Goal: Task Accomplishment & Management: Manage account settings

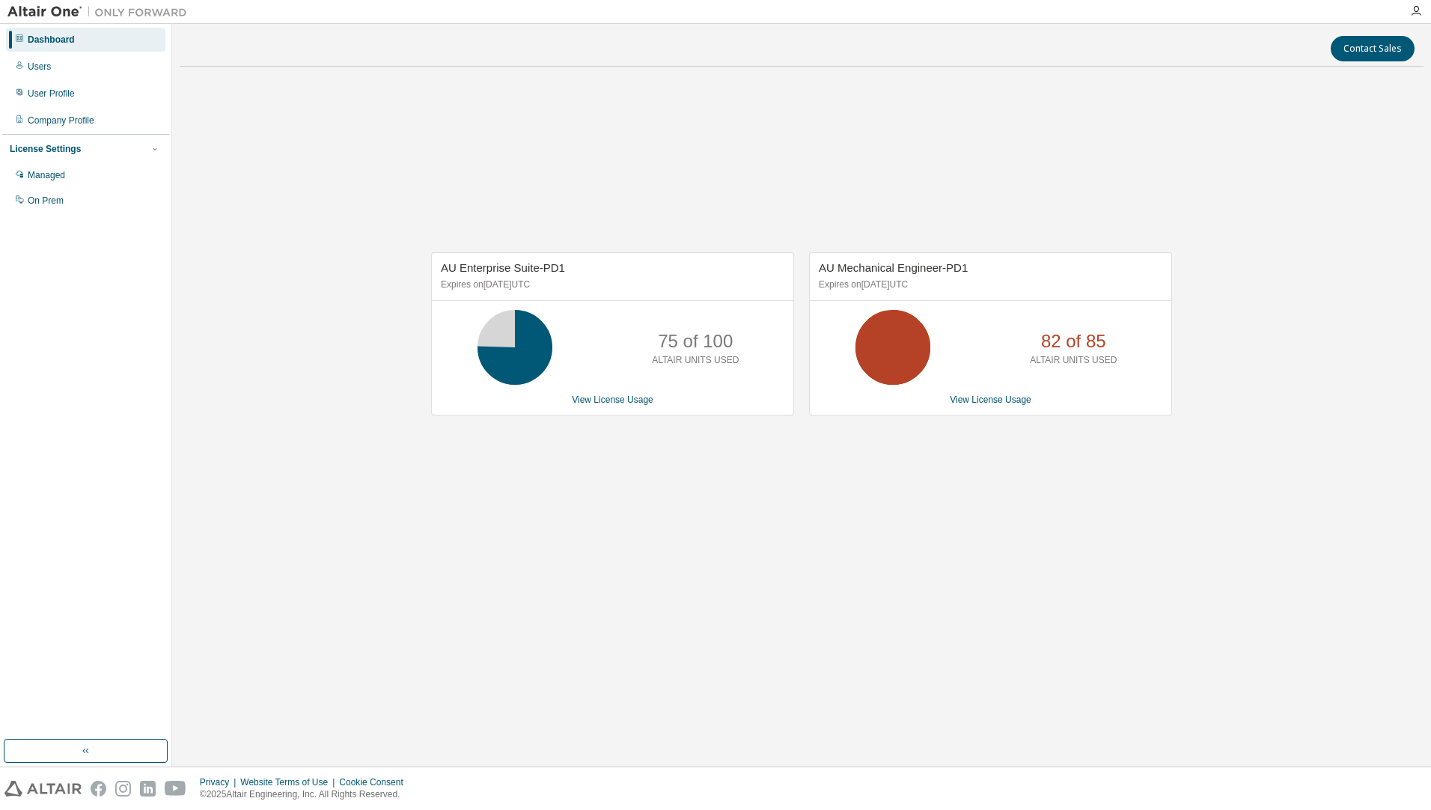
click at [653, 448] on div "AU Enterprise Suite-PD1 Expires on [DATE] UTC 75 of 100 ALTAIR UNITS USED View …" at bounding box center [802, 342] width 1244 height 526
click at [621, 395] on link "View License Usage" at bounding box center [613, 399] width 82 height 10
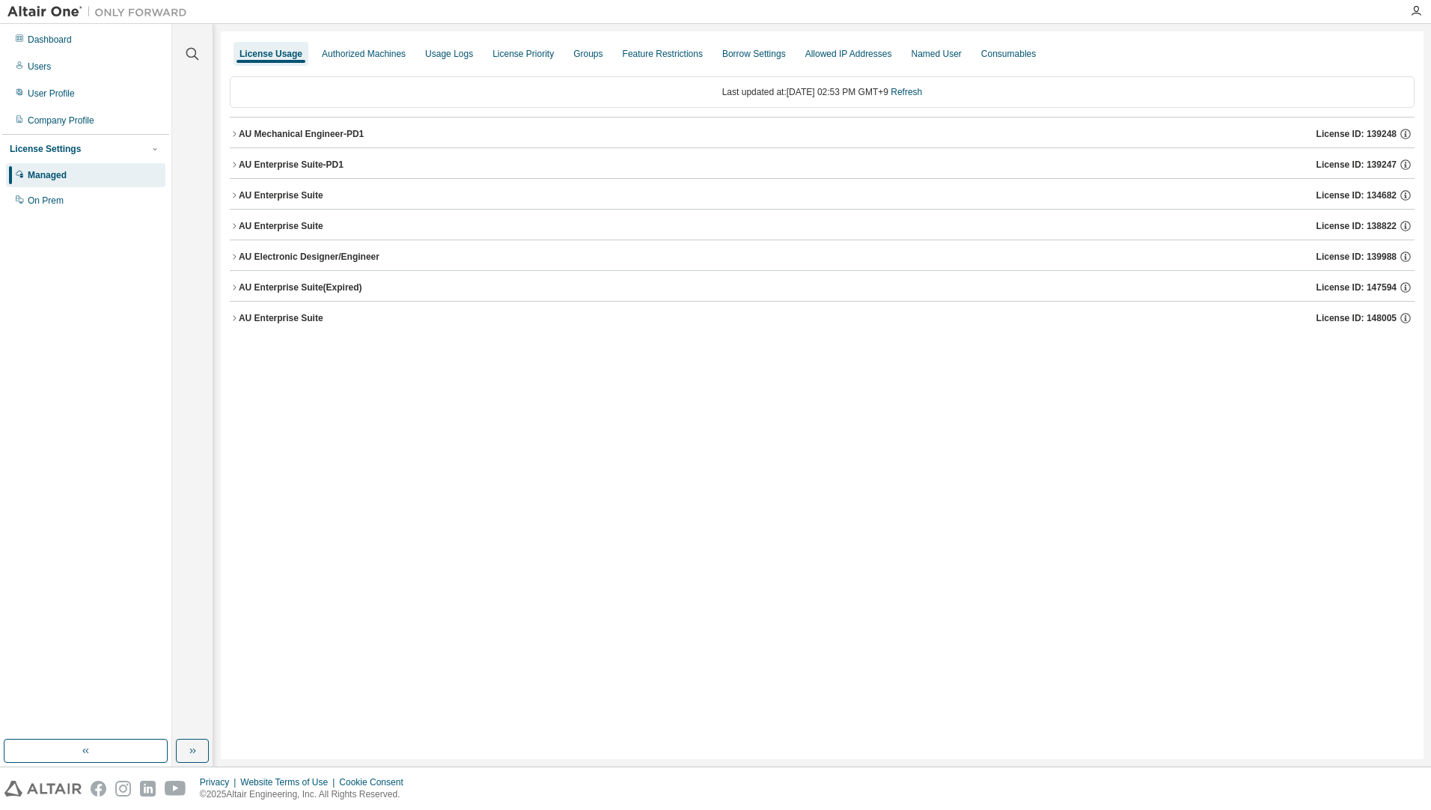
click at [230, 162] on icon "button" at bounding box center [234, 164] width 9 height 9
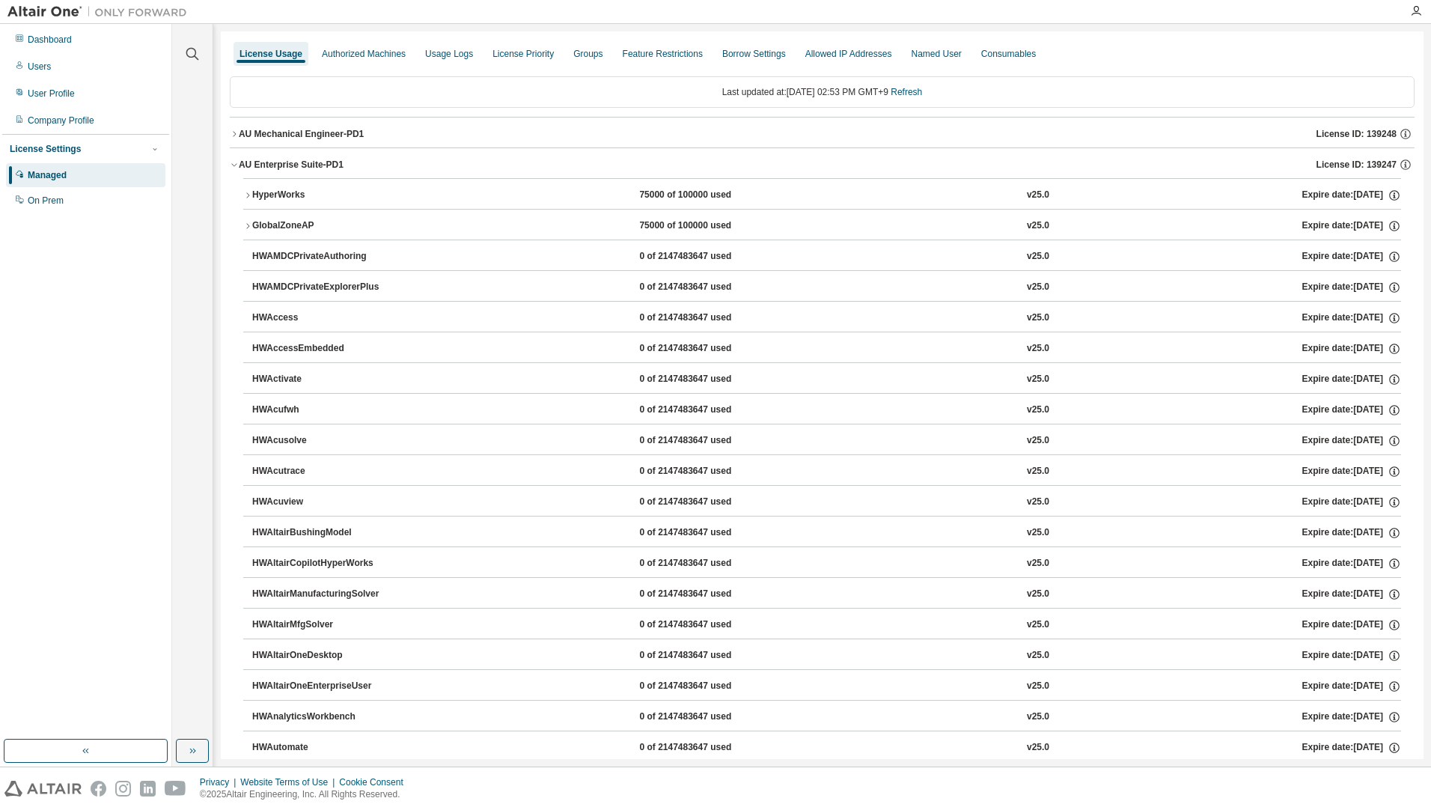
click at [305, 194] on div "HyperWorks" at bounding box center [319, 195] width 135 height 13
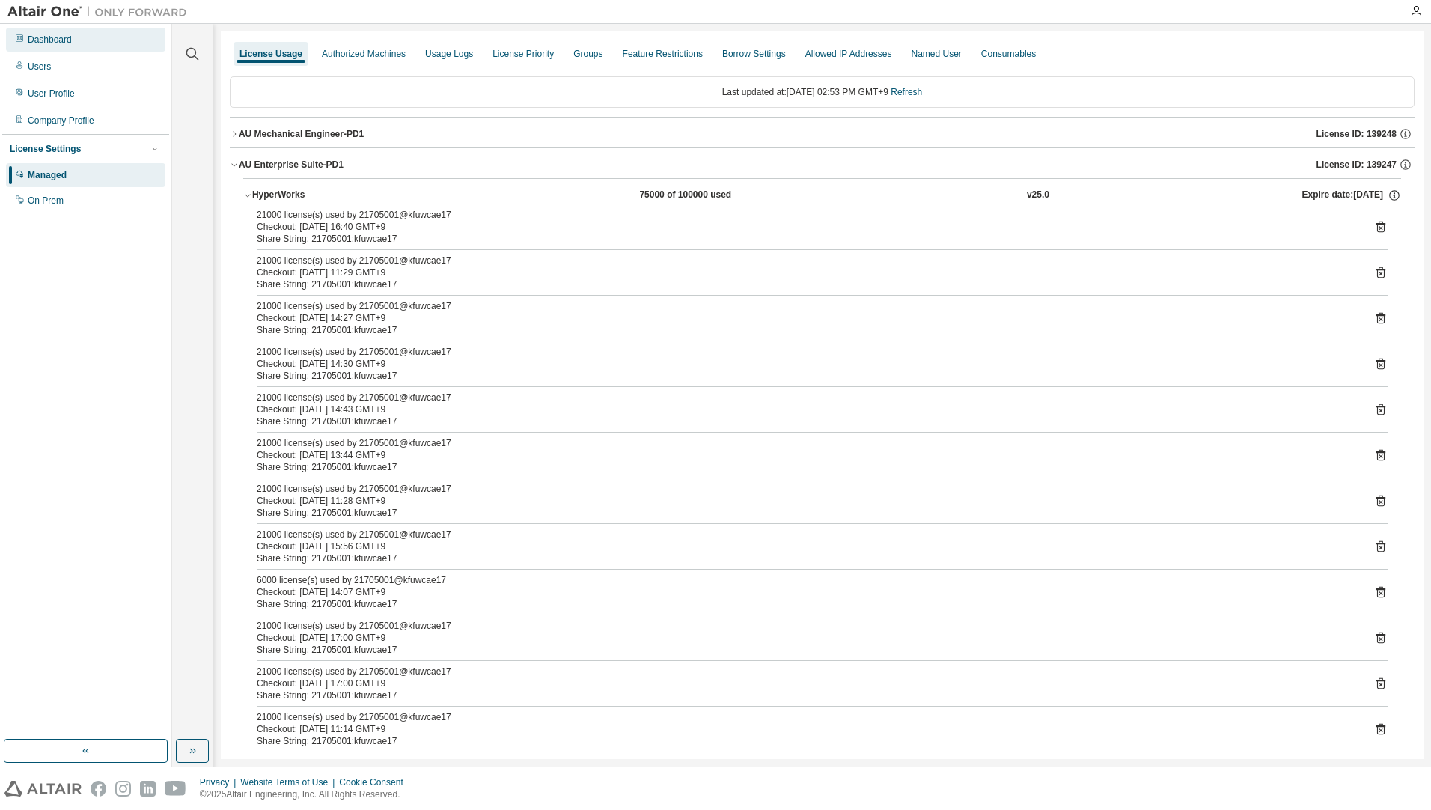
click at [42, 34] on div "Dashboard" at bounding box center [50, 40] width 44 height 12
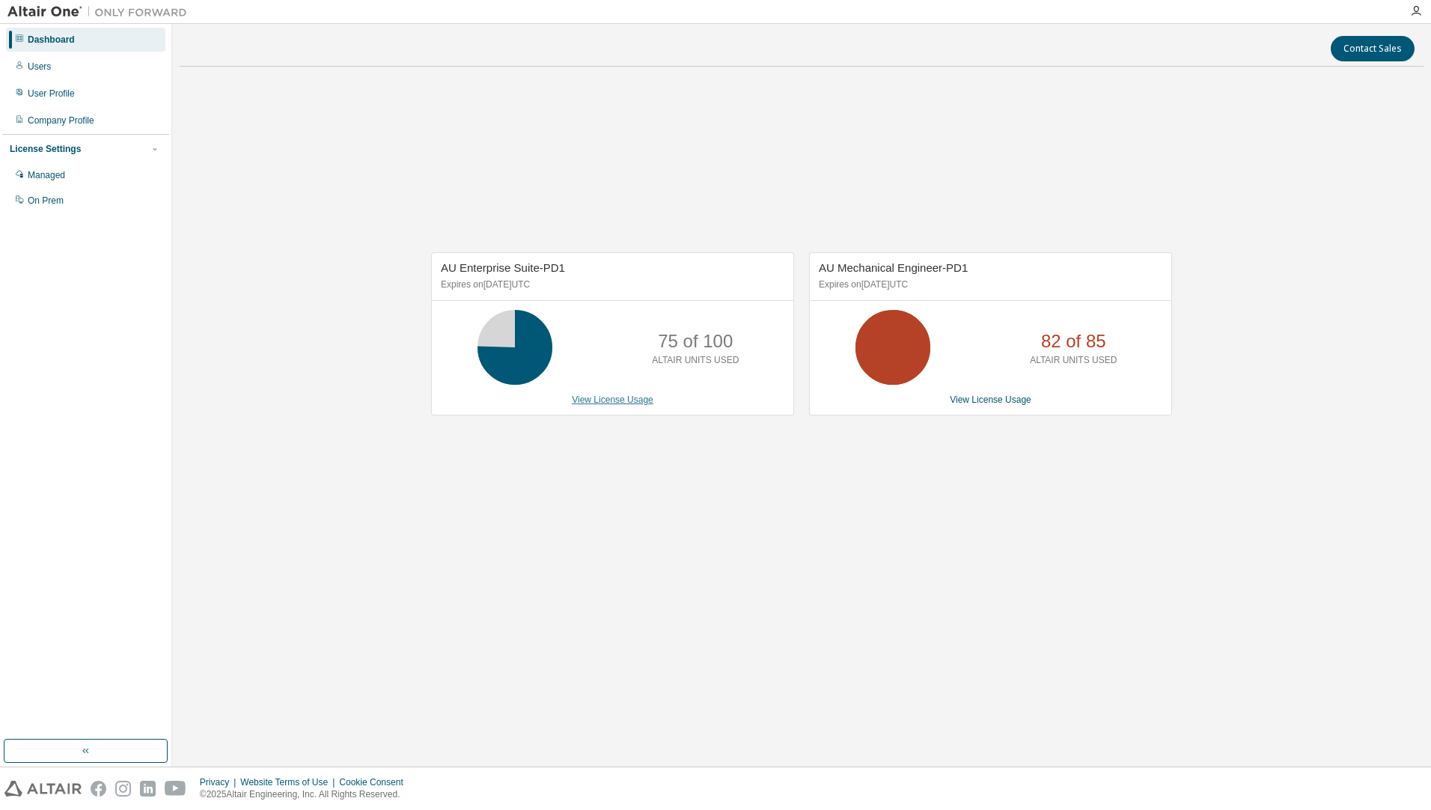
click at [633, 405] on link "View License Usage" at bounding box center [613, 399] width 82 height 10
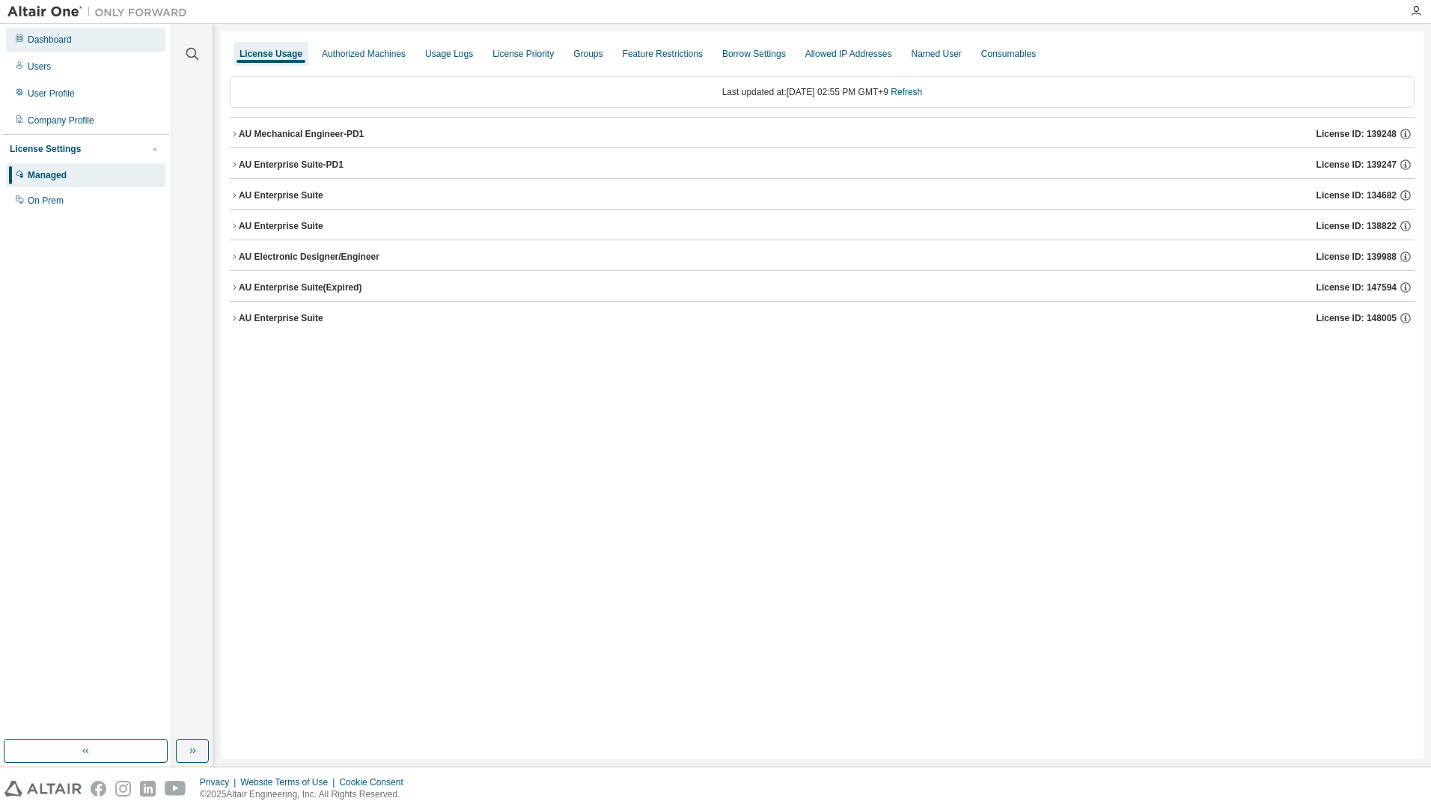
click at [51, 42] on div "Dashboard" at bounding box center [50, 40] width 44 height 12
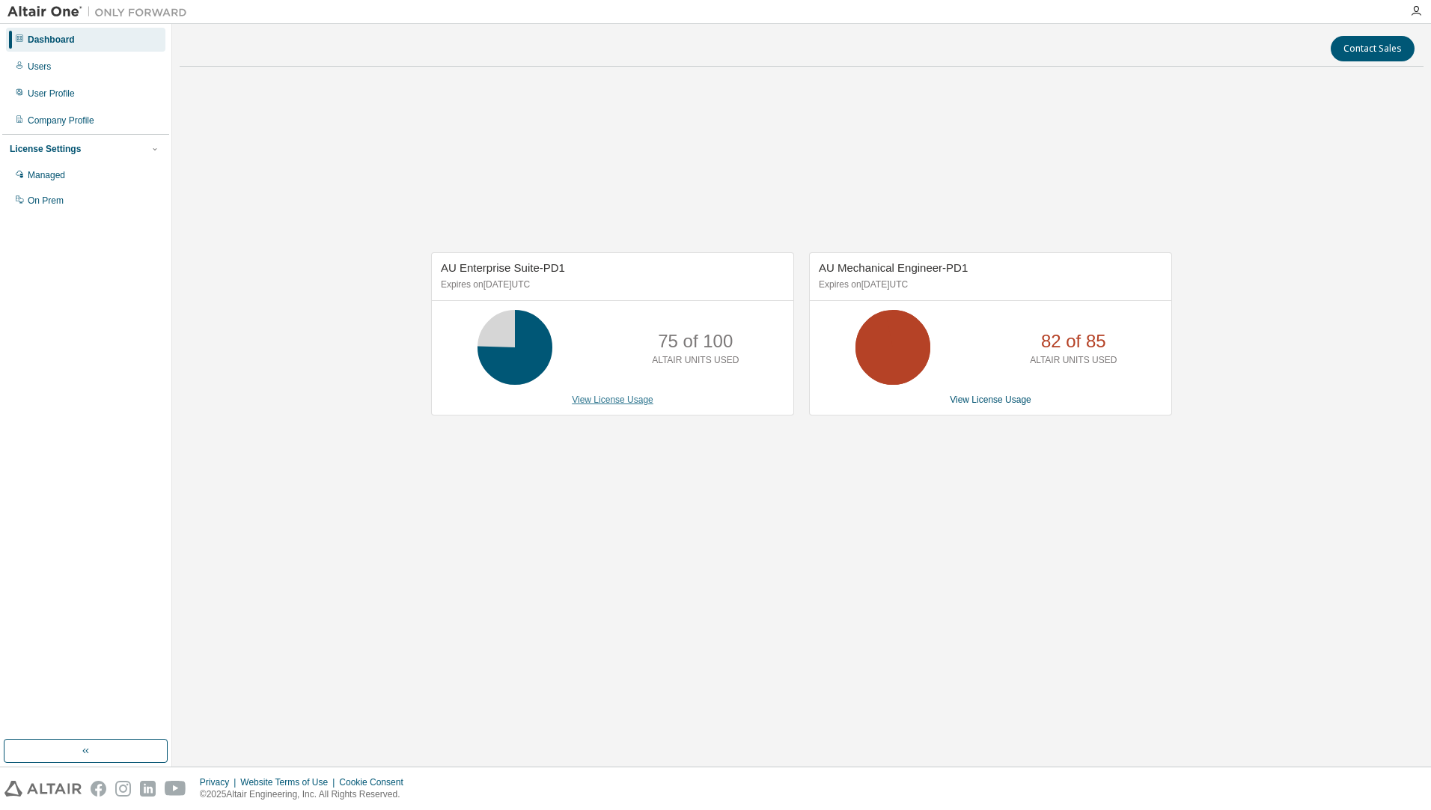
click at [631, 404] on link "View License Usage" at bounding box center [613, 399] width 82 height 10
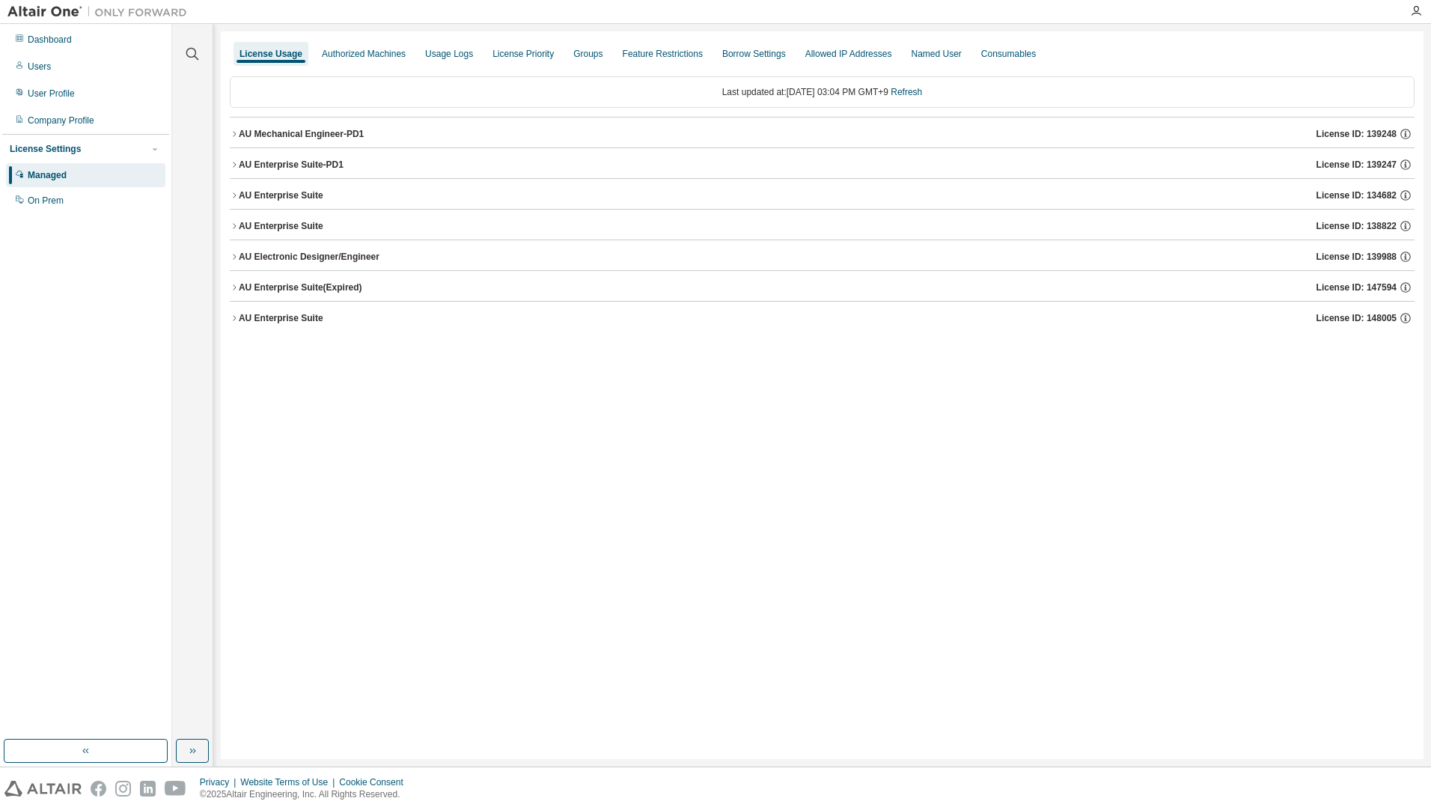
click at [322, 128] on div "AU Mechanical Engineer-PD1" at bounding box center [301, 134] width 125 height 12
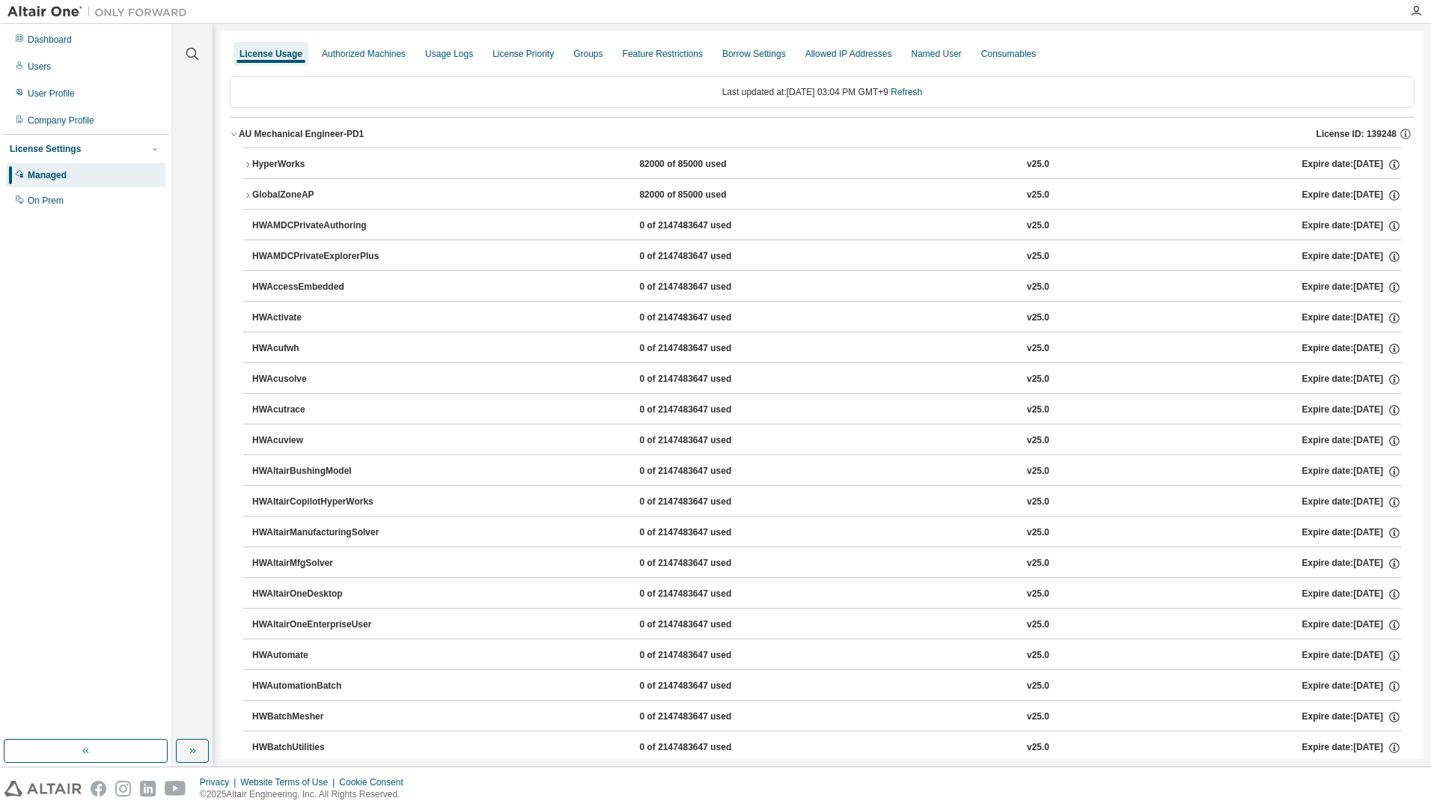
click at [298, 162] on div "HyperWorks" at bounding box center [319, 164] width 135 height 13
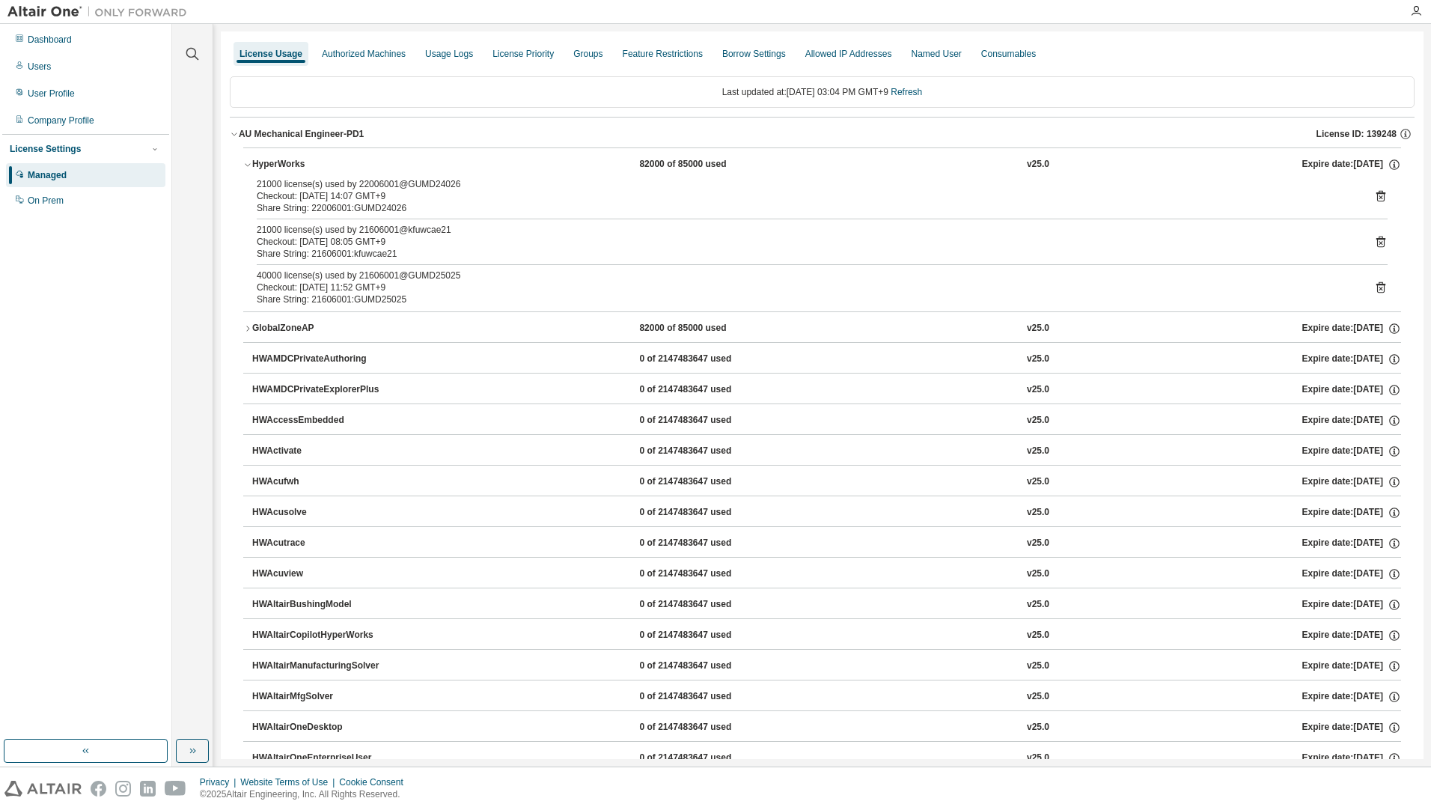
click at [331, 133] on div "AU Mechanical Engineer-PD1" at bounding box center [301, 134] width 125 height 12
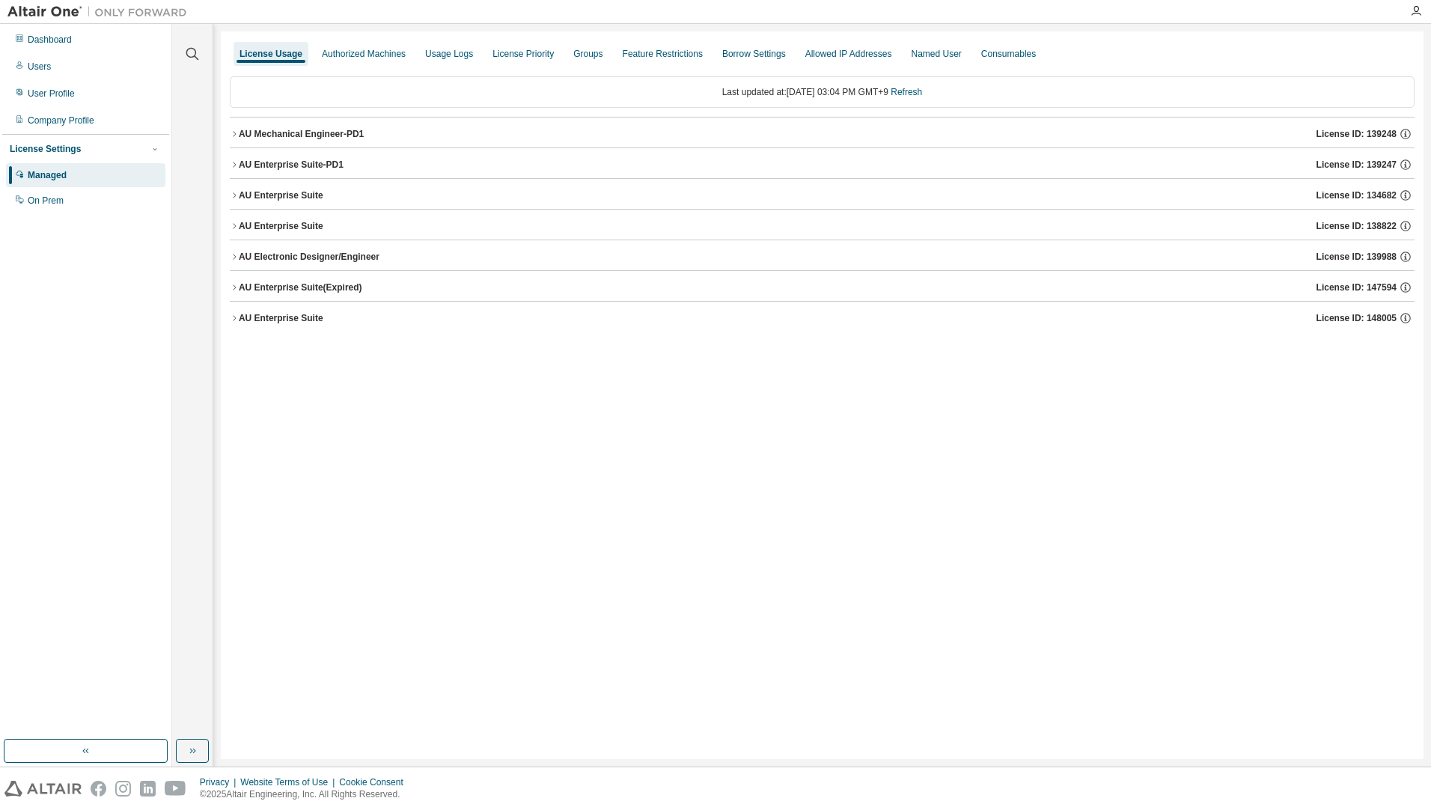
click at [304, 174] on button "AU Enterprise Suite-PD1 License ID: 139247" at bounding box center [822, 164] width 1185 height 33
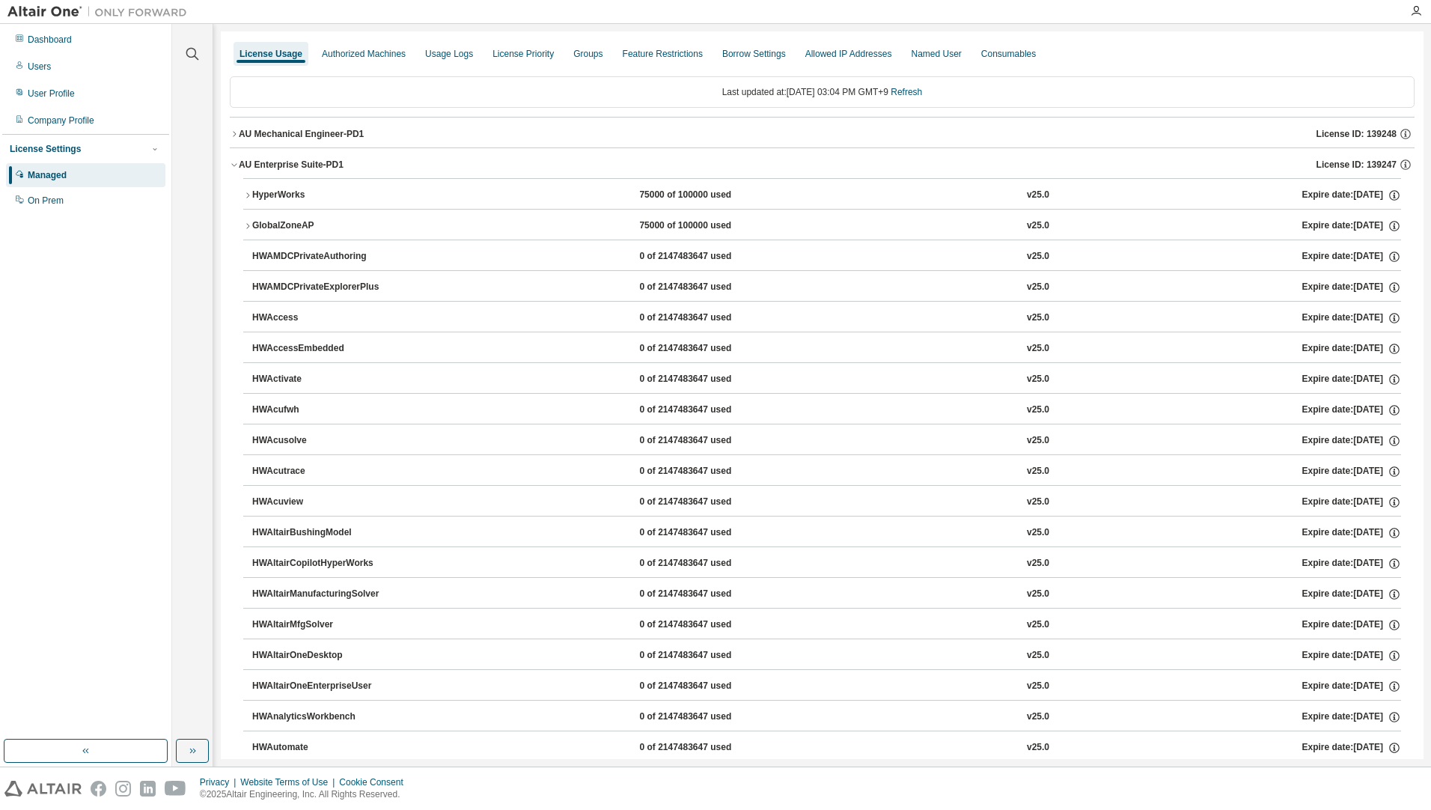
click at [299, 193] on div "HyperWorks" at bounding box center [319, 195] width 135 height 13
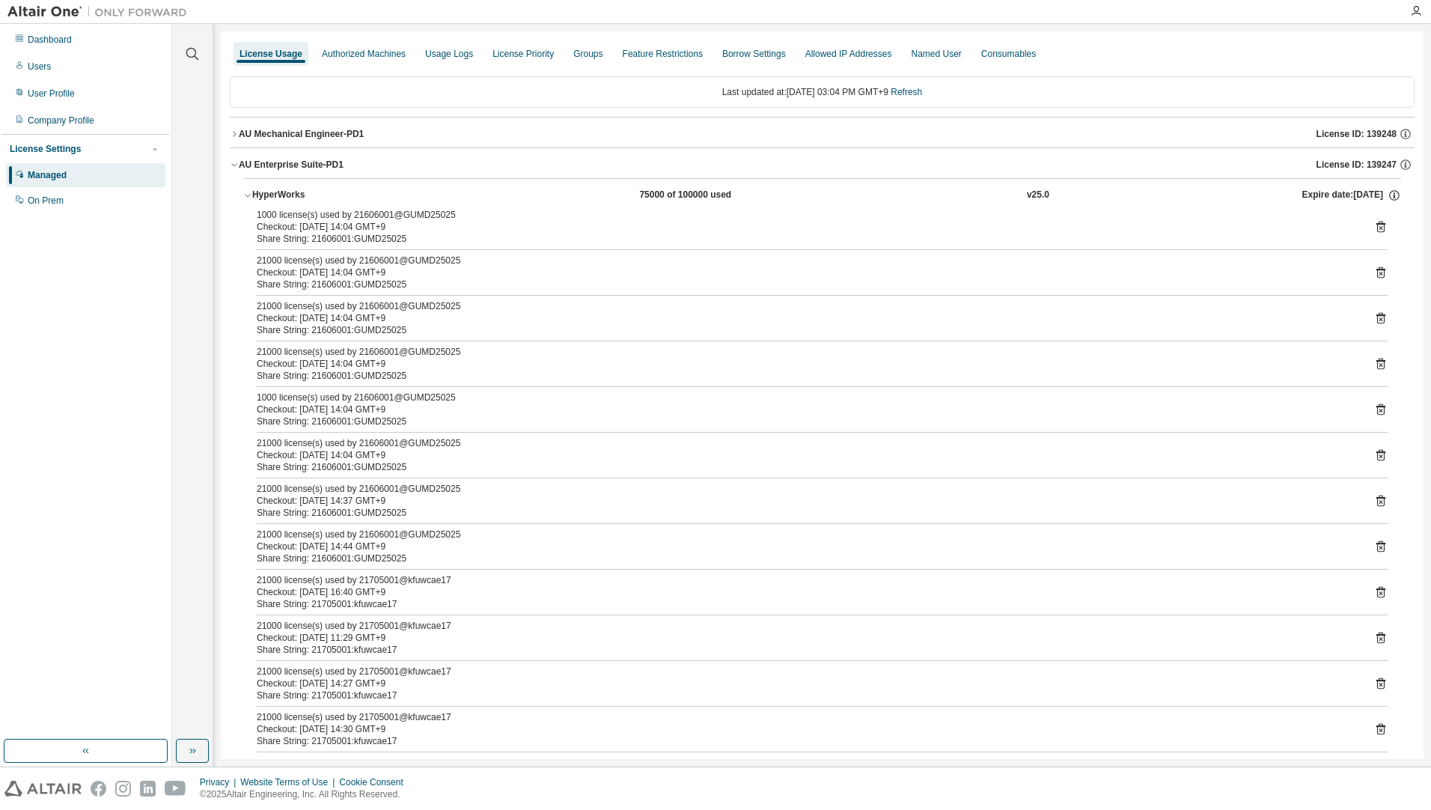
click at [360, 135] on div "AU Mechanical Engineer-PD1" at bounding box center [301, 134] width 125 height 12
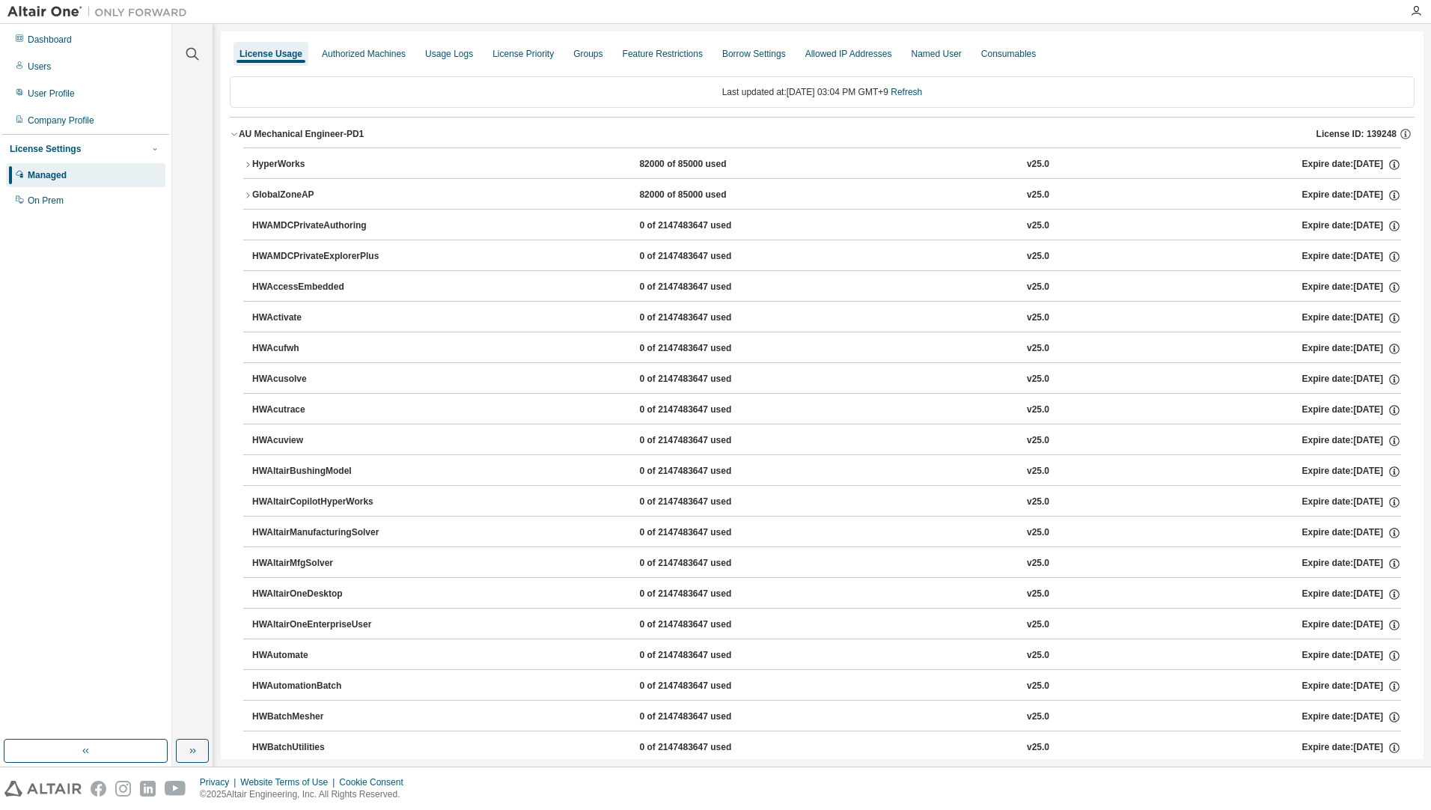
click at [308, 169] on div "HyperWorks" at bounding box center [319, 164] width 135 height 13
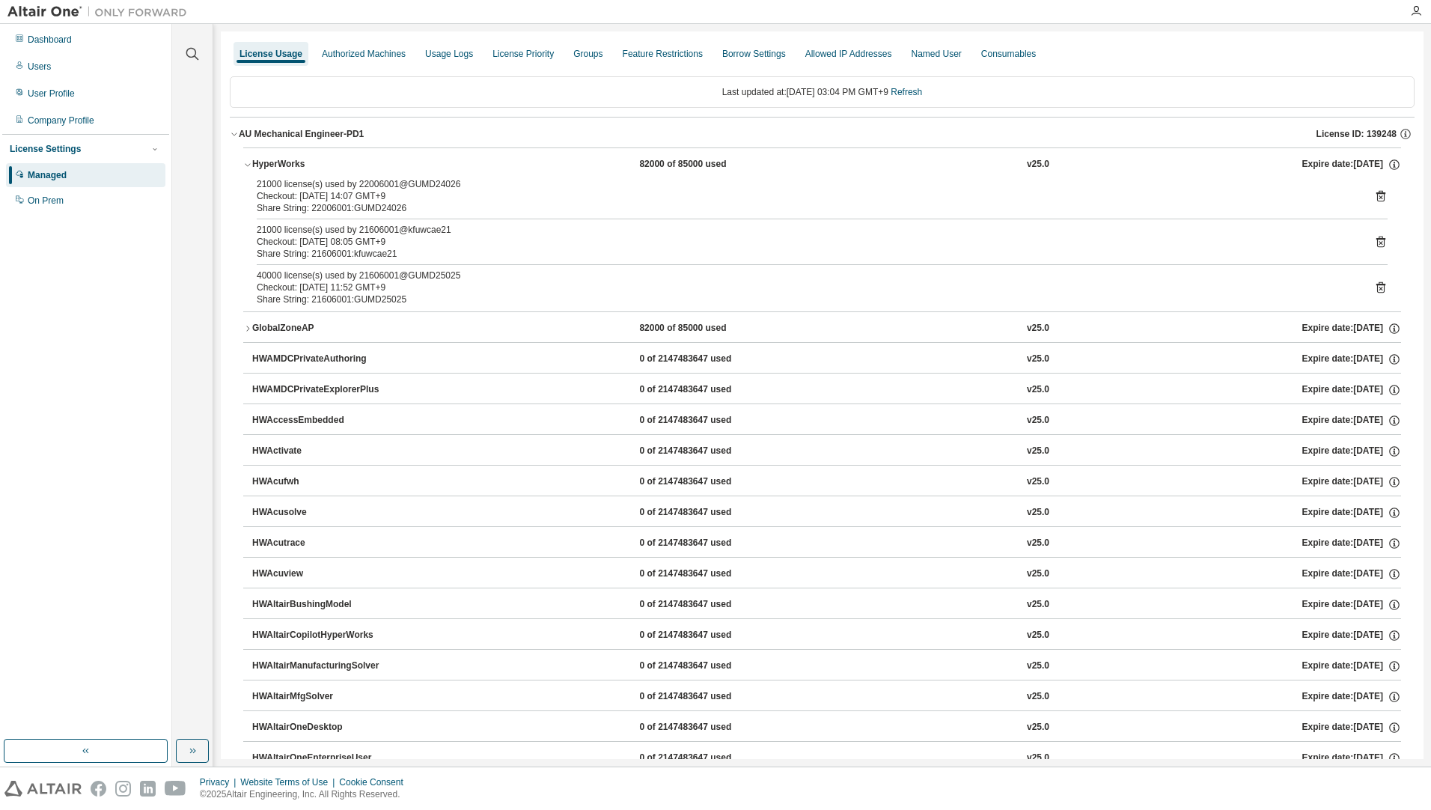
click at [341, 329] on div "GlobalZoneAP" at bounding box center [319, 328] width 135 height 13
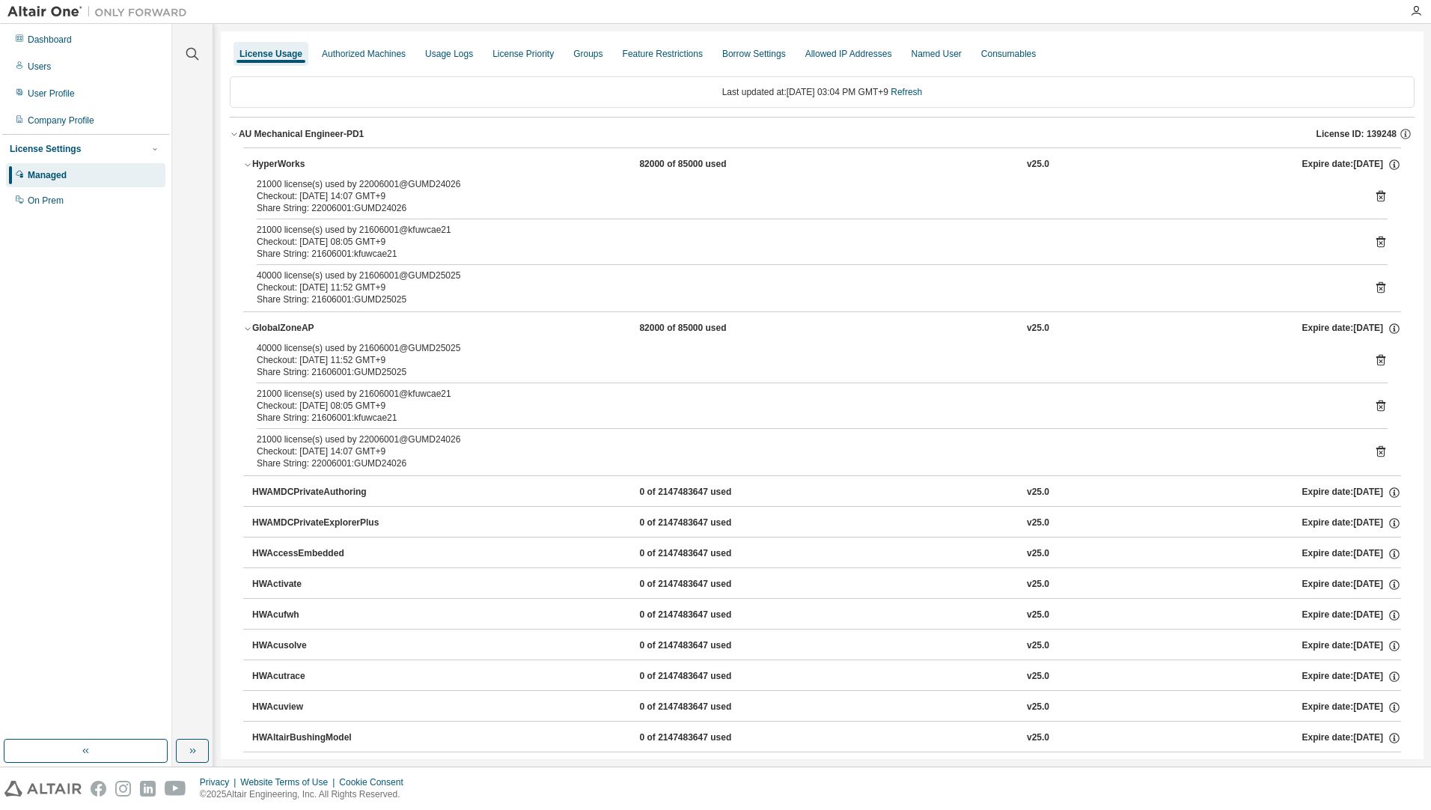
click at [341, 329] on div "GlobalZoneAP" at bounding box center [319, 328] width 135 height 13
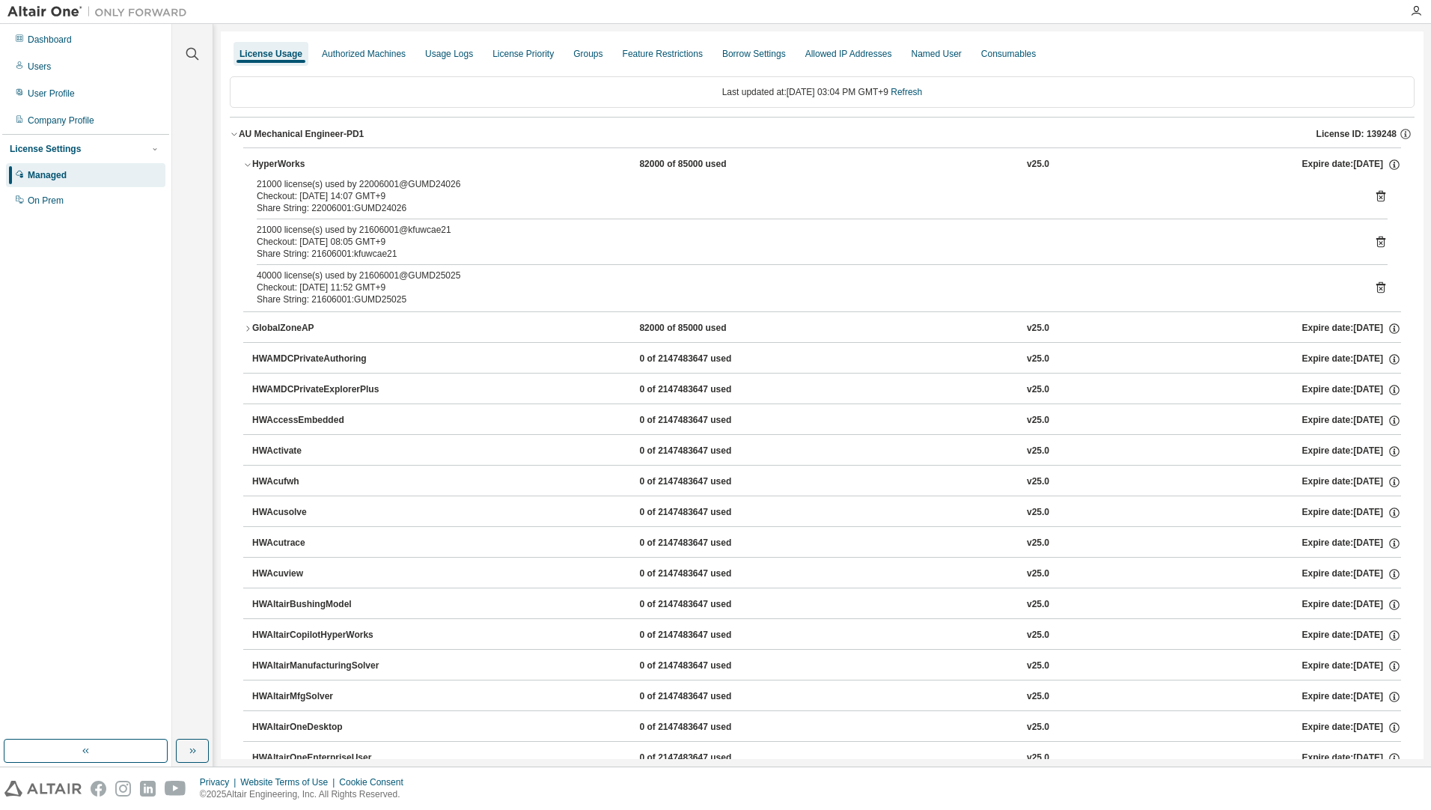
click at [231, 132] on icon "button" at bounding box center [234, 133] width 9 height 9
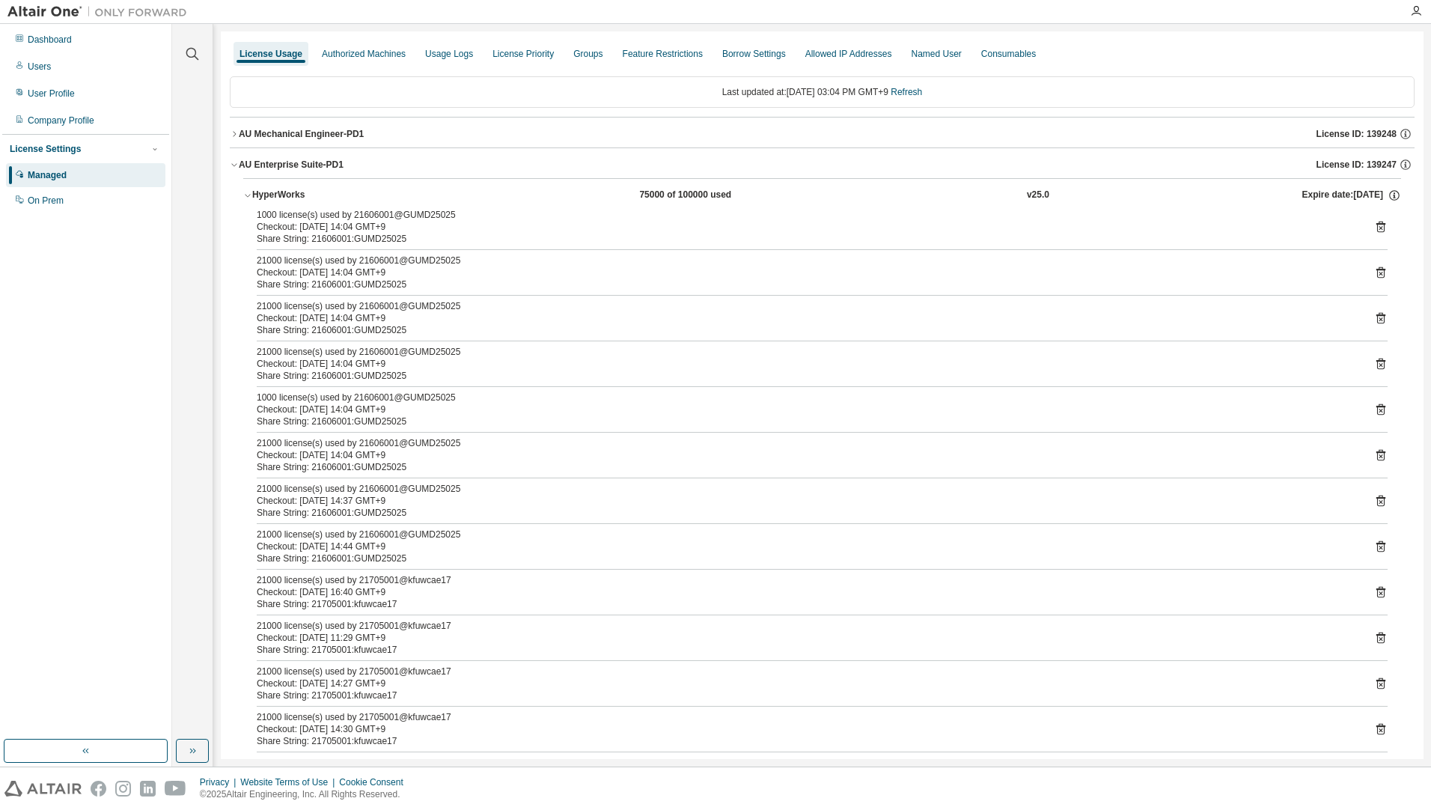
click at [247, 196] on icon "button" at bounding box center [247, 196] width 5 height 3
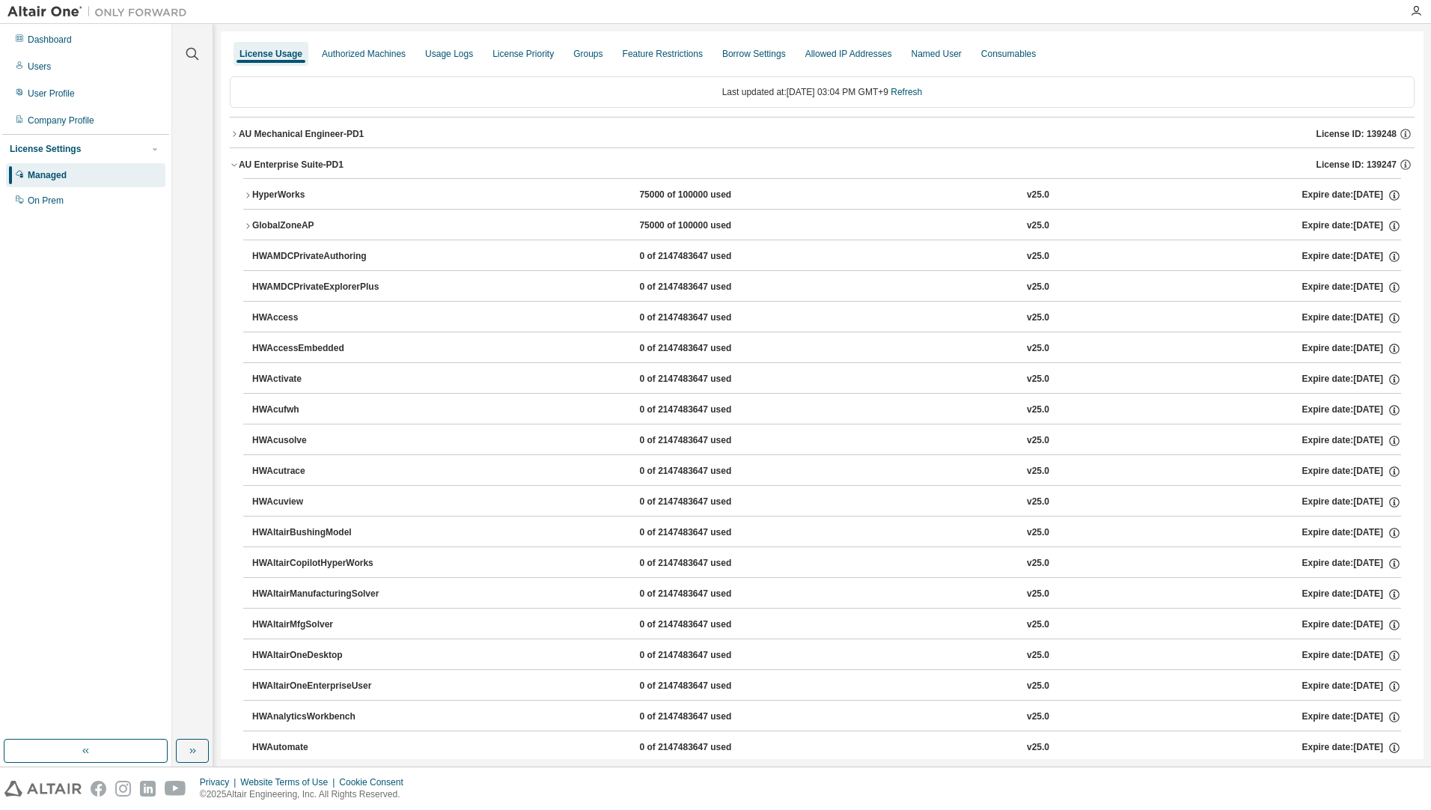
click at [247, 196] on icon "button" at bounding box center [247, 195] width 9 height 9
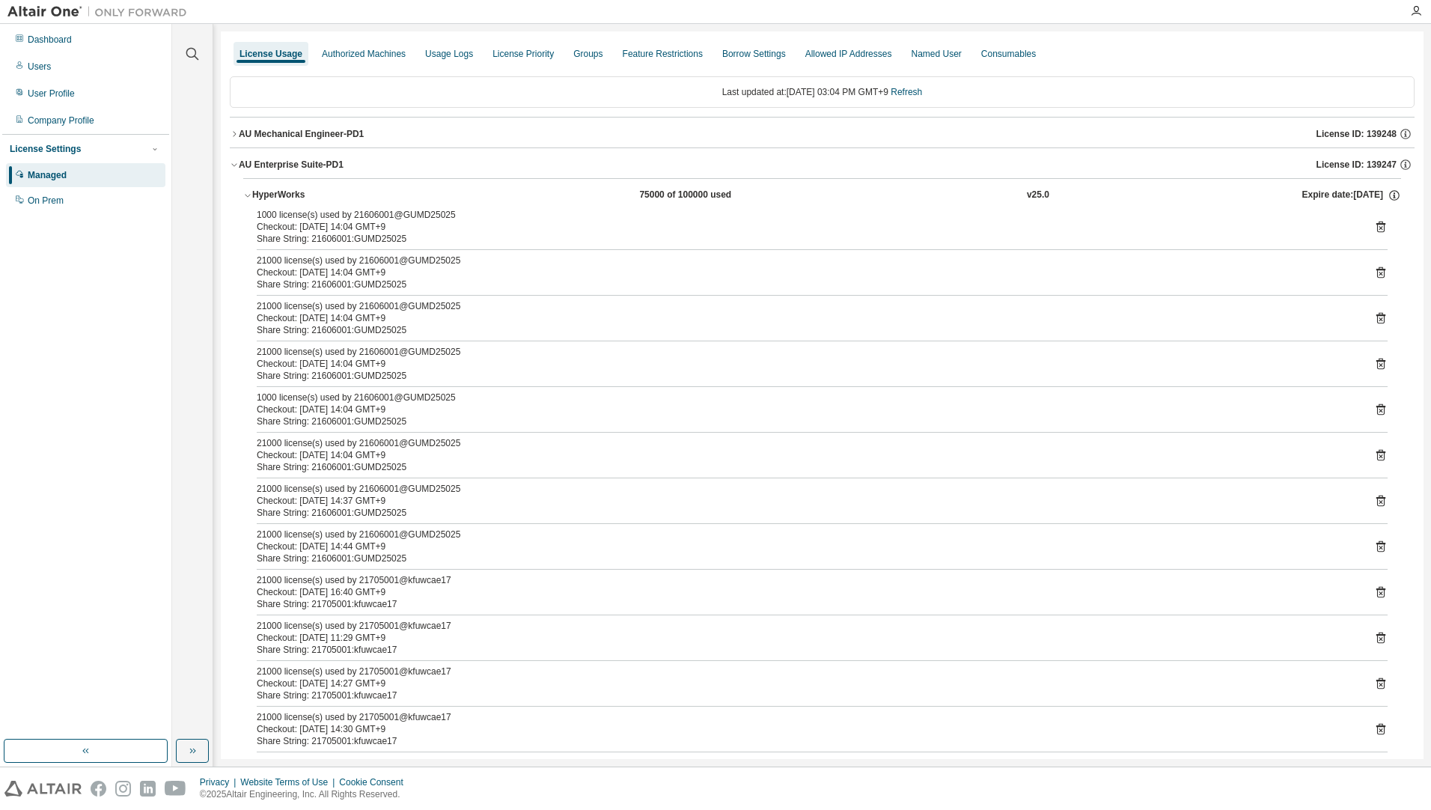
click at [247, 196] on icon "button" at bounding box center [247, 196] width 5 height 3
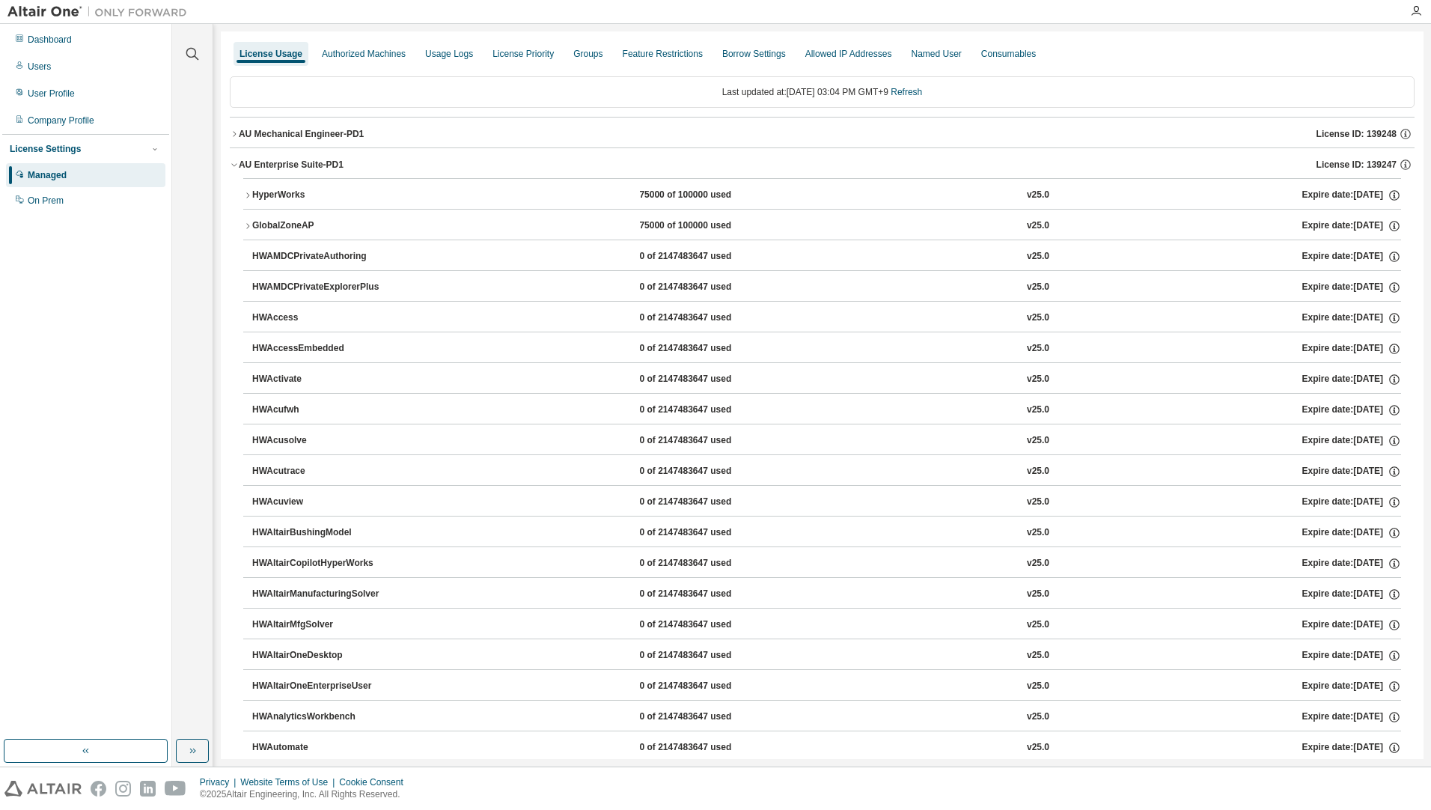
click at [278, 164] on div "AU Enterprise Suite-PD1" at bounding box center [291, 165] width 105 height 12
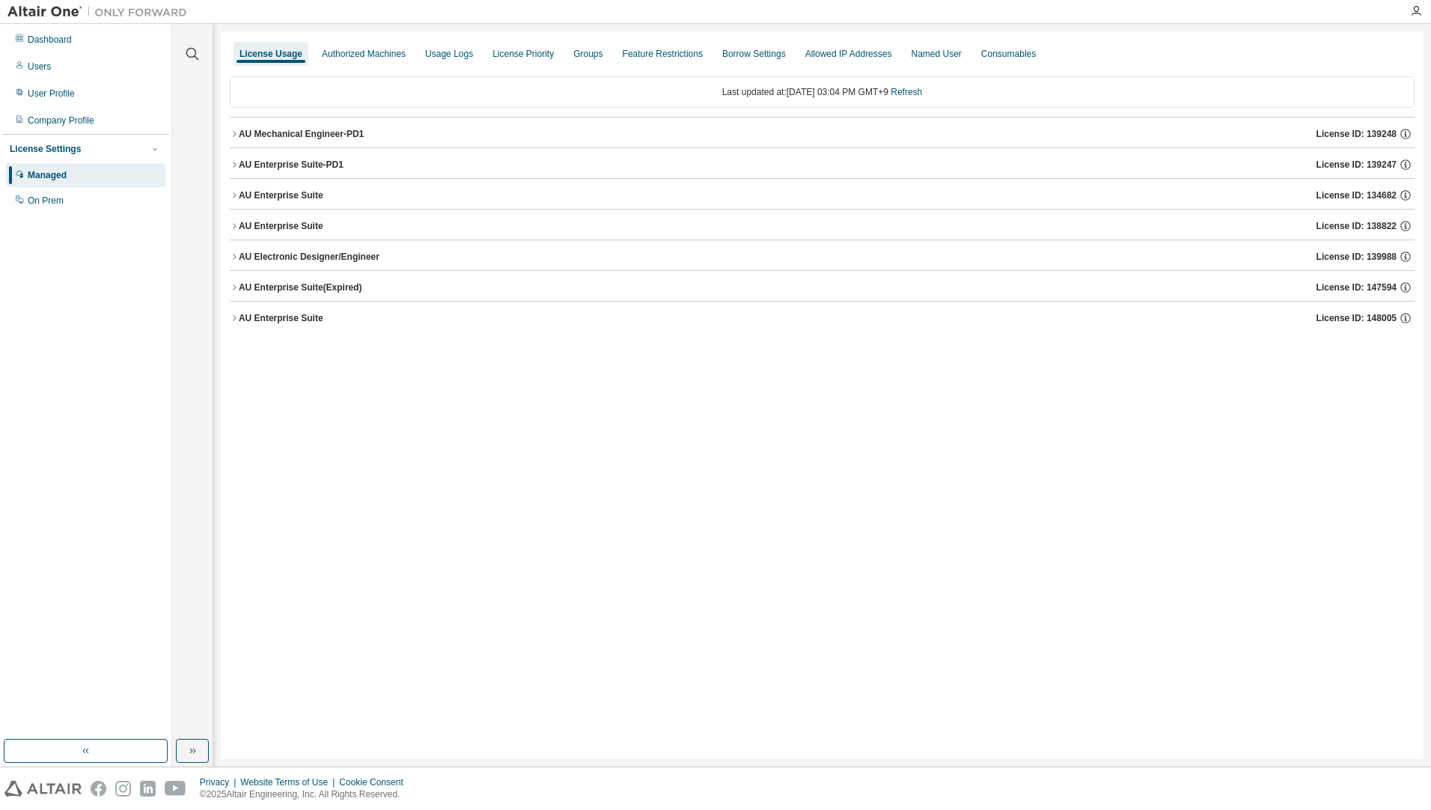
click at [300, 167] on div "AU Enterprise Suite-PD1" at bounding box center [291, 165] width 105 height 12
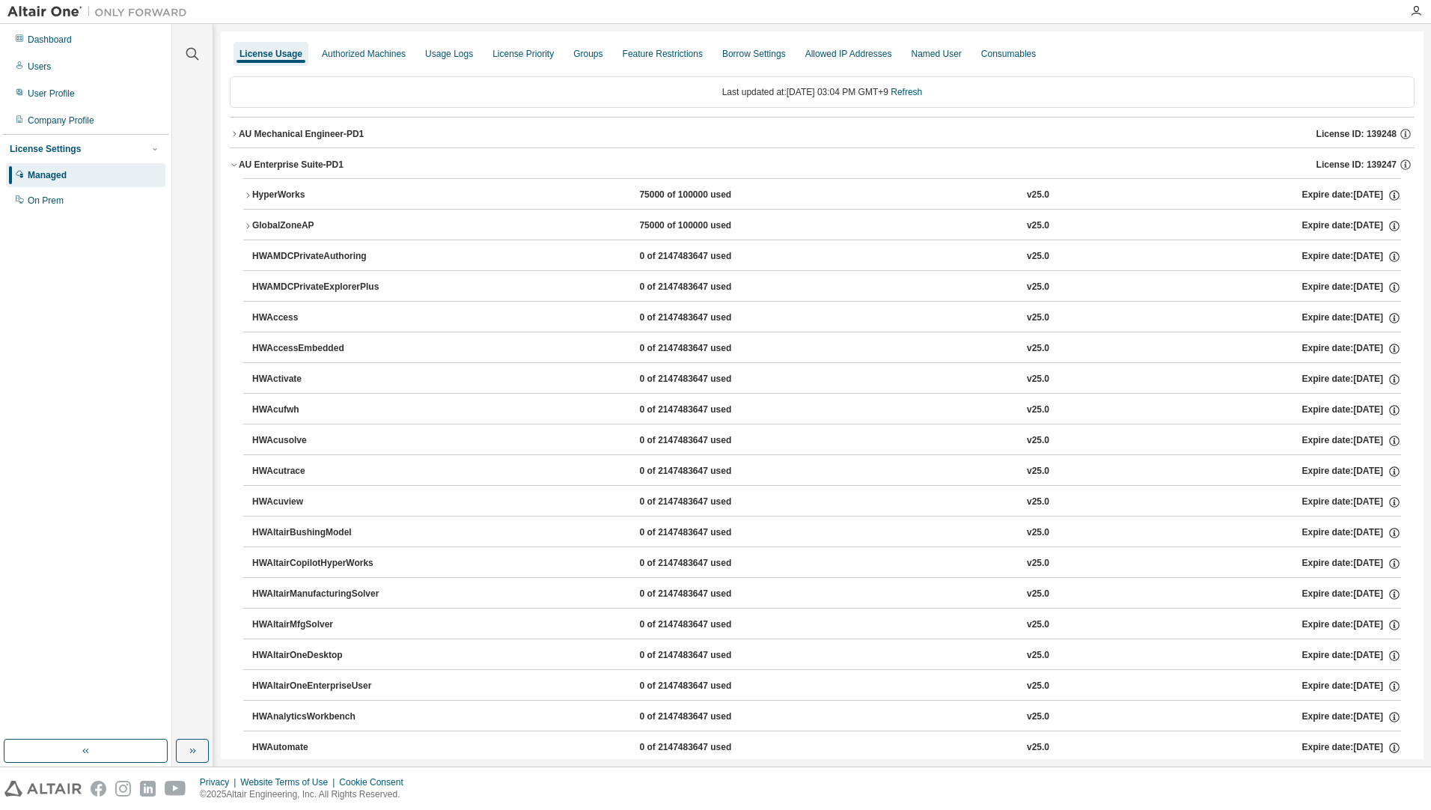
click at [263, 133] on div "AU Mechanical Engineer-PD1" at bounding box center [301, 134] width 125 height 12
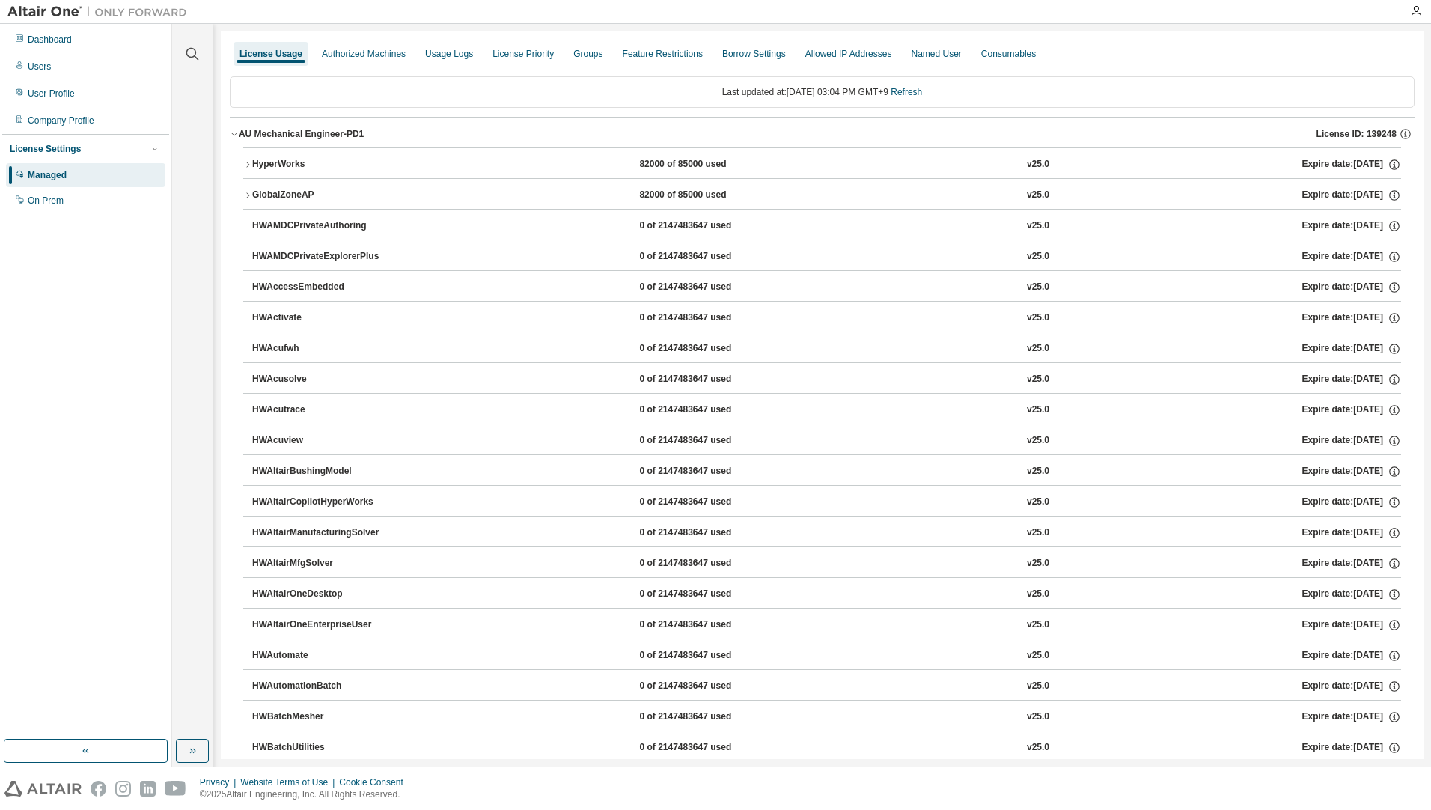
click at [273, 131] on div "AU Mechanical Engineer-PD1" at bounding box center [301, 134] width 125 height 12
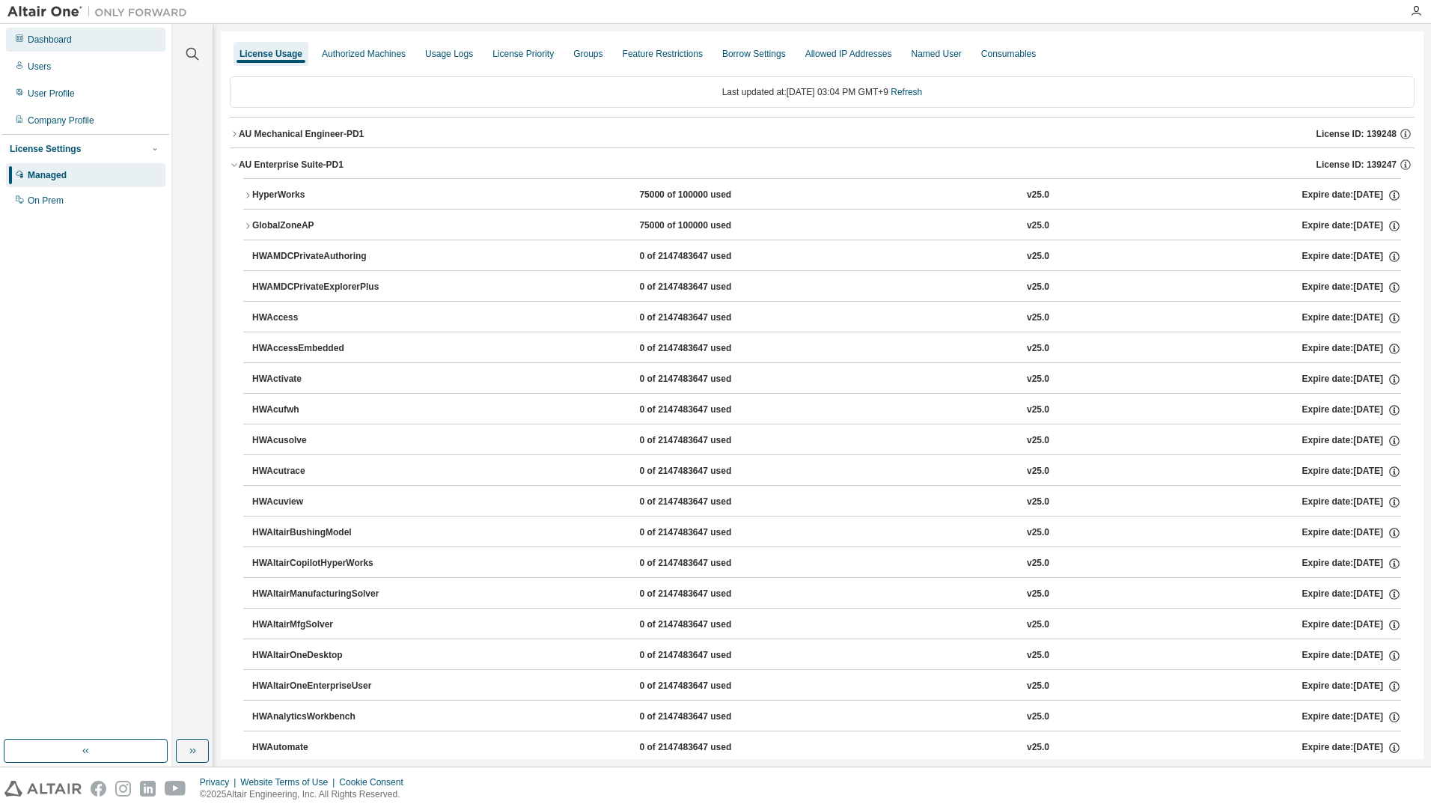
click at [61, 40] on div "Dashboard" at bounding box center [50, 40] width 44 height 12
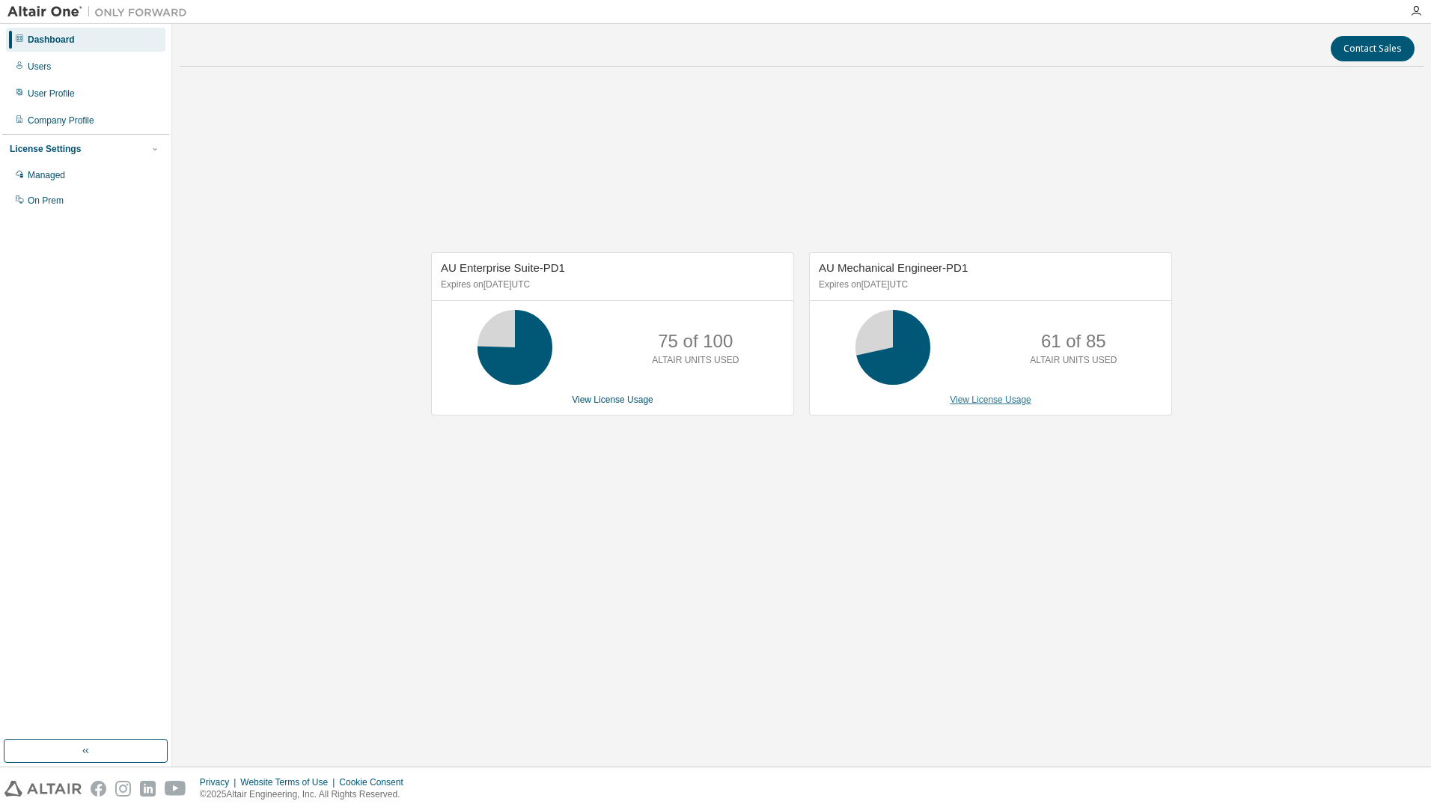
click at [1014, 396] on link "View License Usage" at bounding box center [991, 399] width 82 height 10
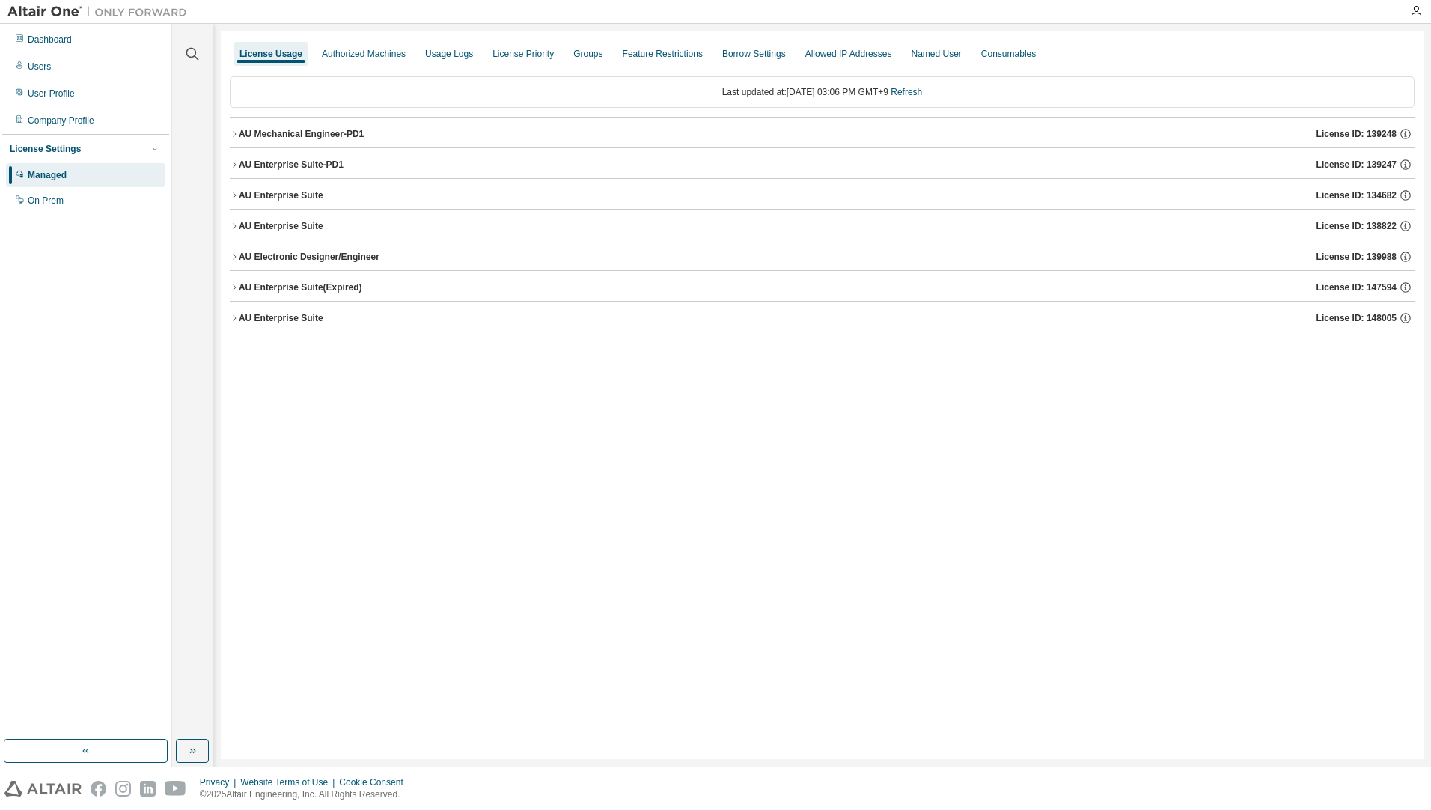
click at [351, 165] on div "AU Enterprise Suite-PD1 License ID: 139247" at bounding box center [827, 164] width 1176 height 13
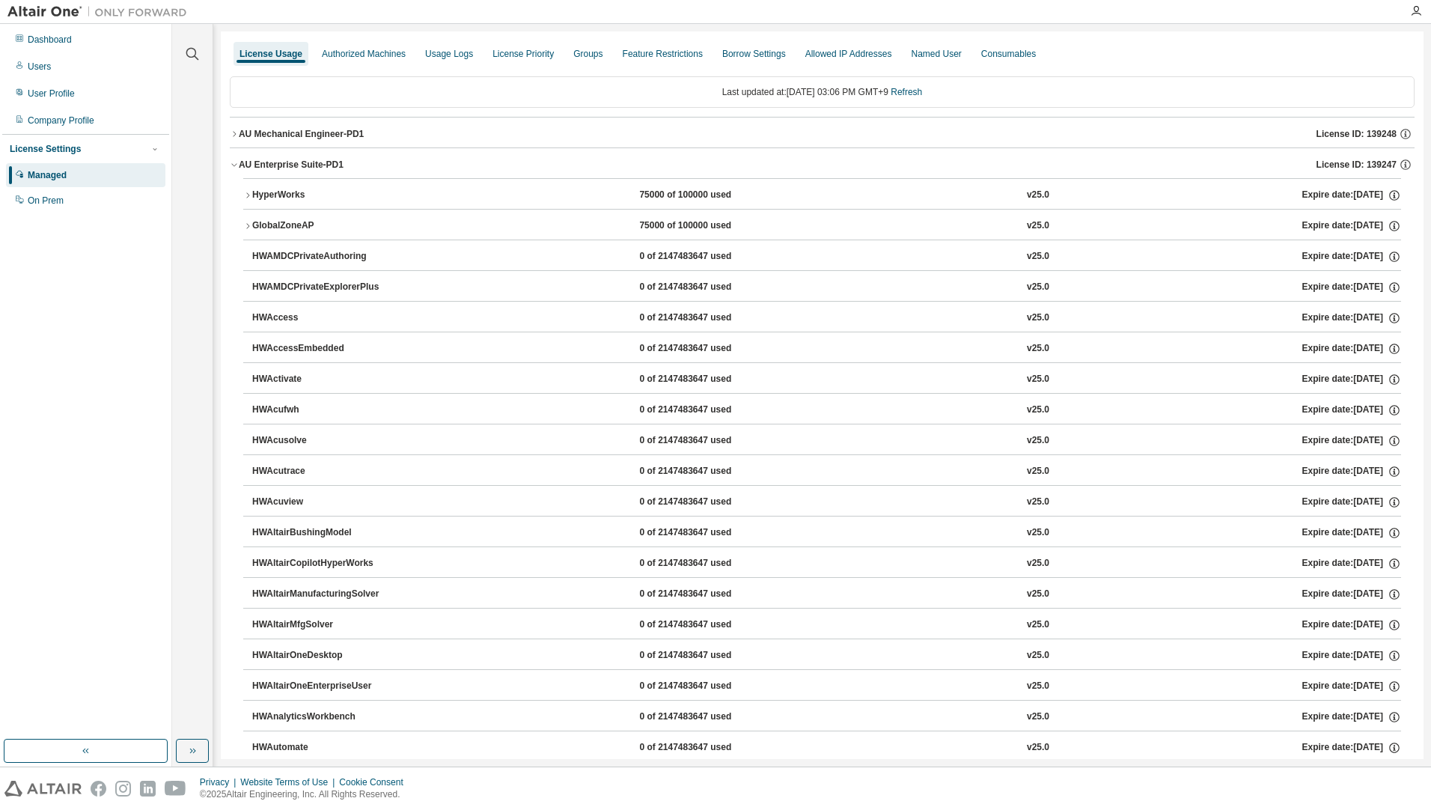
click at [368, 129] on div "AU Mechanical Engineer-PD1 License ID: 139248" at bounding box center [827, 133] width 1176 height 13
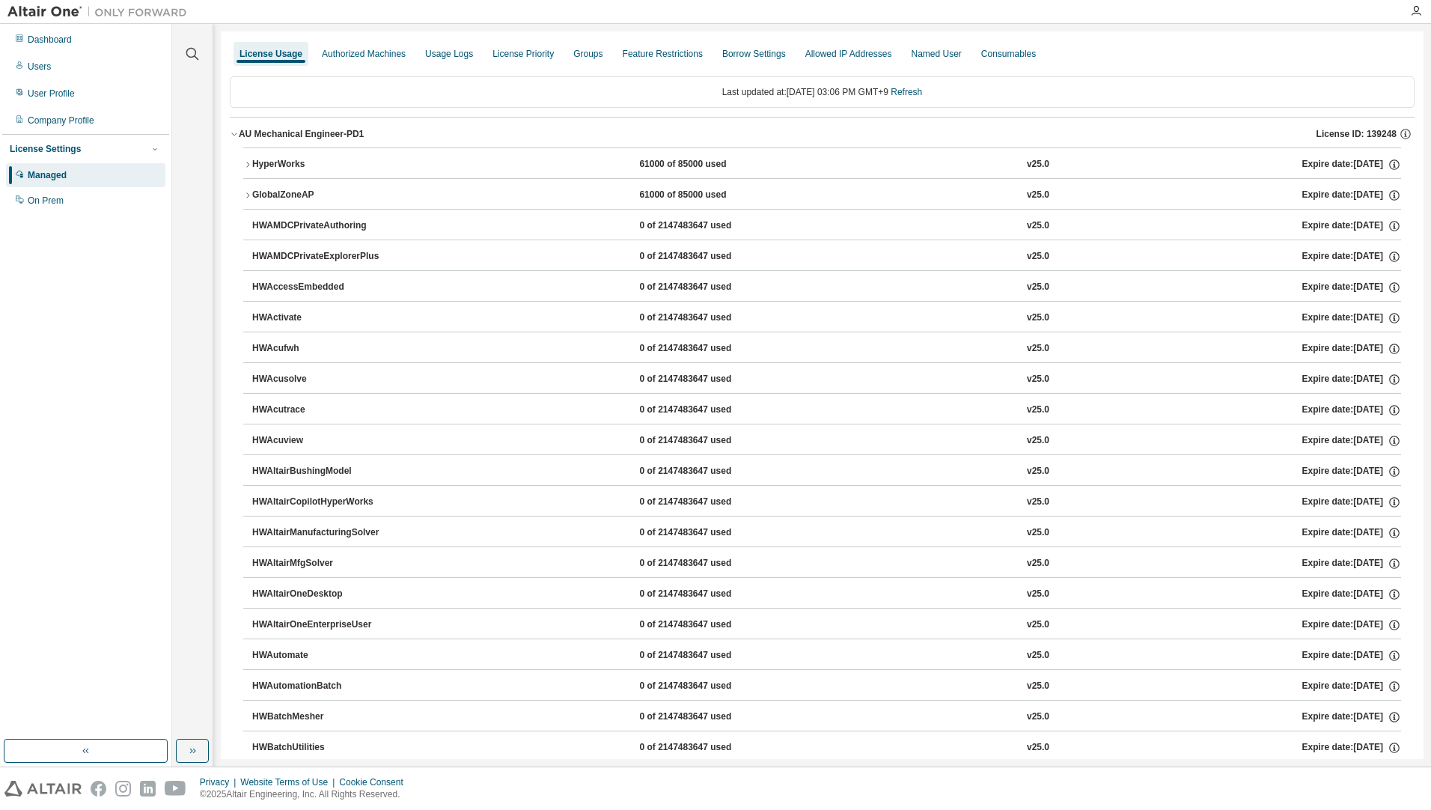
click at [387, 132] on div "AU Mechanical Engineer-PD1 License ID: 139248" at bounding box center [827, 133] width 1176 height 13
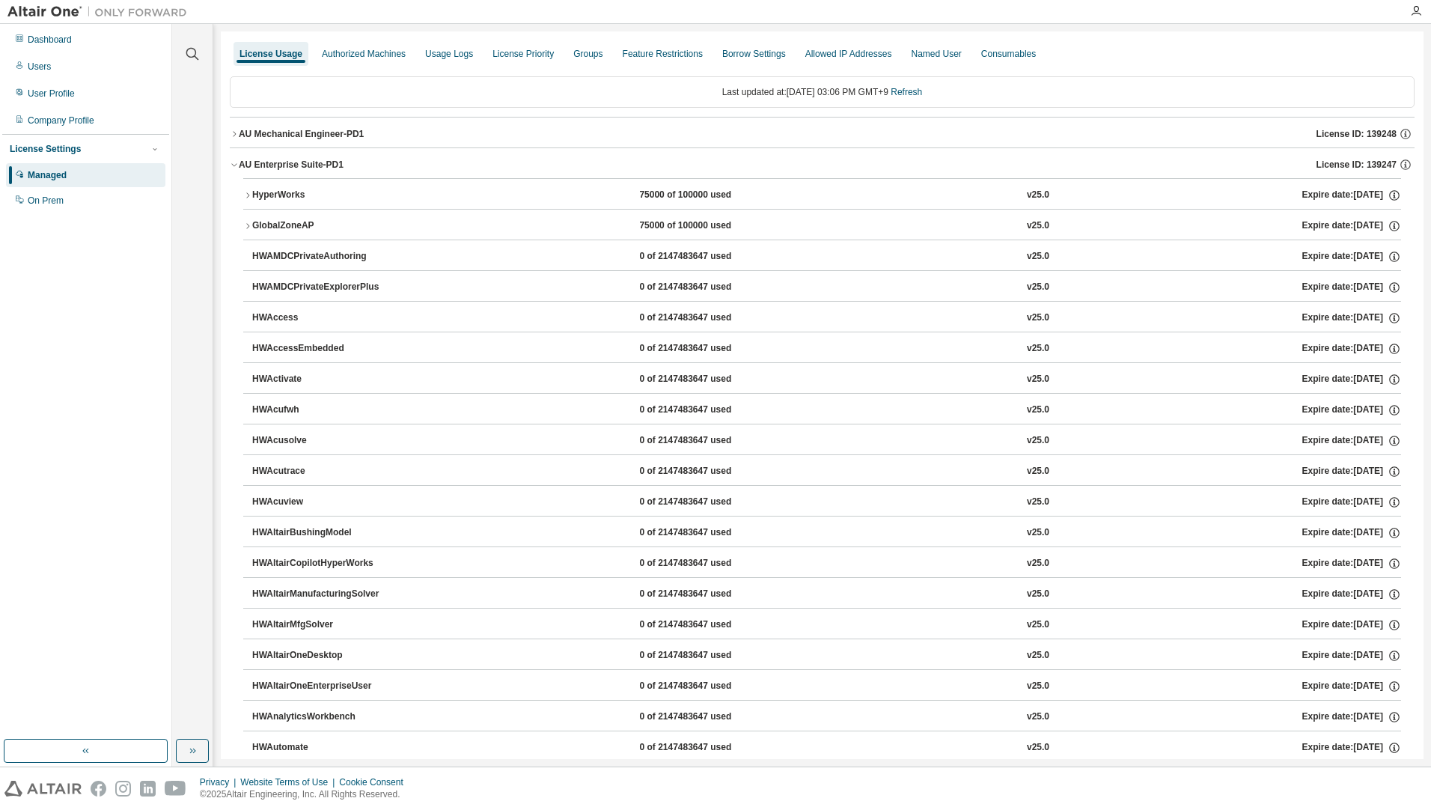
click at [261, 194] on div "HyperWorks" at bounding box center [319, 195] width 135 height 13
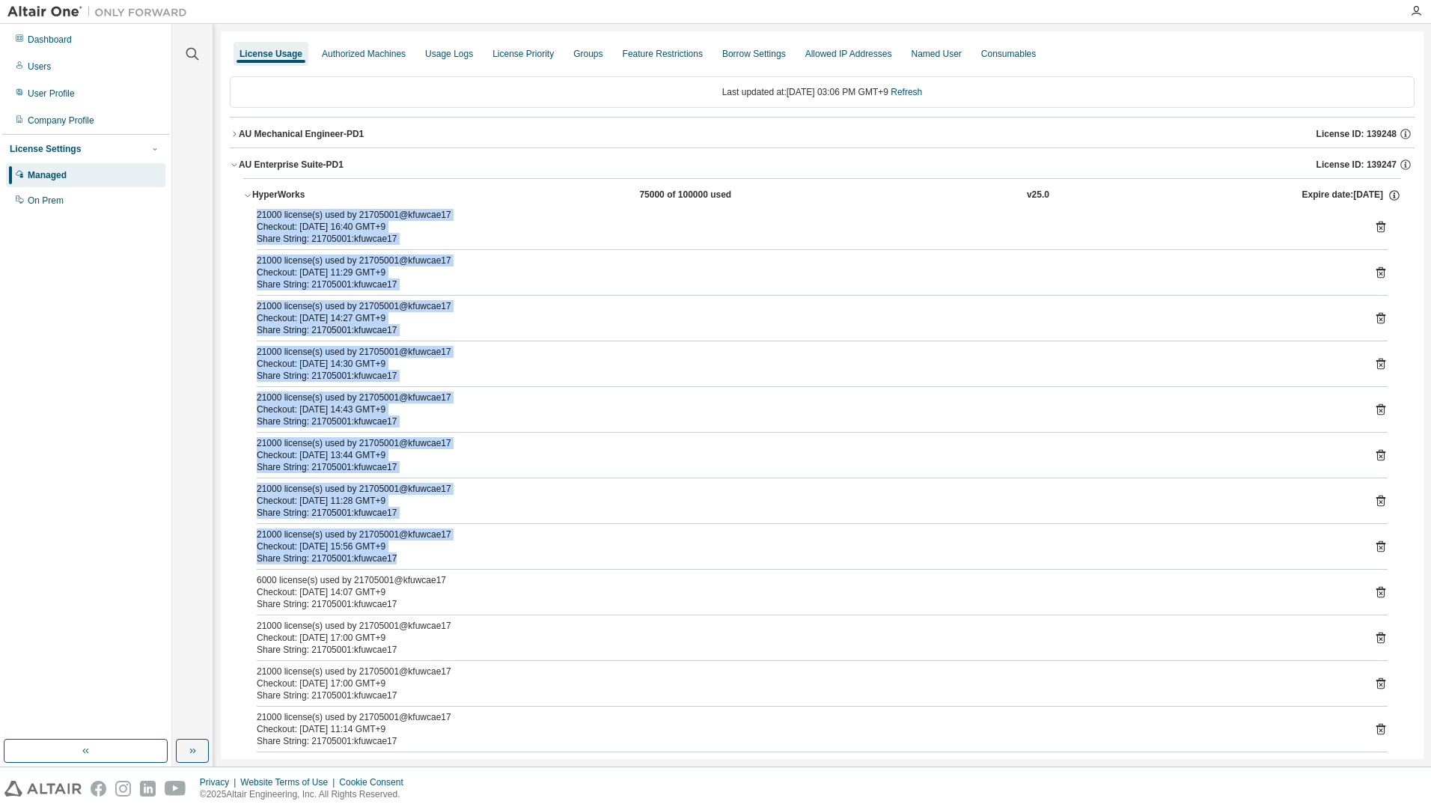
drag, startPoint x: 258, startPoint y: 214, endPoint x: 501, endPoint y: 557, distance: 419.9
click at [501, 557] on div "21000 license(s) used by 21705001@kfuwcae17 Checkout: [DATE] 16:40 GMT+9 Share …" at bounding box center [822, 800] width 1158 height 1183
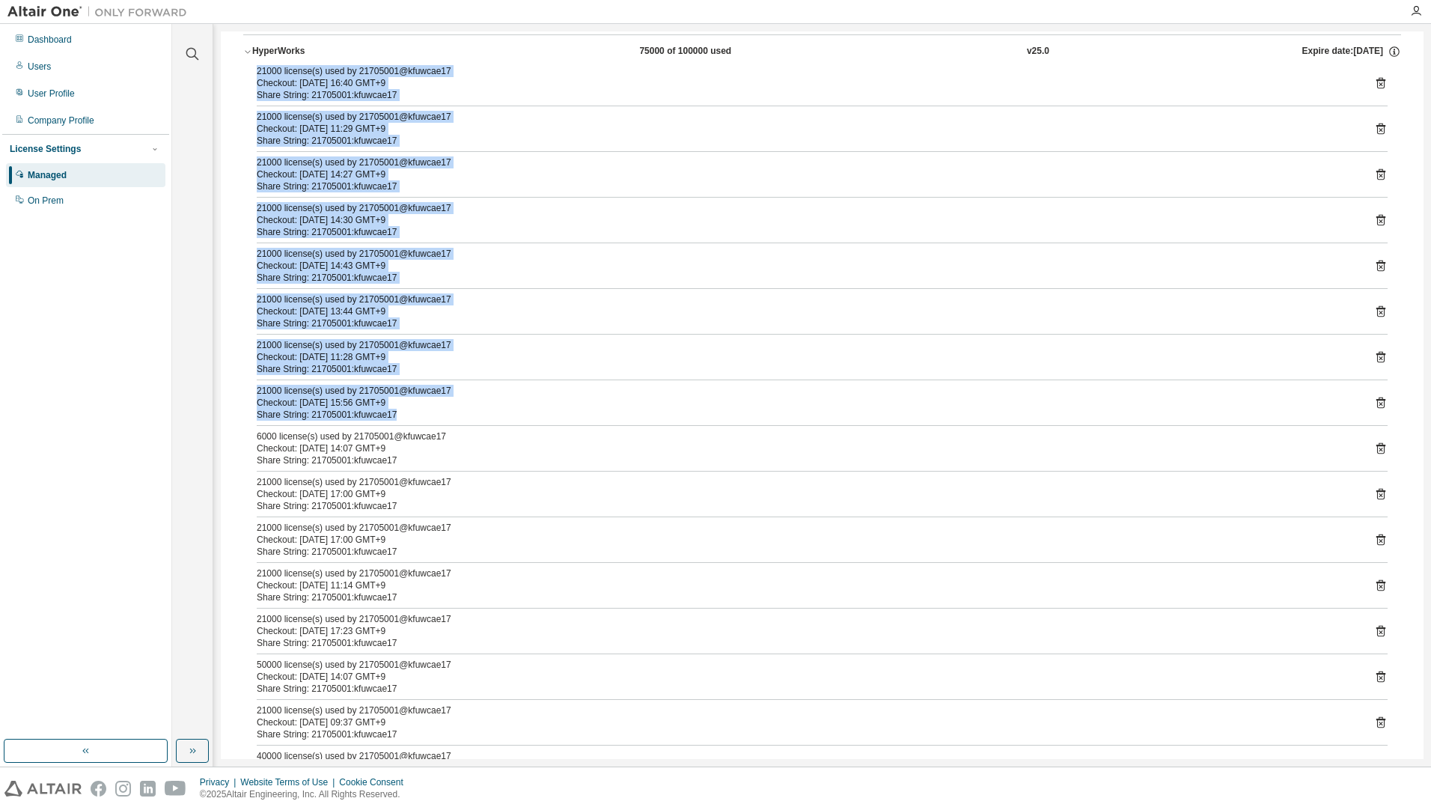
scroll to position [150, 0]
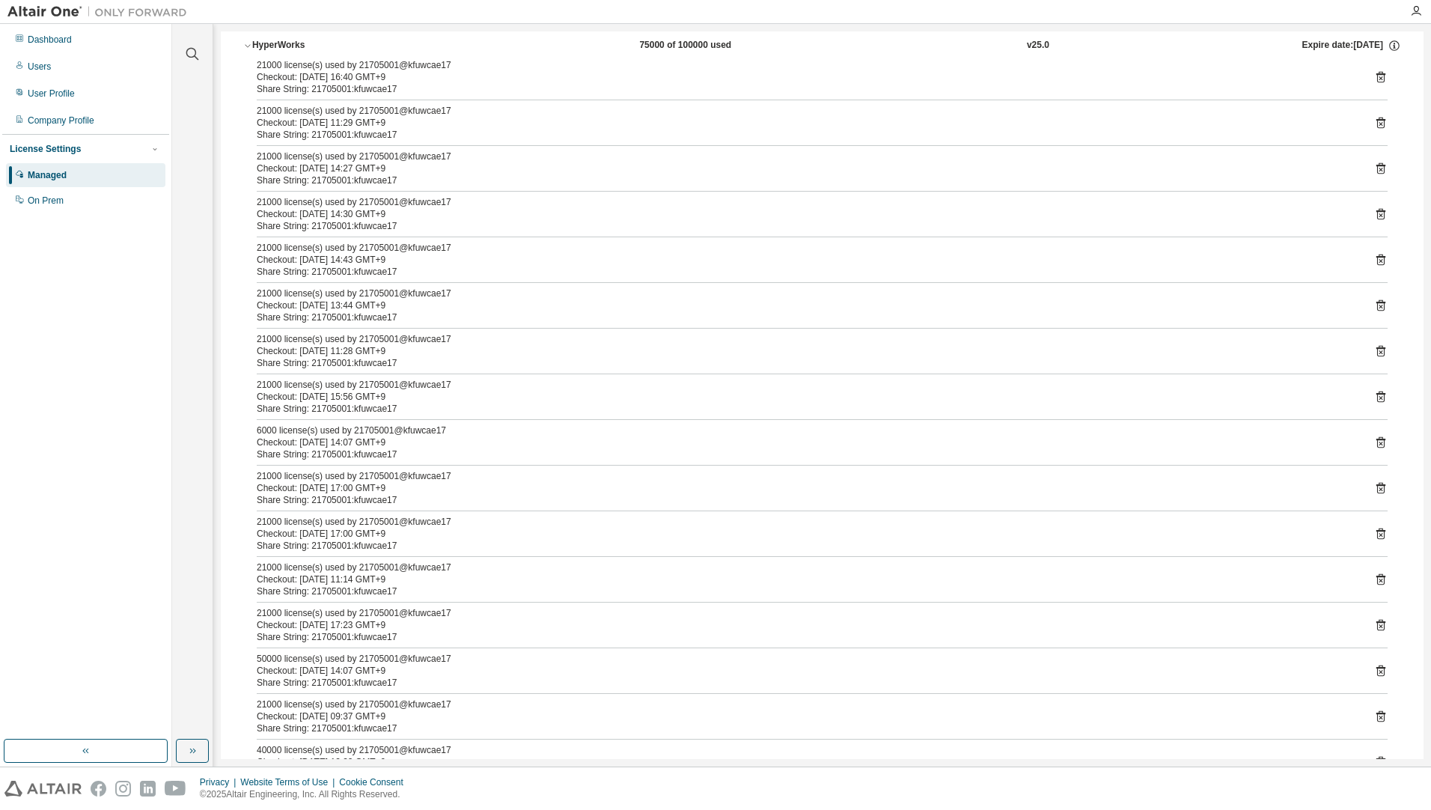
click at [467, 450] on div "Share String: 21705001:kfuwcae17" at bounding box center [804, 454] width 1095 height 12
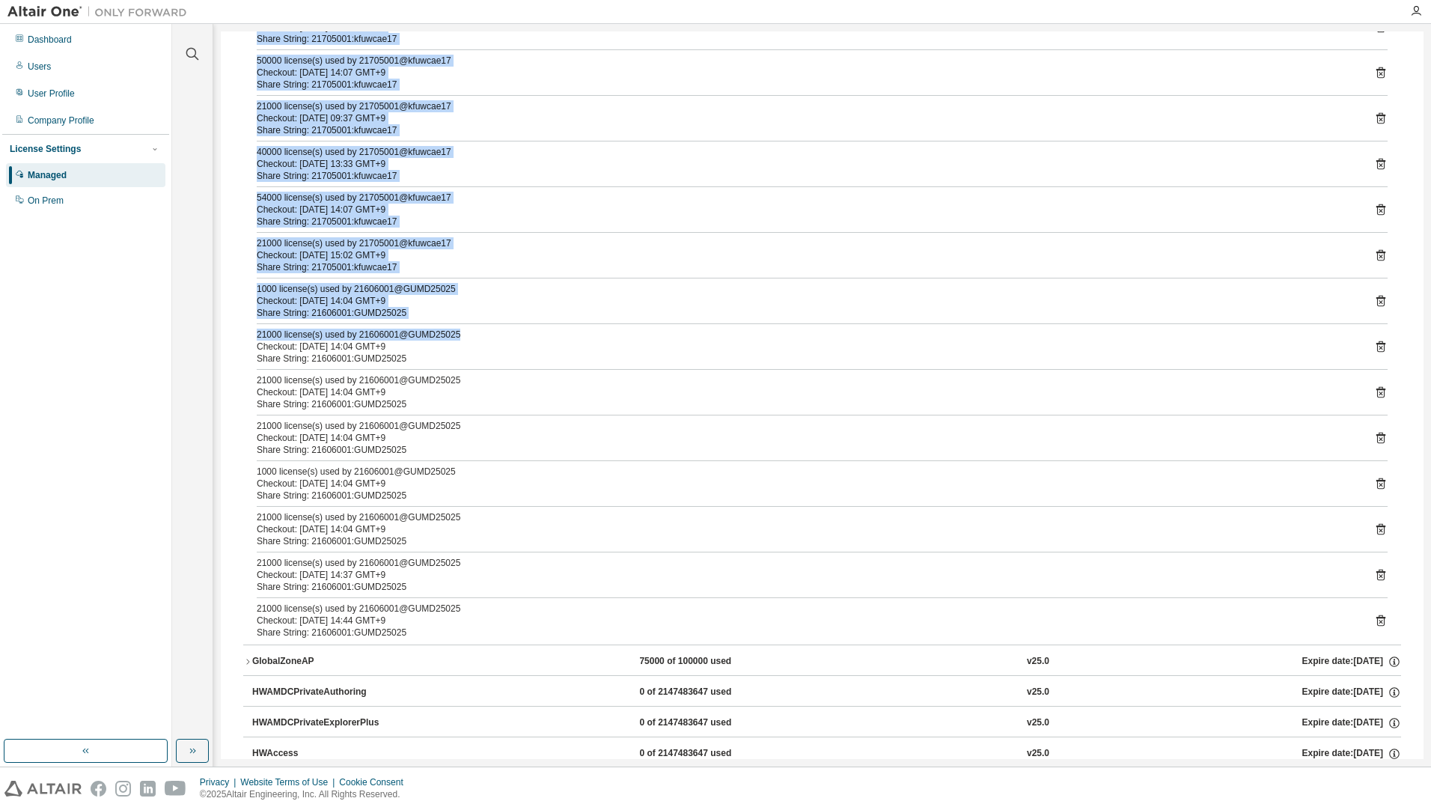
scroll to position [748, 0]
drag, startPoint x: 289, startPoint y: 219, endPoint x: 596, endPoint y: 524, distance: 432.9
click at [596, 524] on div "21000 license(s) used by 21705001@kfuwcae17 Checkout: [DATE] 16:40 GMT+9 Share …" at bounding box center [822, 51] width 1158 height 1183
drag, startPoint x: 596, startPoint y: 524, endPoint x: 549, endPoint y: 482, distance: 63.1
click at [549, 482] on div "Checkout: [DATE] 14:04 GMT+9" at bounding box center [804, 483] width 1095 height 12
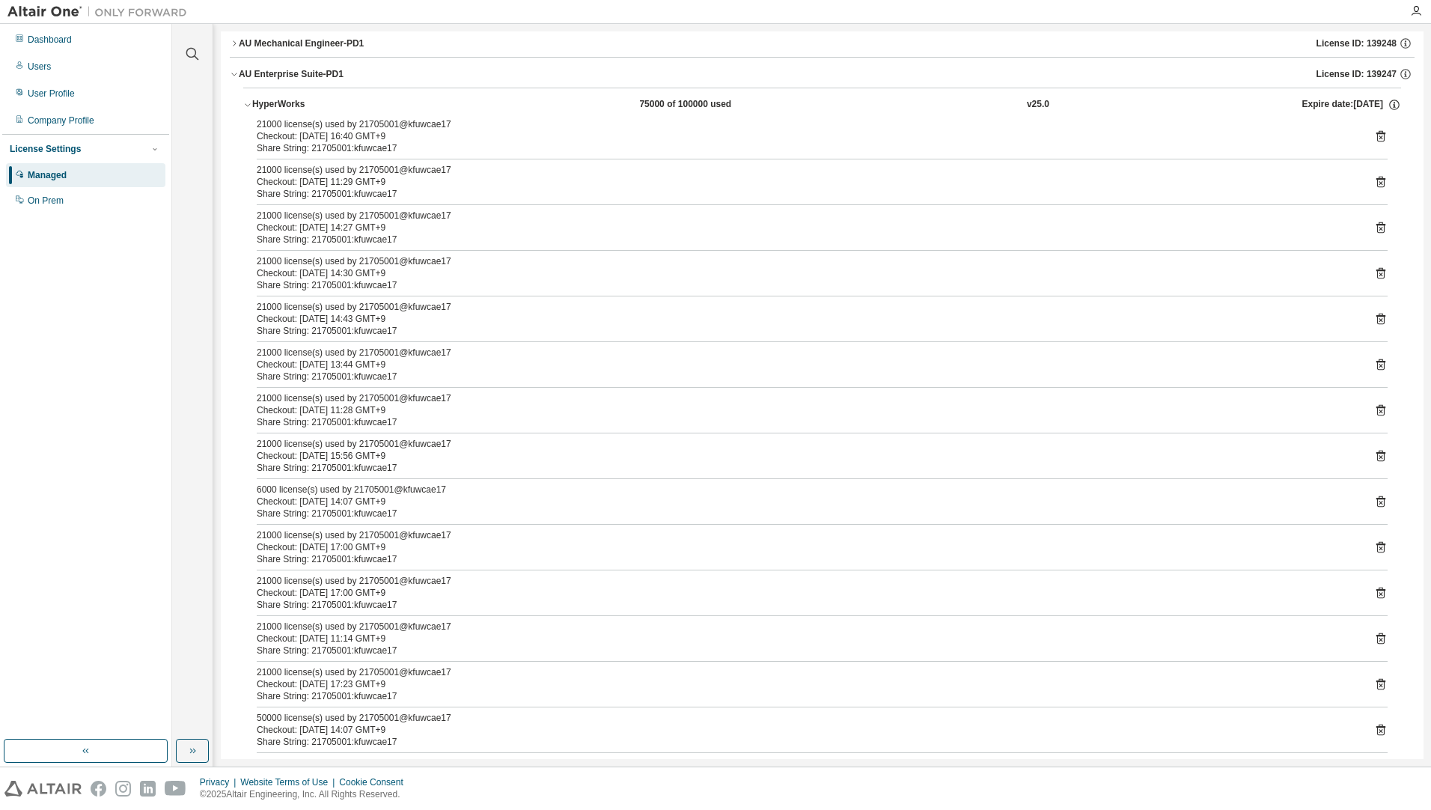
scroll to position [0, 0]
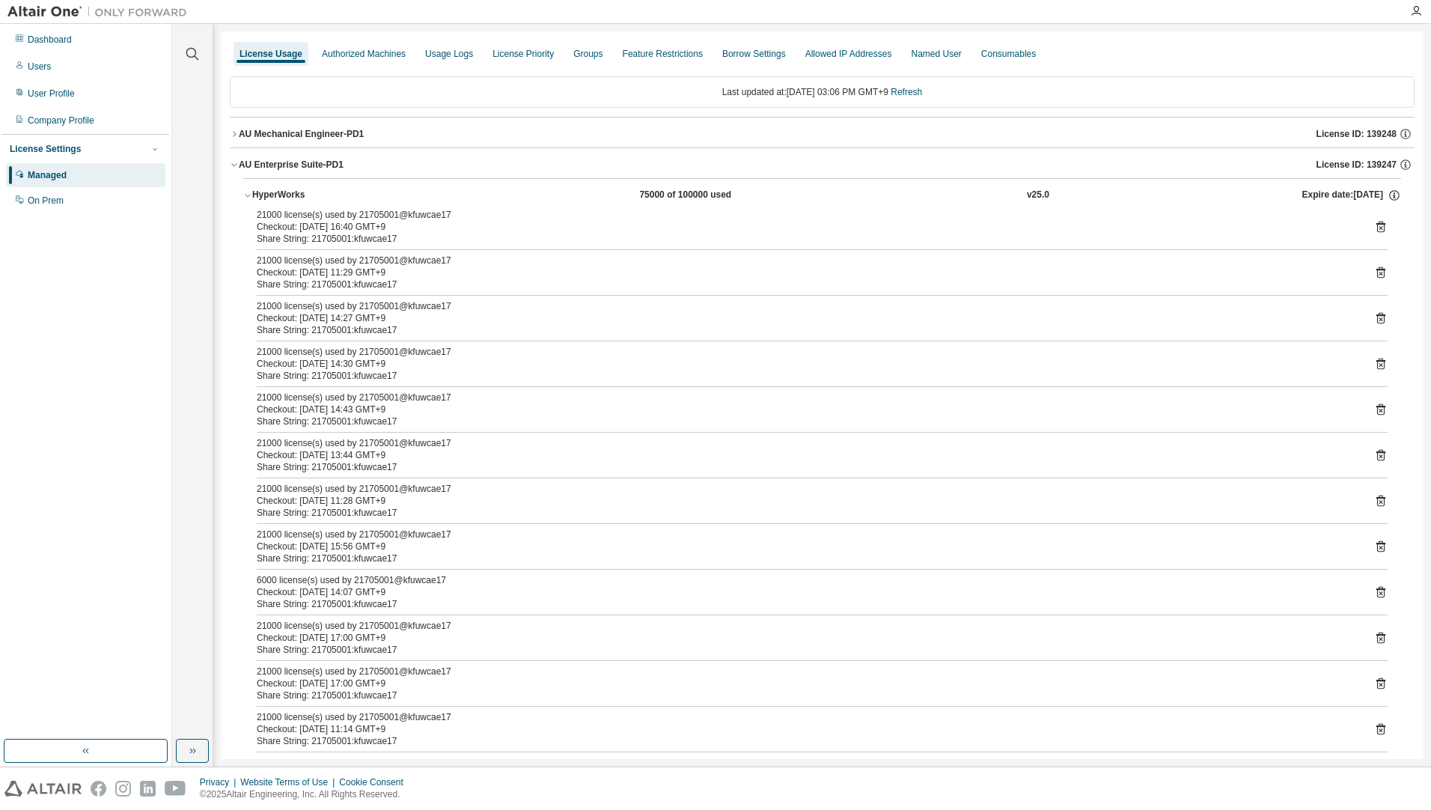
click at [329, 132] on div "AU Mechanical Engineer-PD1" at bounding box center [301, 134] width 125 height 12
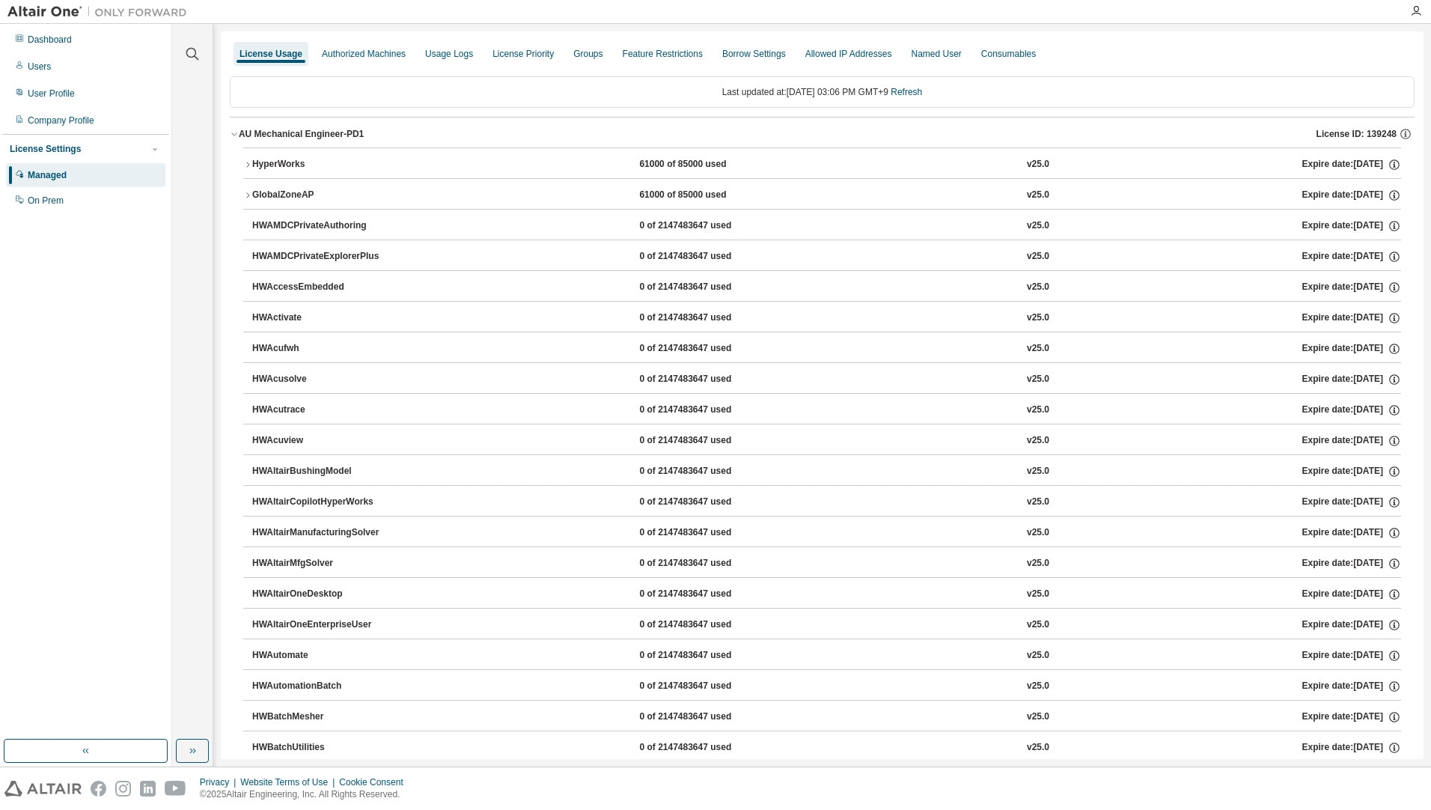
click at [307, 163] on div "HyperWorks" at bounding box center [319, 164] width 135 height 13
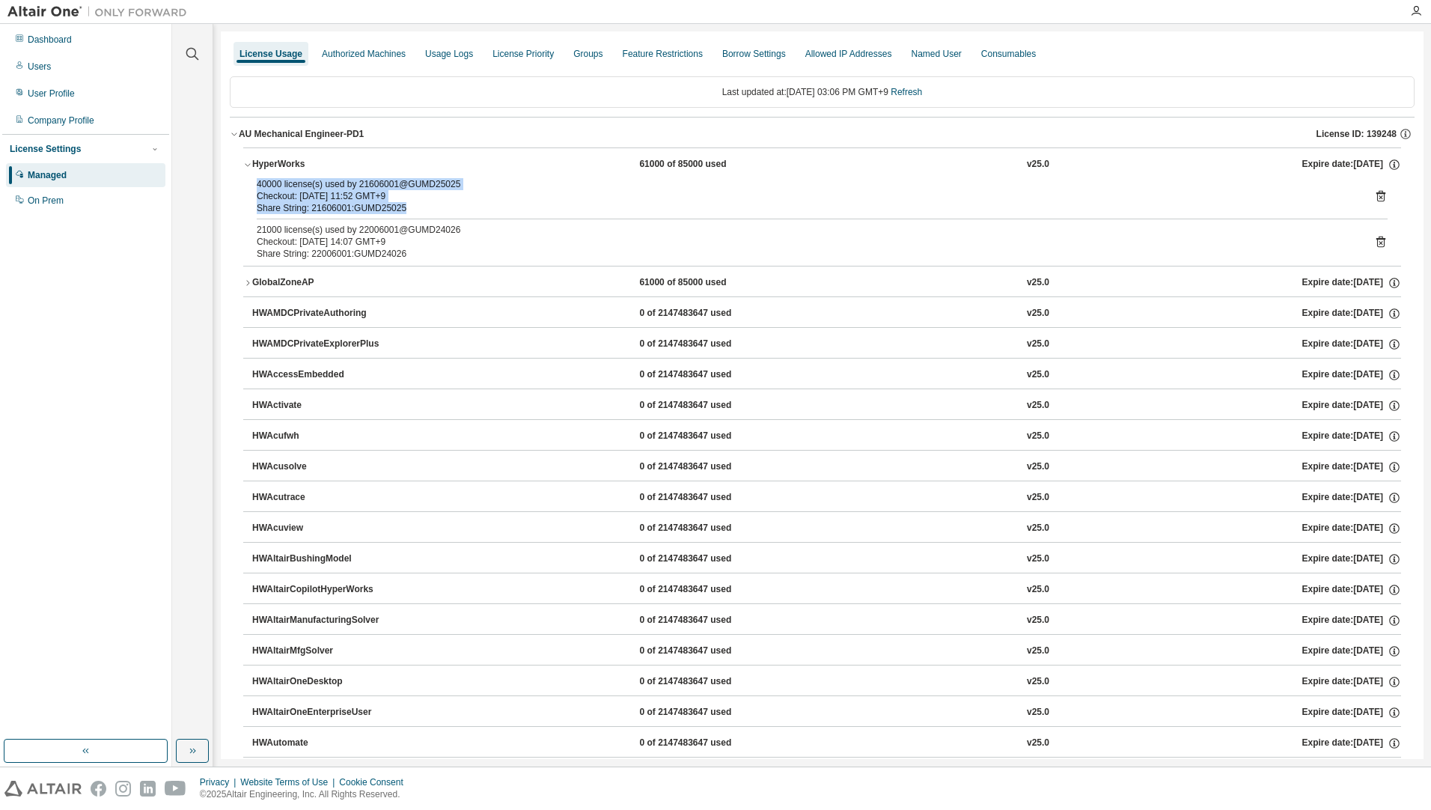
drag, startPoint x: 424, startPoint y: 211, endPoint x: 252, endPoint y: 189, distance: 172.8
click at [252, 189] on div "40000 license(s) used by 21606001@GUMD25025 Checkout: [DATE] 11:52 GMT+9 Share …" at bounding box center [822, 222] width 1158 height 88
click at [554, 205] on div "Share String: 21606001:GUMD25025" at bounding box center [804, 208] width 1095 height 12
drag, startPoint x: 463, startPoint y: 209, endPoint x: 253, endPoint y: 195, distance: 210.0
click at [253, 195] on div "40000 license(s) used by 21606001@GUMD25025 Checkout: [DATE] 11:52 GMT+9 Share …" at bounding box center [822, 222] width 1158 height 88
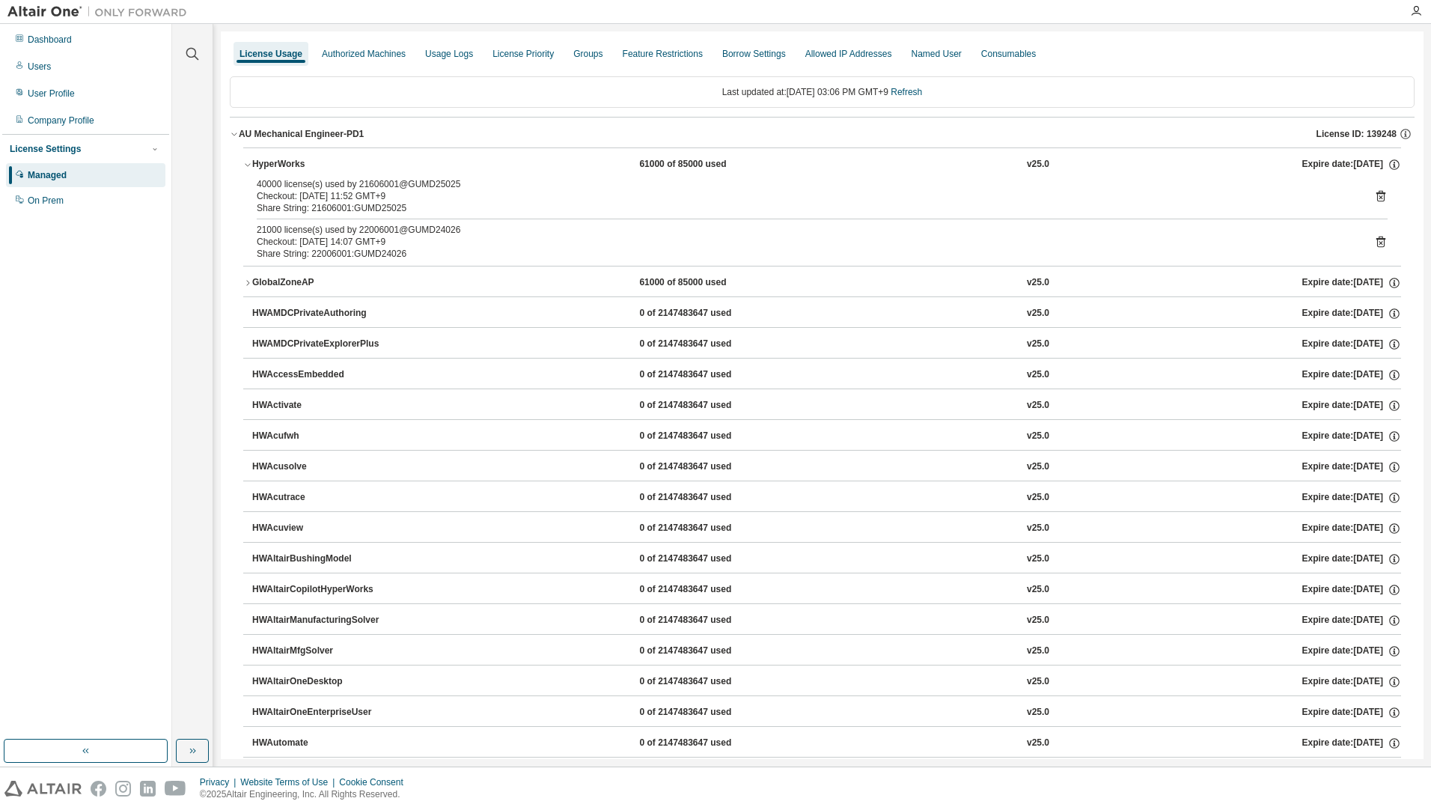
click at [540, 248] on div "Share String: 22006001:GUMD24026" at bounding box center [804, 254] width 1095 height 12
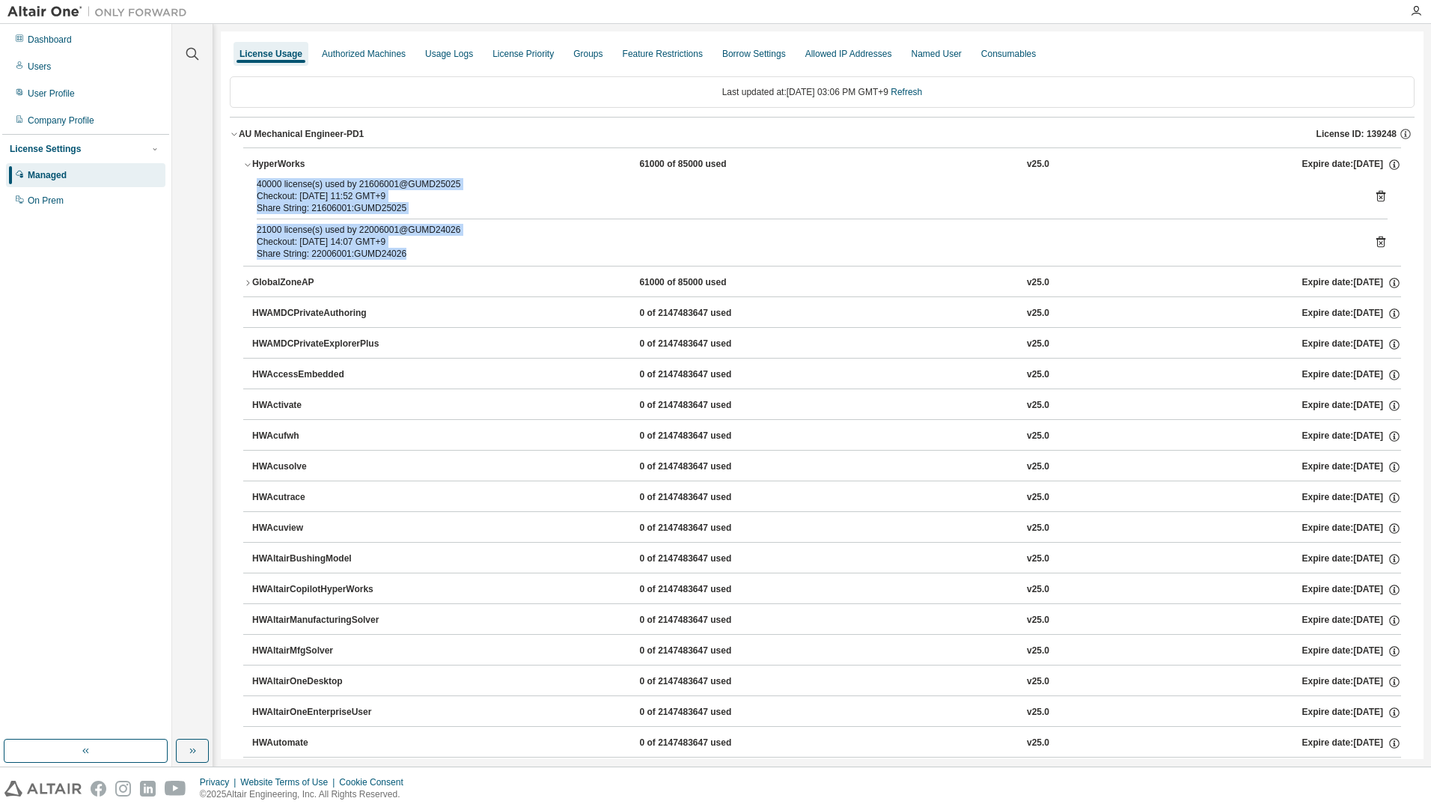
drag, startPoint x: 429, startPoint y: 251, endPoint x: 245, endPoint y: 183, distance: 196.3
click at [245, 183] on div "40000 license(s) used by 21606001@GUMD25025 Checkout: [DATE] 11:52 GMT+9 Share …" at bounding box center [822, 222] width 1158 height 88
click at [453, 255] on div "Share String: 22006001:GUMD24026" at bounding box center [804, 254] width 1095 height 12
drag, startPoint x: 437, startPoint y: 258, endPoint x: 252, endPoint y: 183, distance: 199.5
click at [252, 183] on div "40000 license(s) used by 21606001@GUMD25025 Checkout: [DATE] 11:52 GMT+9 Share …" at bounding box center [822, 222] width 1158 height 88
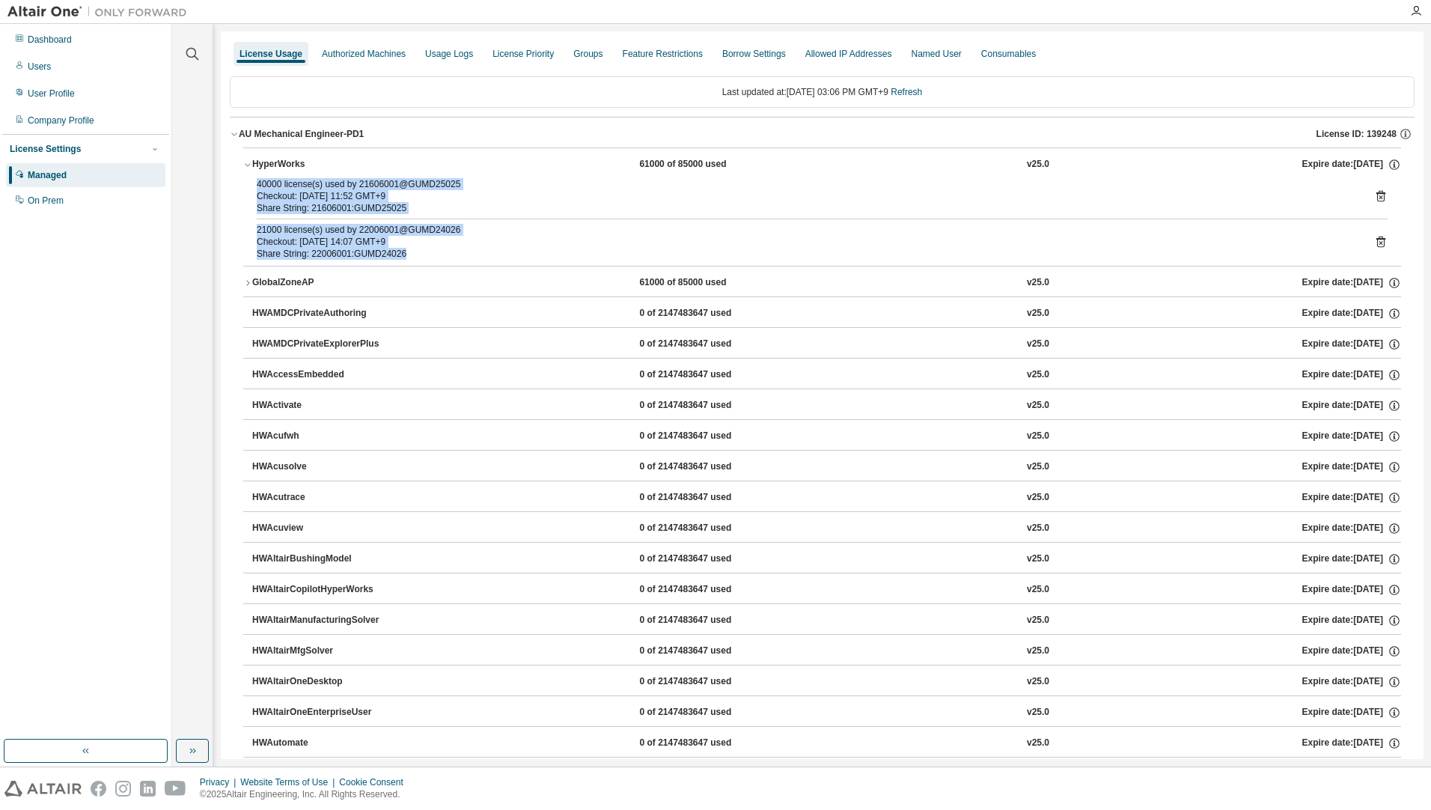
click at [499, 206] on div "Share String: 21606001:GUMD25025" at bounding box center [804, 208] width 1095 height 12
click at [485, 260] on div "40000 license(s) used by 21606001@GUMD25025 Checkout: [DATE] 11:52 GMT+9 Share …" at bounding box center [822, 222] width 1158 height 88
click at [496, 204] on div "Share String: 21606001:GUMD25025" at bounding box center [804, 208] width 1095 height 12
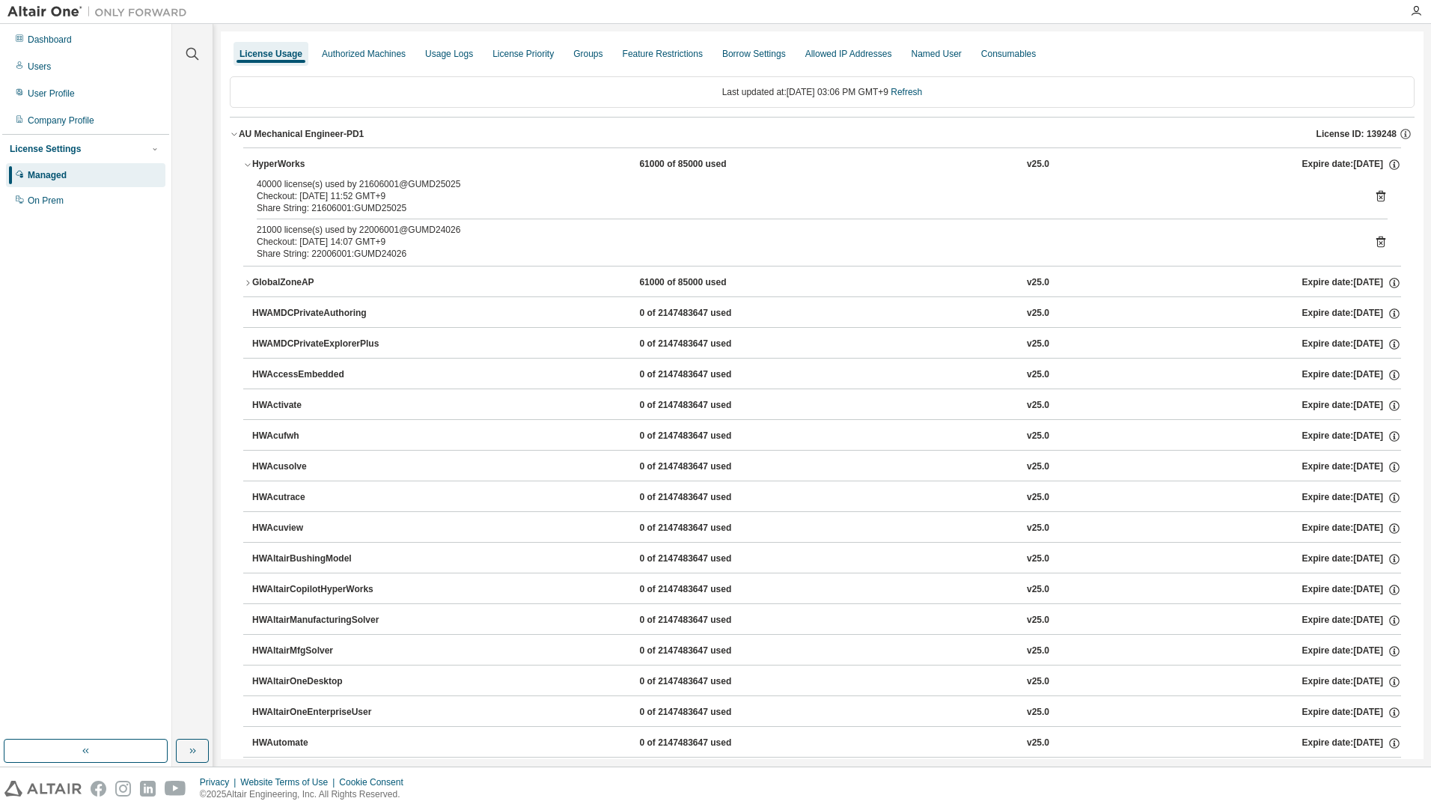
click at [497, 228] on div "21000 license(s) used by 22006001@GUMD24026" at bounding box center [804, 230] width 1095 height 12
click at [497, 198] on div "Checkout: [DATE] 11:52 GMT+9" at bounding box center [804, 196] width 1095 height 12
click at [502, 200] on div "Checkout: [DATE] 11:52 GMT+9" at bounding box center [804, 196] width 1095 height 12
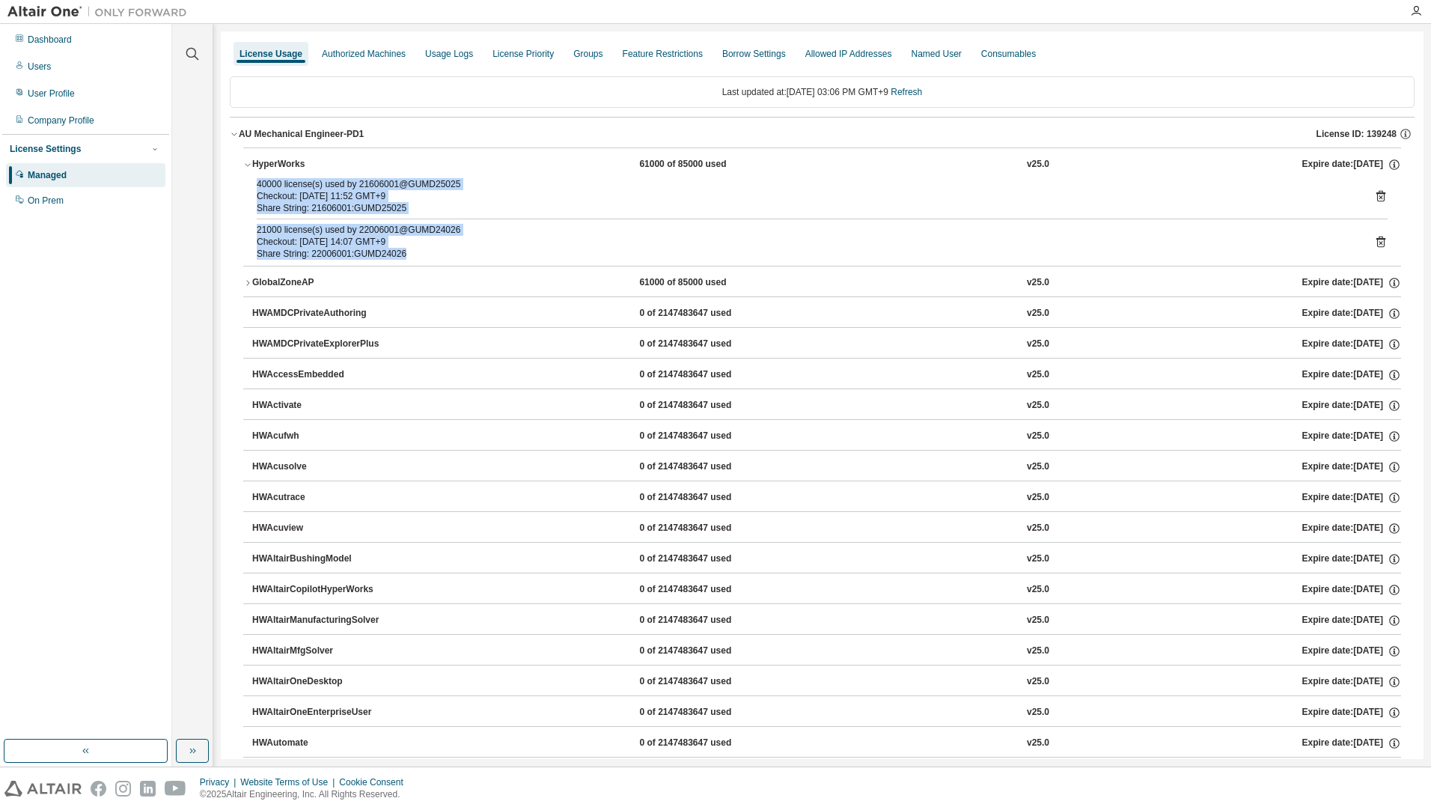
drag, startPoint x: 412, startPoint y: 257, endPoint x: 248, endPoint y: 188, distance: 178.8
click at [248, 188] on div "40000 license(s) used by 21606001@GUMD25025 Checkout: [DATE] 11:52 GMT+9 Share …" at bounding box center [822, 222] width 1158 height 88
click at [457, 258] on div "Share String: 22006001:GUMD24026" at bounding box center [804, 254] width 1095 height 12
drag, startPoint x: 256, startPoint y: 186, endPoint x: 427, endPoint y: 211, distance: 172.5
click at [427, 211] on div "40000 license(s) used by 21606001@GUMD25025 Checkout: [DATE] 11:52 GMT+9 Share …" at bounding box center [822, 222] width 1158 height 88
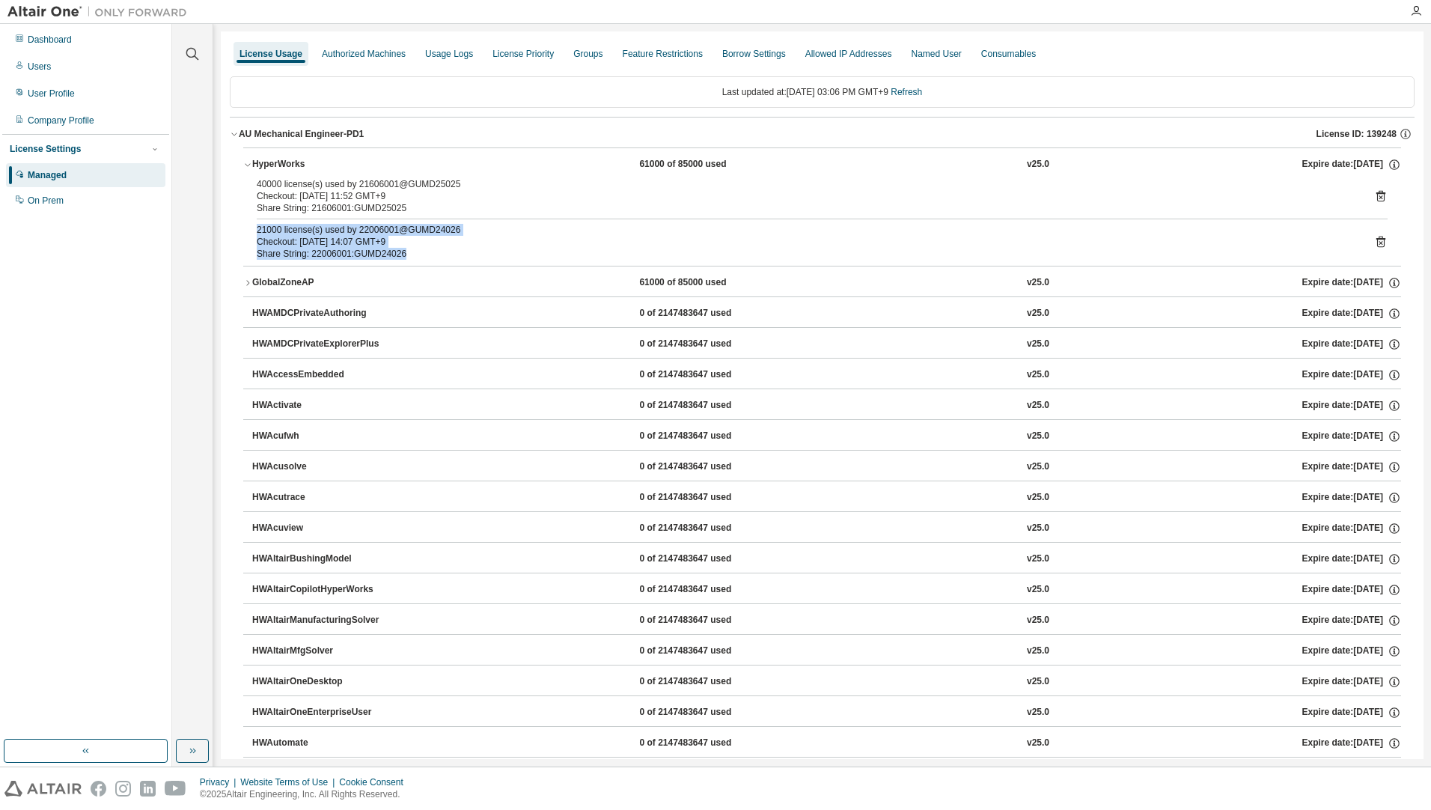
drag, startPoint x: 427, startPoint y: 211, endPoint x: 243, endPoint y: 233, distance: 185.4
drag, startPoint x: 243, startPoint y: 233, endPoint x: 468, endPoint y: 249, distance: 225.9
click at [468, 249] on div "Share String: 22006001:GUMD24026" at bounding box center [804, 254] width 1095 height 12
click at [61, 46] on div "Dashboard" at bounding box center [85, 40] width 159 height 24
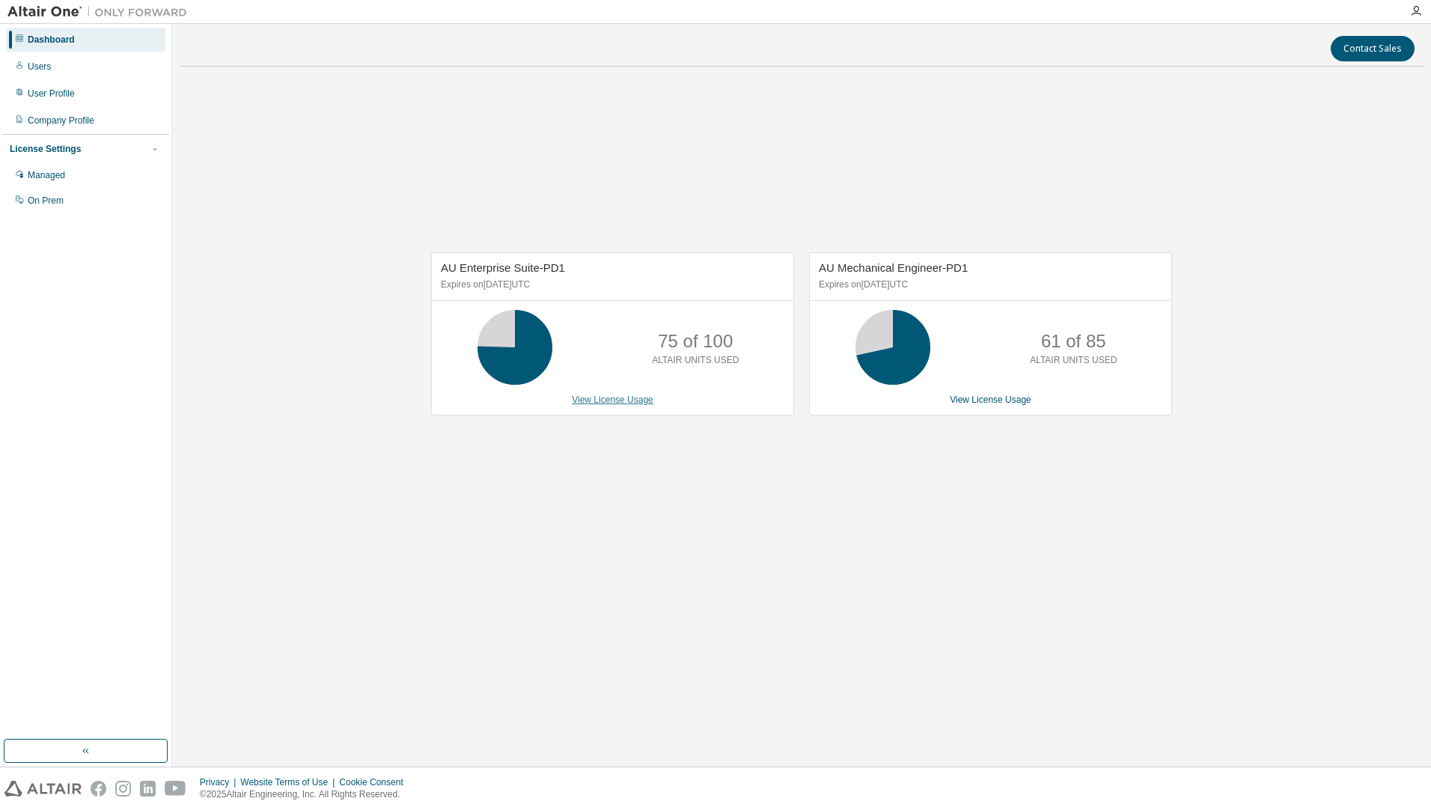
click at [632, 403] on link "View License Usage" at bounding box center [613, 399] width 82 height 10
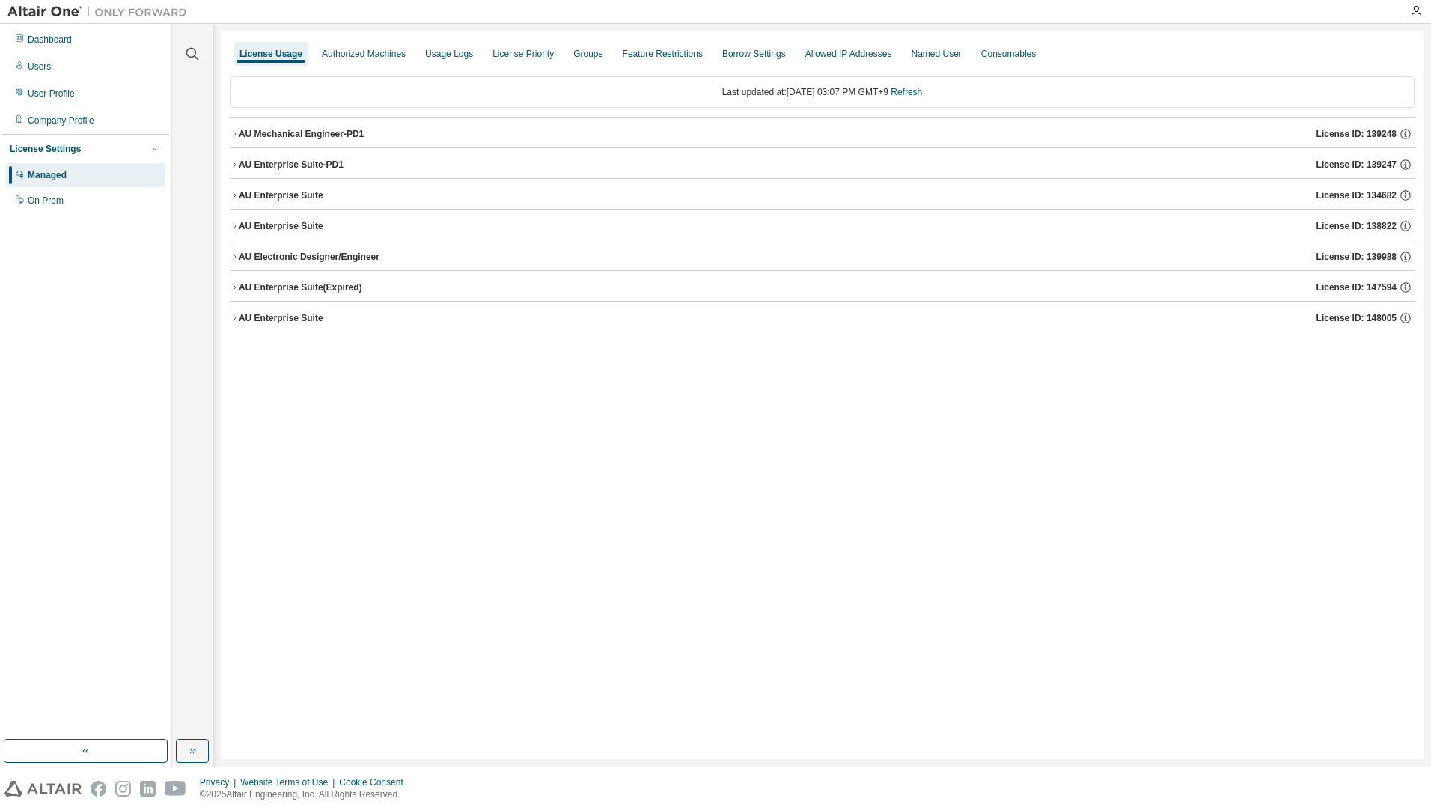
click at [320, 136] on div "AU Mechanical Engineer-PD1" at bounding box center [301, 134] width 125 height 12
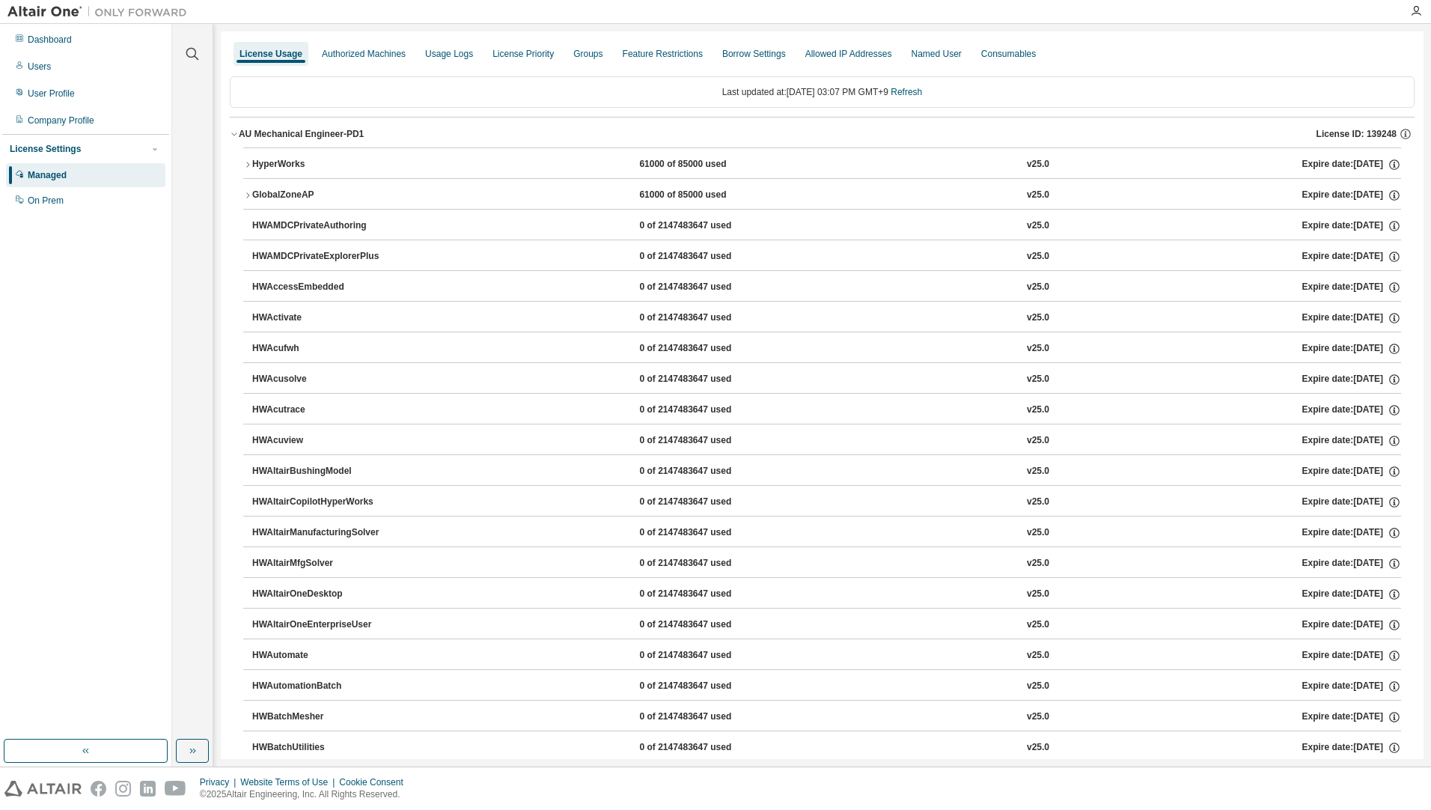
click at [302, 168] on div "HyperWorks" at bounding box center [319, 164] width 135 height 13
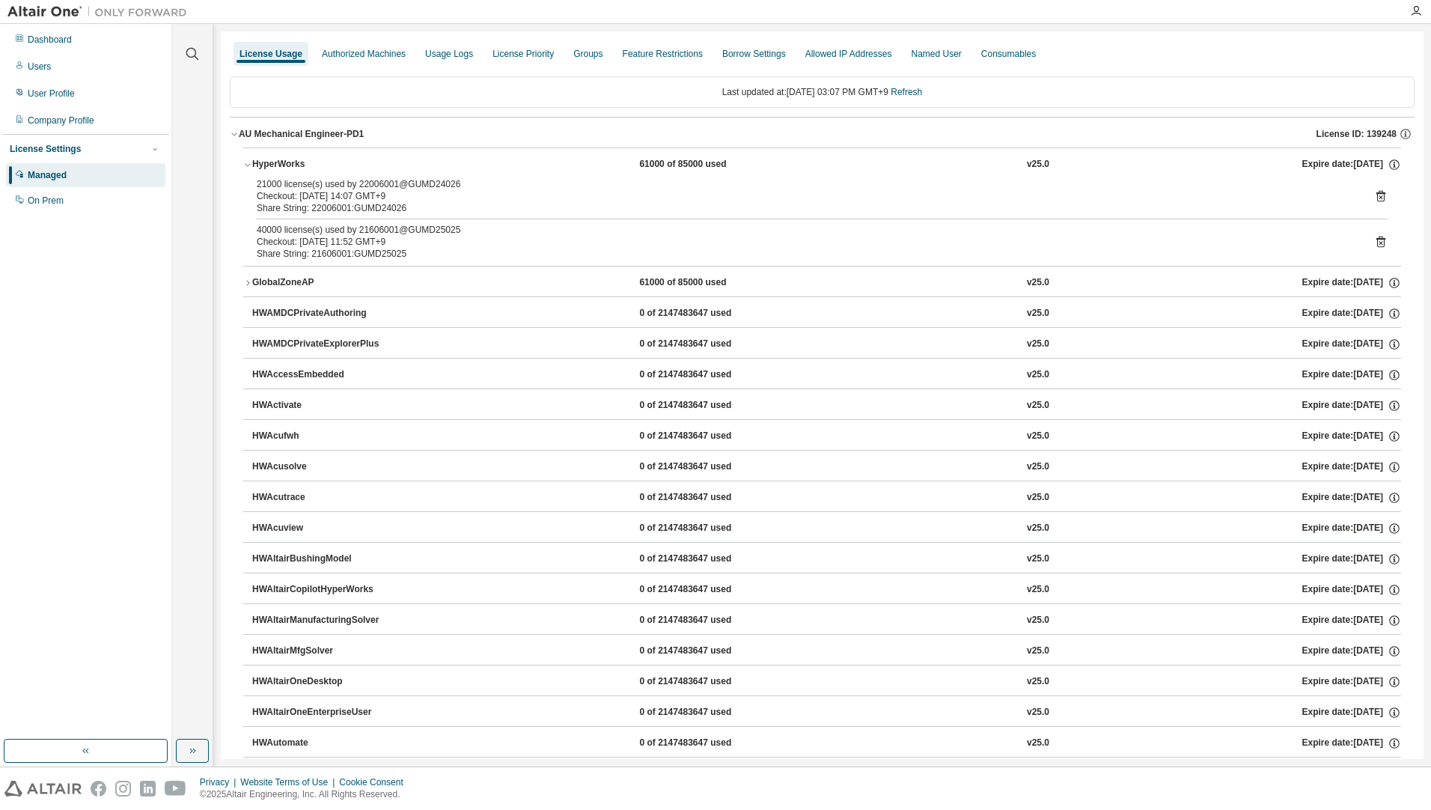
click at [303, 281] on div "GlobalZoneAP" at bounding box center [319, 282] width 135 height 13
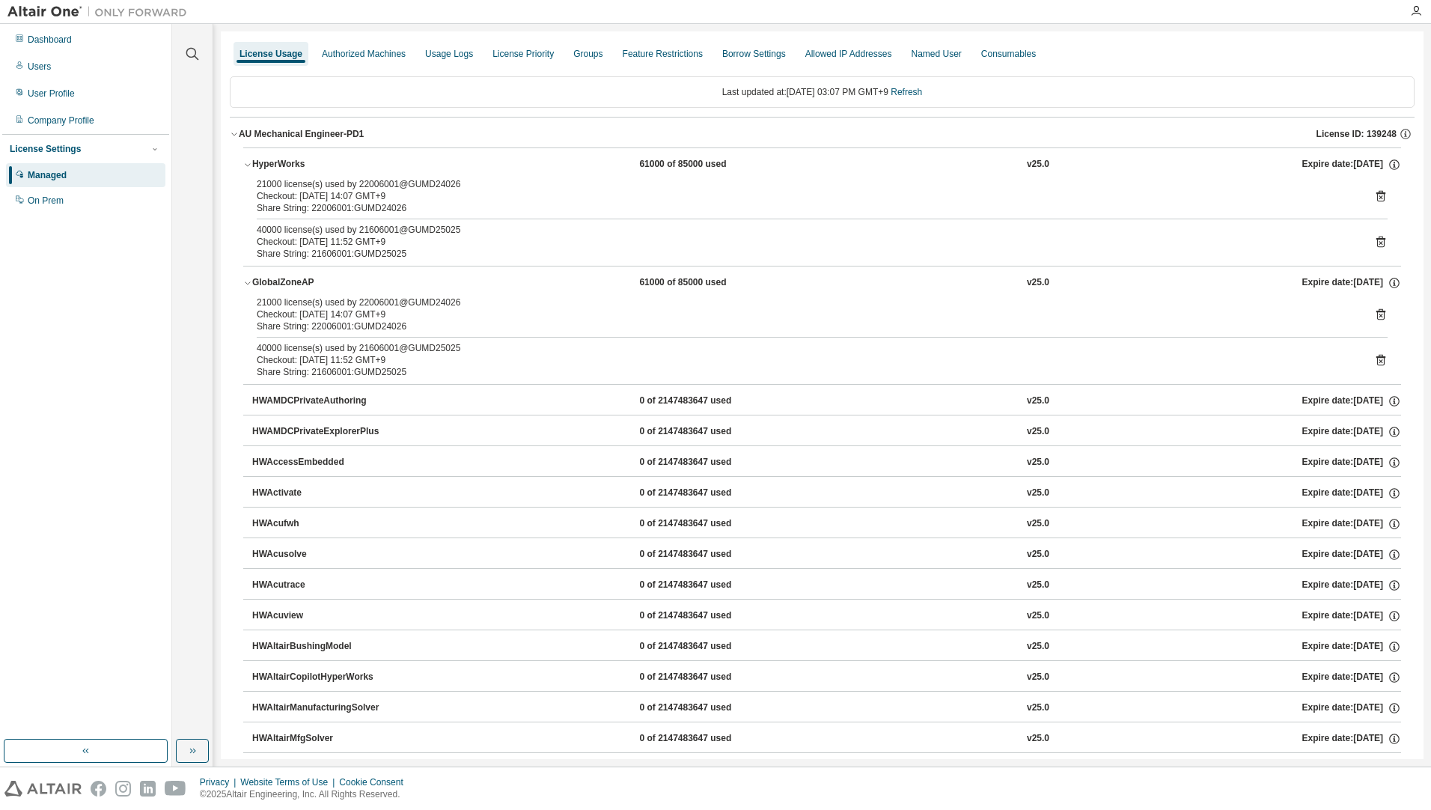
click at [304, 279] on div "GlobalZoneAP" at bounding box center [319, 282] width 135 height 13
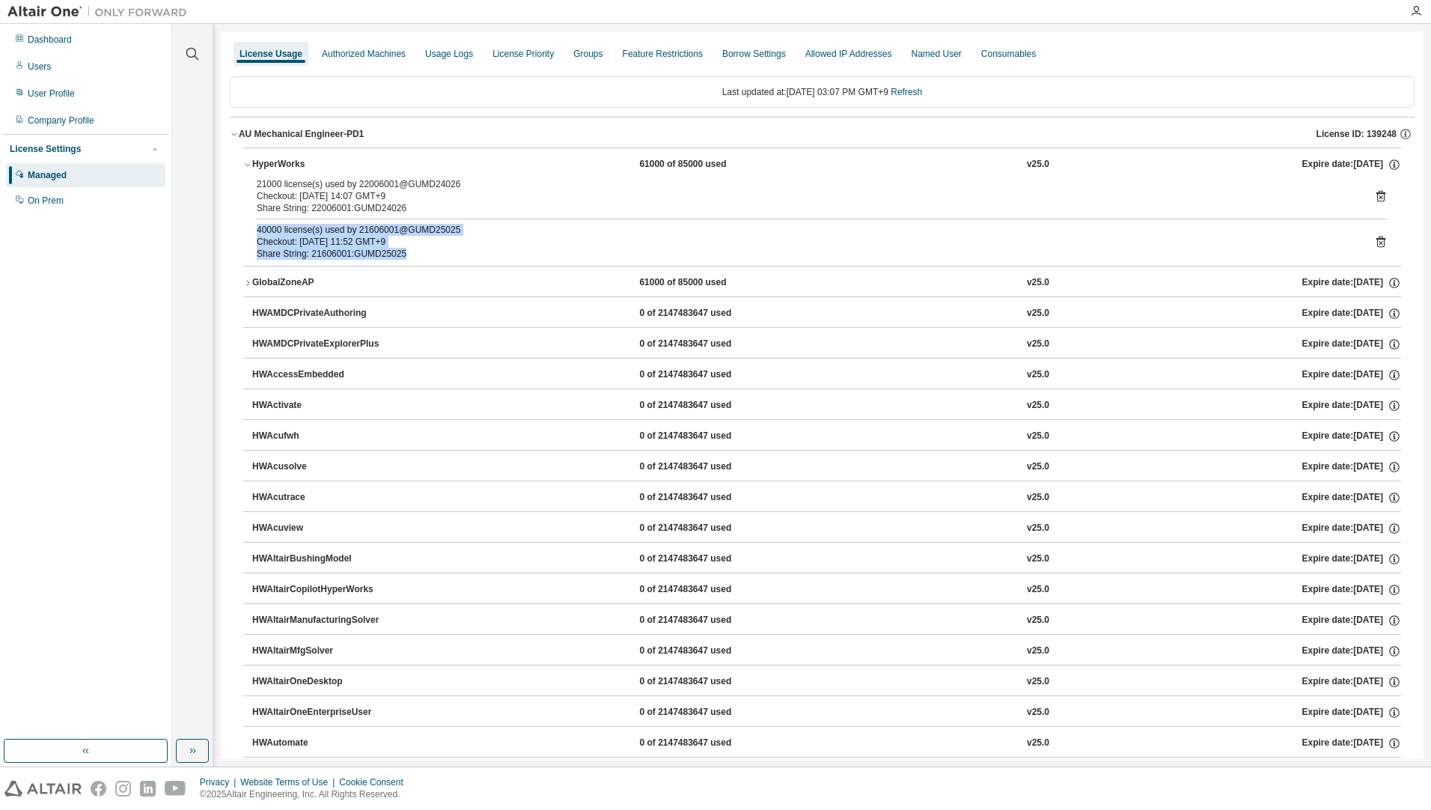
drag, startPoint x: 406, startPoint y: 250, endPoint x: 254, endPoint y: 233, distance: 152.2
click at [254, 233] on div "21000 license(s) used by 22006001@GUMD24026 Checkout: [DATE] 14:07 GMT+9 Share …" at bounding box center [822, 222] width 1158 height 88
drag, startPoint x: 254, startPoint y: 233, endPoint x: 412, endPoint y: 207, distance: 160.1
click at [414, 204] on div "Share String: 22006001:GUMD24026" at bounding box center [804, 208] width 1095 height 12
drag, startPoint x: 404, startPoint y: 209, endPoint x: 314, endPoint y: 209, distance: 90.6
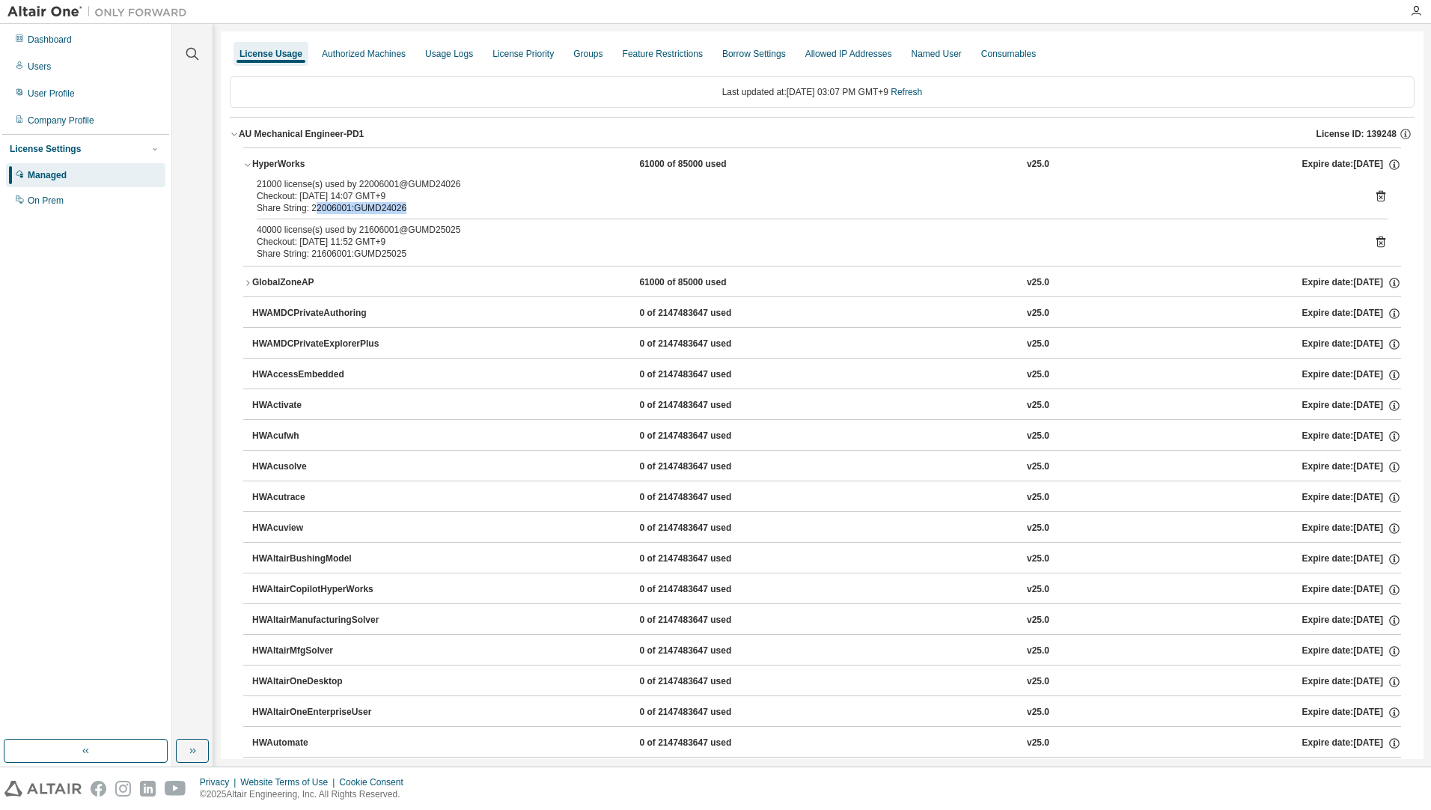
click at [314, 209] on div "Share String: 22006001:GUMD24026" at bounding box center [804, 208] width 1095 height 12
drag, startPoint x: 314, startPoint y: 209, endPoint x: 434, endPoint y: 257, distance: 130.0
click at [434, 257] on div "Share String: 21606001:GUMD25025" at bounding box center [804, 254] width 1095 height 12
drag, startPoint x: 418, startPoint y: 250, endPoint x: 333, endPoint y: 243, distance: 85.6
click at [333, 243] on div "40000 license(s) used by 21606001@GUMD25025 Checkout: [DATE] 11:52 GMT+9 Share …" at bounding box center [804, 242] width 1095 height 36
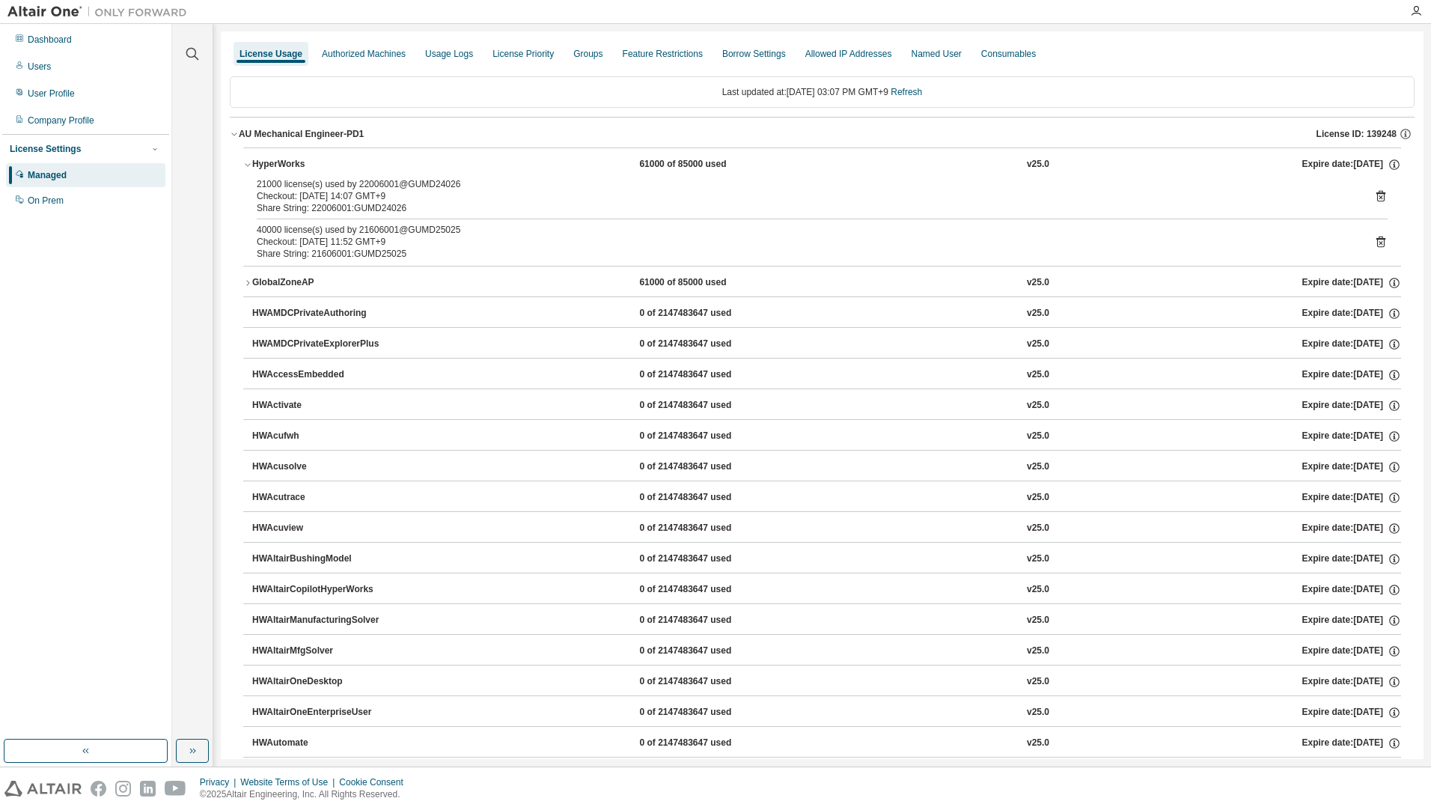
drag, startPoint x: 333, startPoint y: 243, endPoint x: 456, endPoint y: 198, distance: 131.0
click at [454, 205] on div "Share String: 22006001:GUMD24026" at bounding box center [804, 208] width 1095 height 12
drag, startPoint x: 456, startPoint y: 186, endPoint x: 427, endPoint y: 188, distance: 28.5
click at [427, 188] on div "21000 license(s) used by 22006001@GUMD24026" at bounding box center [804, 184] width 1095 height 12
drag, startPoint x: 427, startPoint y: 188, endPoint x: 423, endPoint y: 202, distance: 14.9
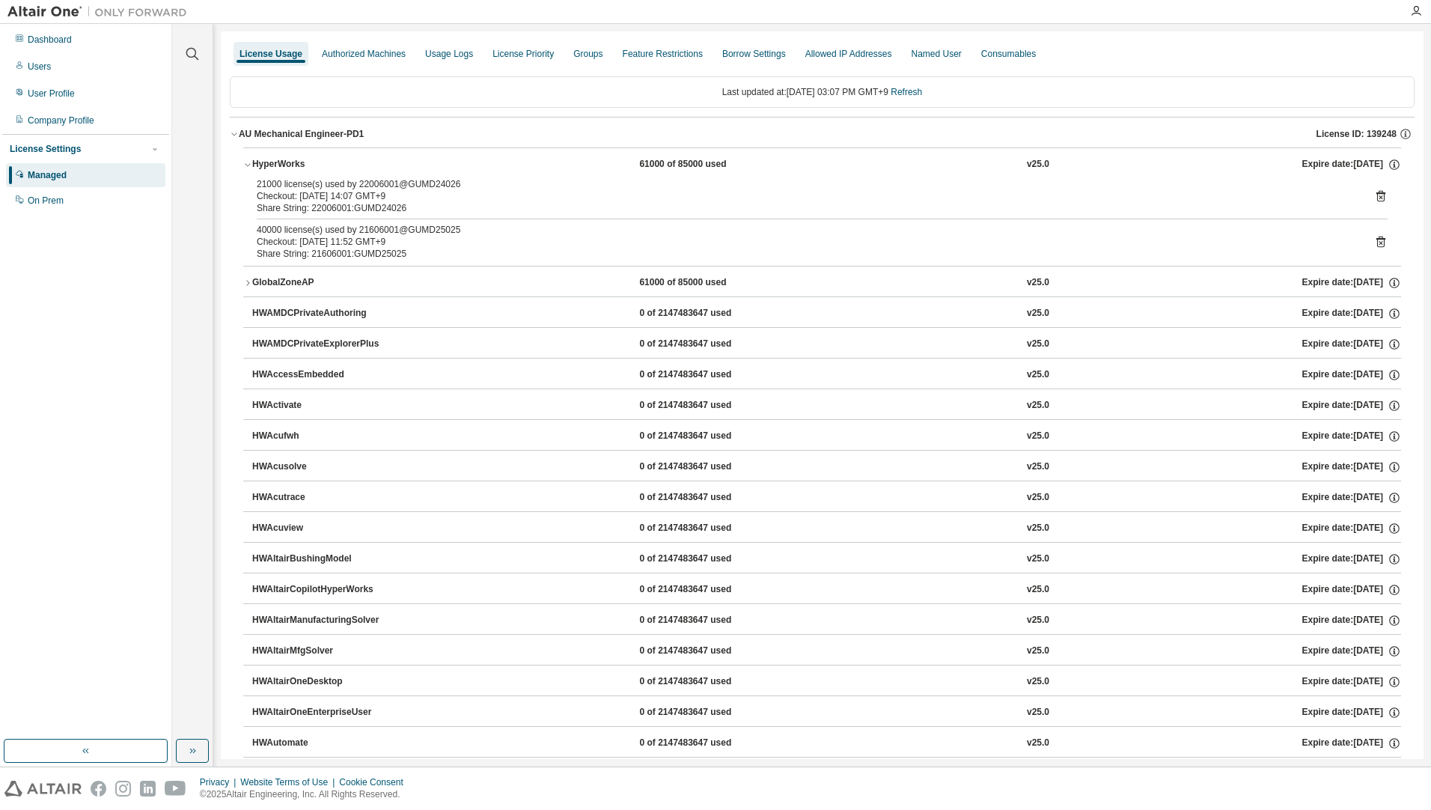
click at [423, 202] on div "Share String: 22006001:GUMD24026" at bounding box center [804, 208] width 1095 height 12
drag, startPoint x: 459, startPoint y: 231, endPoint x: 403, endPoint y: 235, distance: 56.3
click at [403, 235] on div "40000 license(s) used by 21606001@GUMD25025" at bounding box center [804, 230] width 1095 height 12
click at [446, 190] on div "Checkout: [DATE] 14:07 GMT+9" at bounding box center [804, 196] width 1095 height 12
drag, startPoint x: 463, startPoint y: 186, endPoint x: 437, endPoint y: 187, distance: 26.2
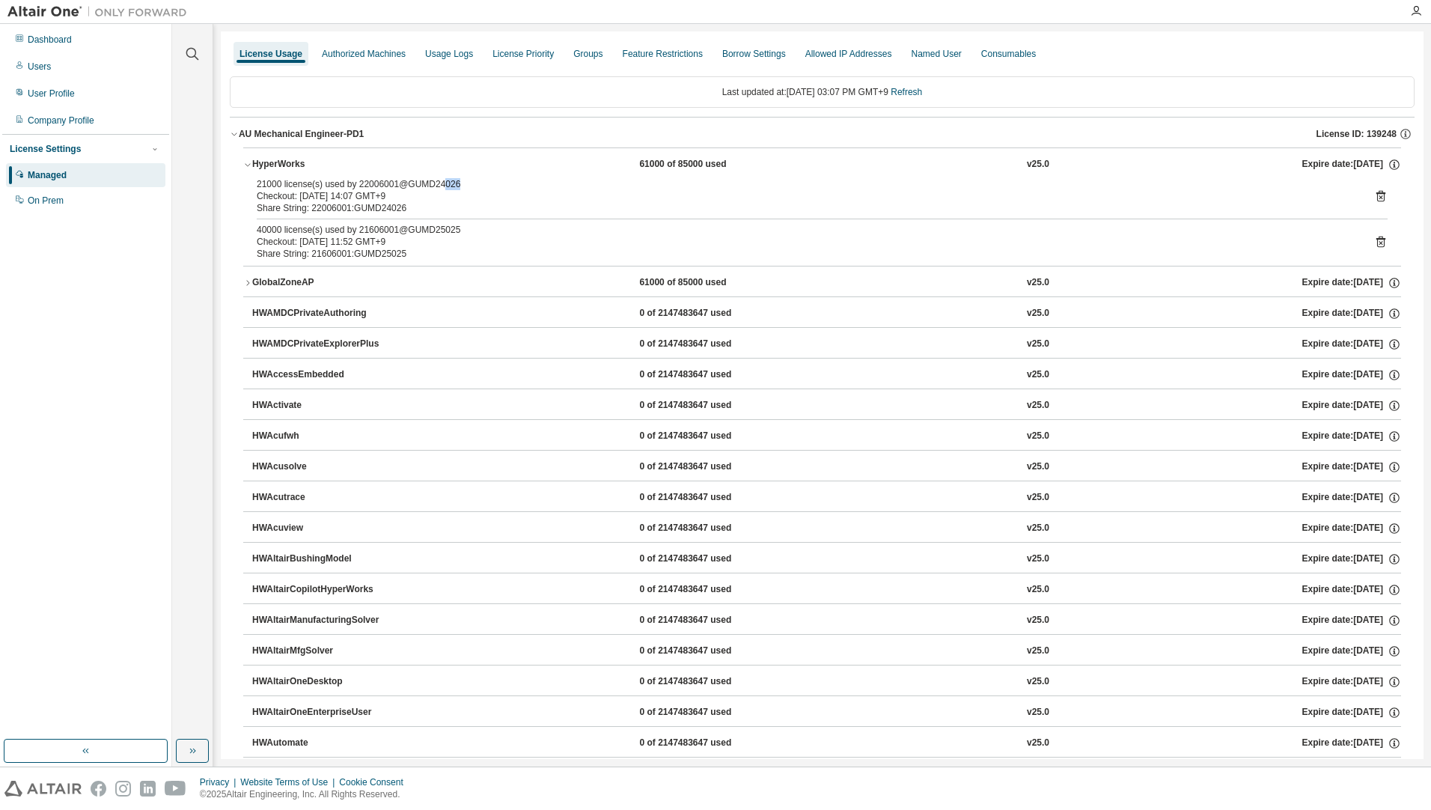
click at [437, 187] on div "21000 license(s) used by 22006001@GUMD24026" at bounding box center [804, 184] width 1095 height 12
click at [432, 186] on div "21000 license(s) used by 22006001@GUMD24026" at bounding box center [804, 184] width 1095 height 12
drag, startPoint x: 432, startPoint y: 186, endPoint x: 446, endPoint y: 196, distance: 17.7
click at [443, 193] on div "Checkout: [DATE] 14:07 GMT+9" at bounding box center [804, 196] width 1095 height 12
drag, startPoint x: 427, startPoint y: 230, endPoint x: 456, endPoint y: 231, distance: 28.5
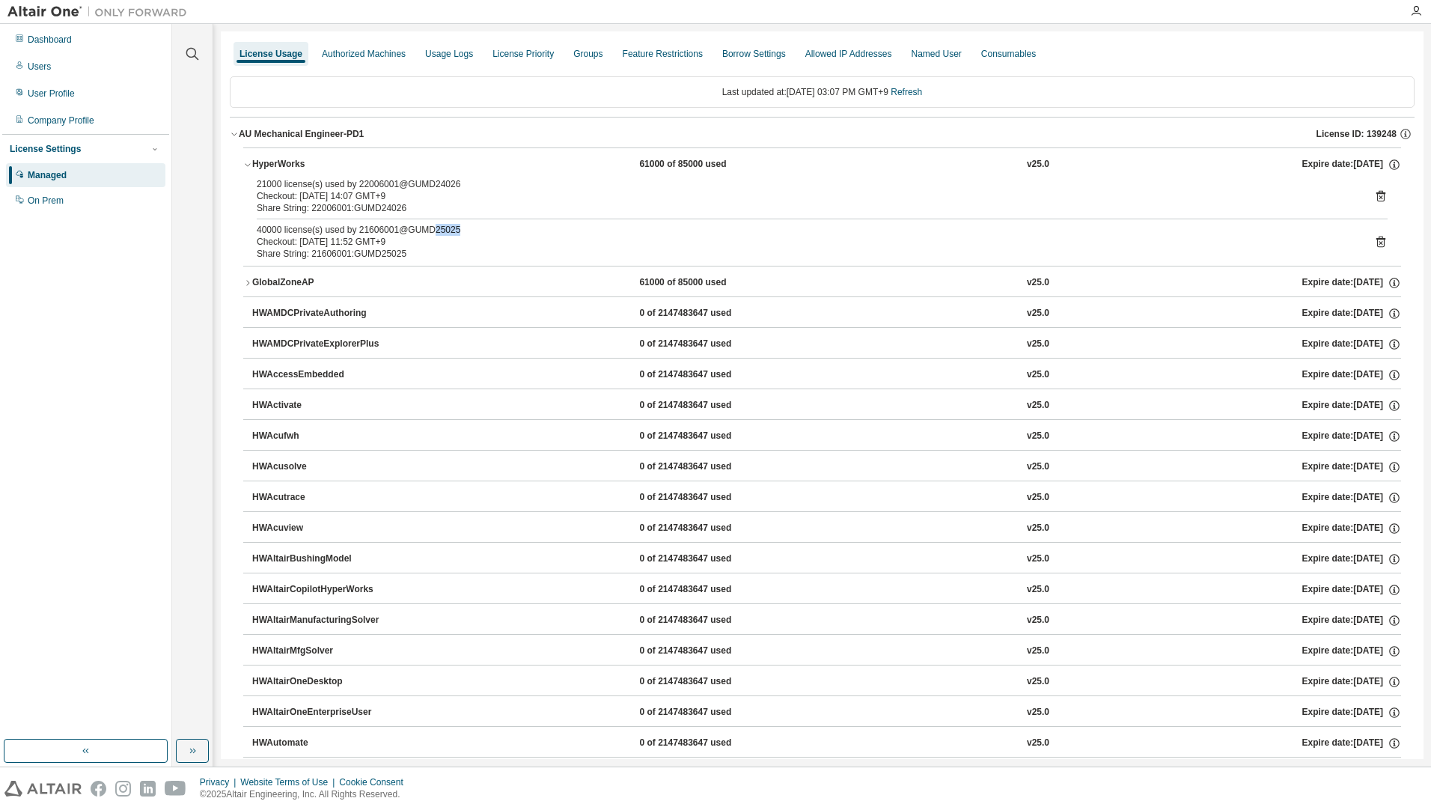
click at [456, 231] on div "40000 license(s) used by 21606001@GUMD25025" at bounding box center [804, 230] width 1095 height 12
drag, startPoint x: 456, startPoint y: 231, endPoint x: 467, endPoint y: 263, distance: 33.4
click at [467, 263] on div "21000 license(s) used by 22006001@GUMD24026 Checkout: [DATE] 14:07 GMT+9 Share …" at bounding box center [822, 222] width 1158 height 88
click at [454, 247] on div "Checkout: [DATE] 11:52 GMT+9" at bounding box center [804, 242] width 1095 height 12
drag, startPoint x: 427, startPoint y: 183, endPoint x: 452, endPoint y: 185, distance: 24.7
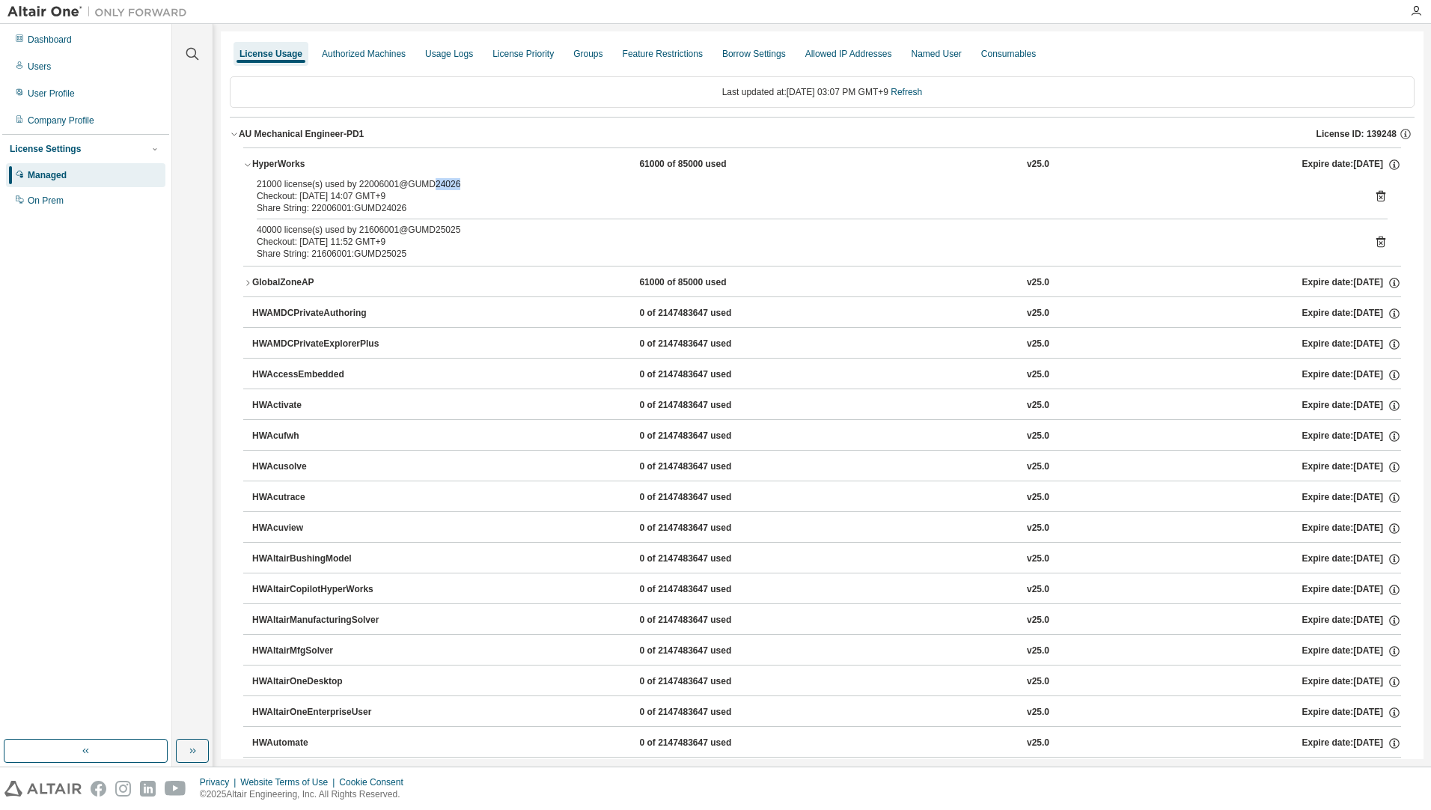
click at [452, 185] on div "21000 license(s) used by 22006001@GUMD24026" at bounding box center [804, 184] width 1095 height 12
drag, startPoint x: 452, startPoint y: 185, endPoint x: 432, endPoint y: 199, distance: 24.7
click at [438, 201] on div "Checkout: [DATE] 14:07 GMT+9" at bounding box center [804, 196] width 1095 height 12
drag, startPoint x: 353, startPoint y: 184, endPoint x: 392, endPoint y: 185, distance: 39.7
click at [392, 185] on div "21000 license(s) used by 22006001@GUMD24026" at bounding box center [804, 184] width 1095 height 12
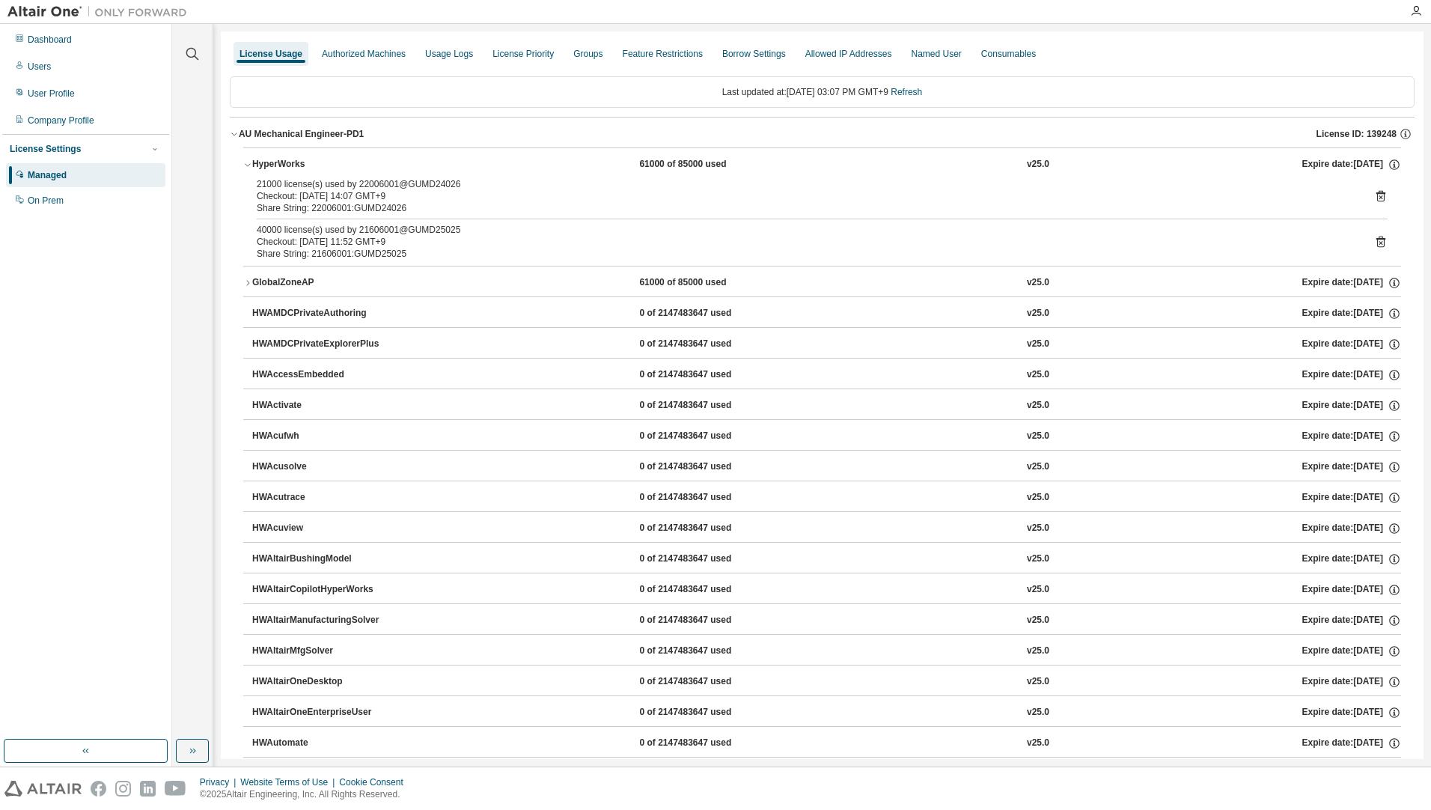
drag, startPoint x: 392, startPoint y: 185, endPoint x: 433, endPoint y: 217, distance: 51.7
click at [436, 211] on div "Share String: 22006001:GUMD24026" at bounding box center [804, 208] width 1095 height 12
drag, startPoint x: 357, startPoint y: 228, endPoint x: 396, endPoint y: 228, distance: 38.9
click at [396, 228] on div "40000 license(s) used by 21606001@GUMD25025" at bounding box center [804, 230] width 1095 height 12
drag, startPoint x: 396, startPoint y: 228, endPoint x: 420, endPoint y: 254, distance: 34.9
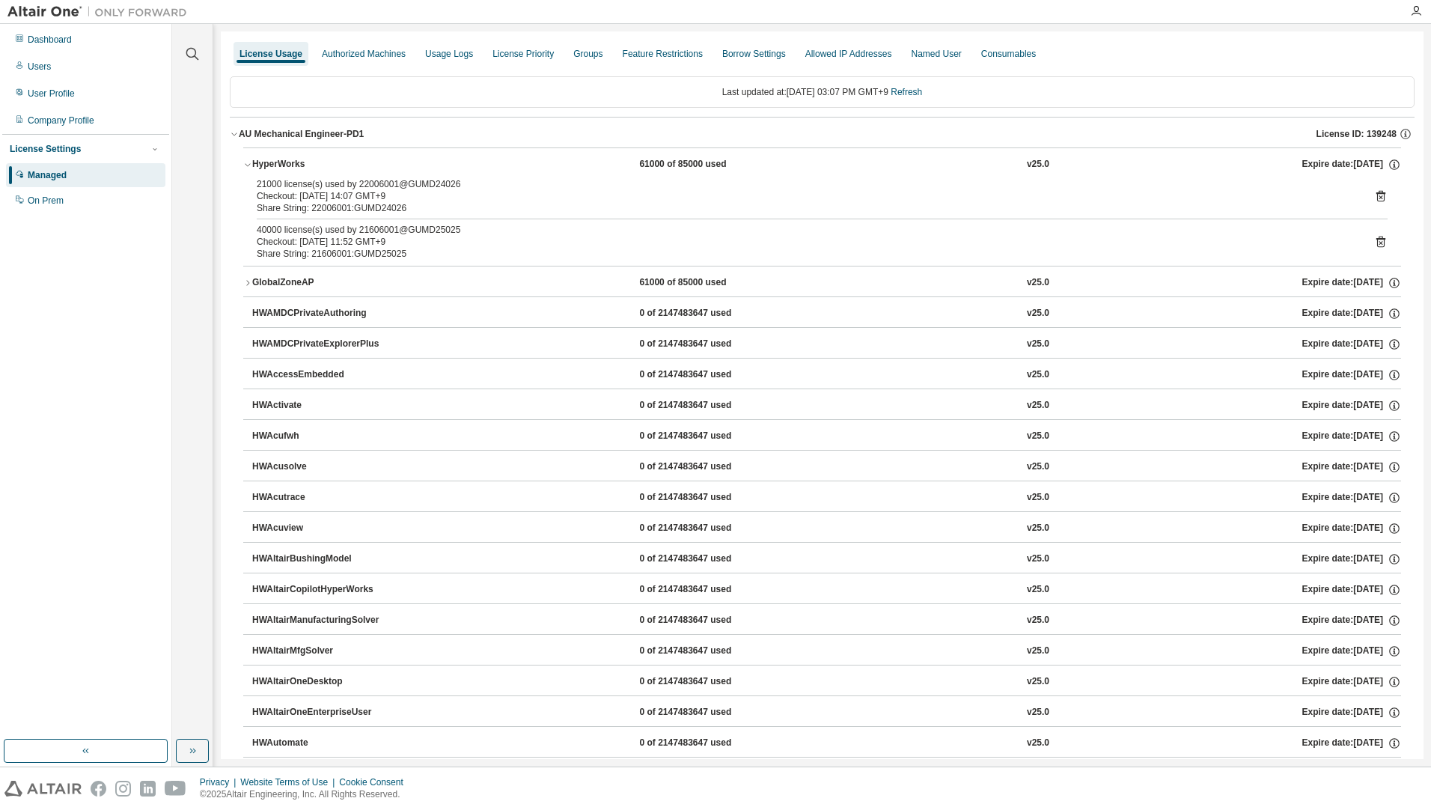
click at [420, 254] on div "Share String: 21606001:GUMD25025" at bounding box center [804, 254] width 1095 height 12
click at [415, 252] on div "Share String: 21606001:GUMD25025" at bounding box center [804, 254] width 1095 height 12
click at [251, 160] on icon "button" at bounding box center [247, 164] width 9 height 9
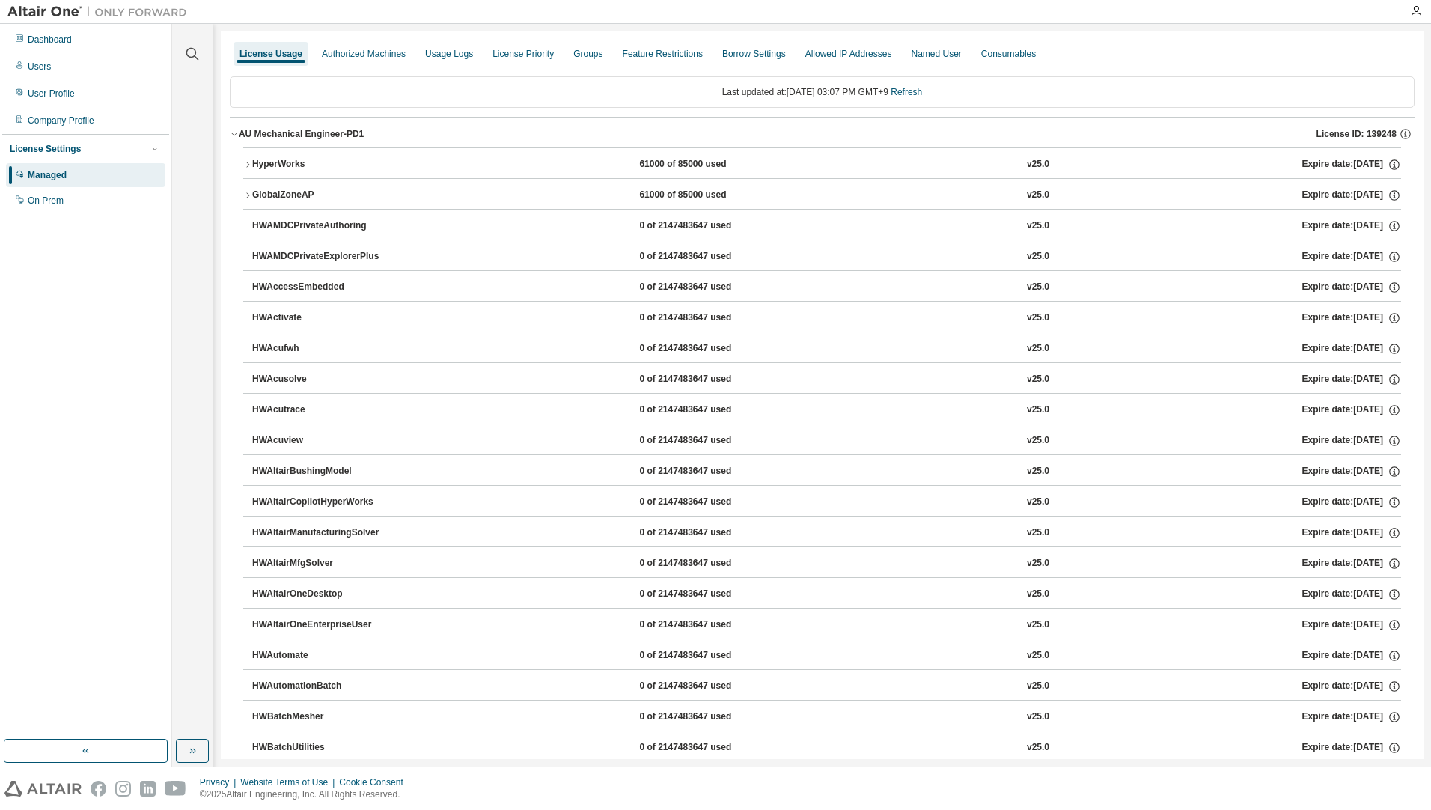
click at [239, 133] on div "AU Mechanical Engineer-PD1" at bounding box center [301, 134] width 125 height 12
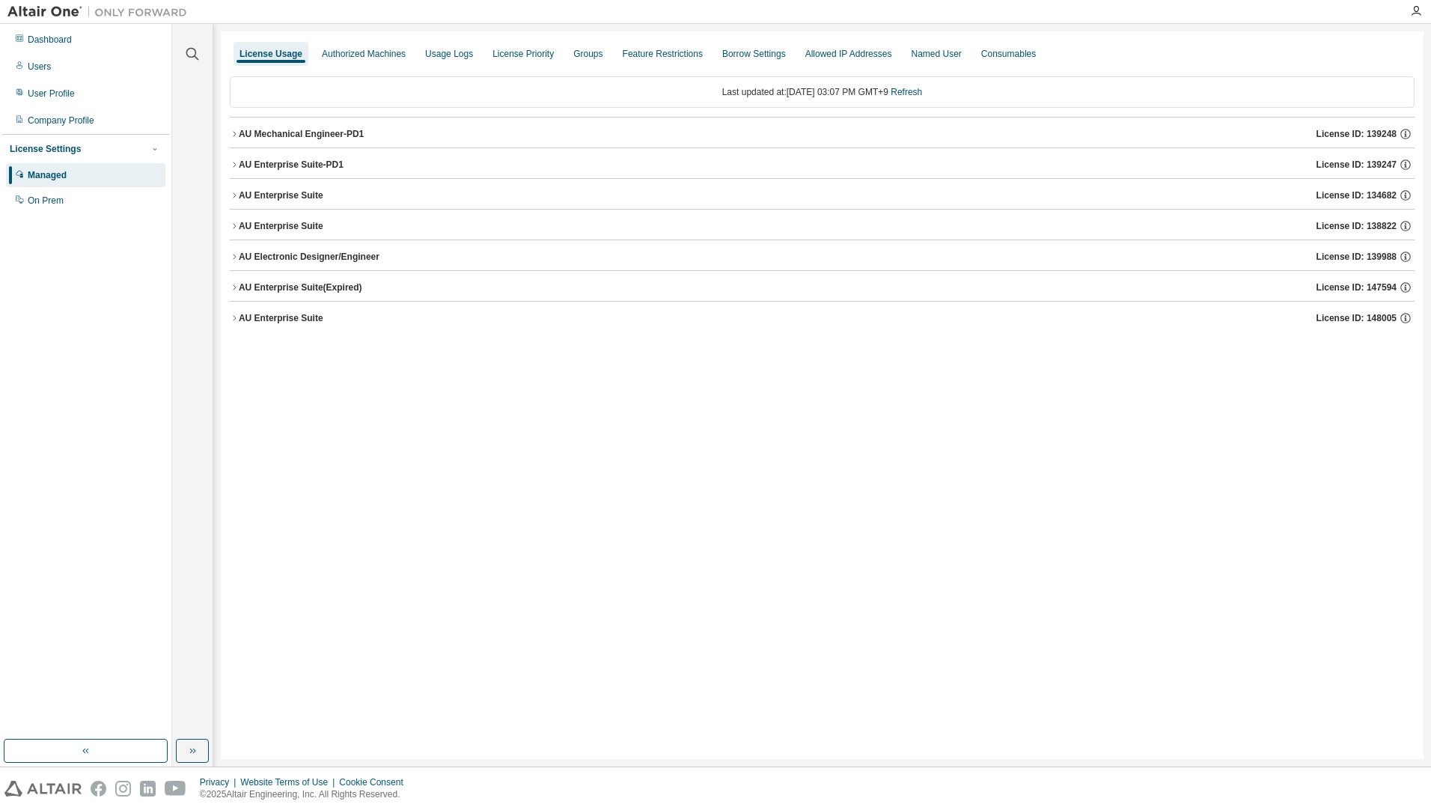
click at [335, 165] on div "AU Enterprise Suite-PD1" at bounding box center [291, 165] width 105 height 12
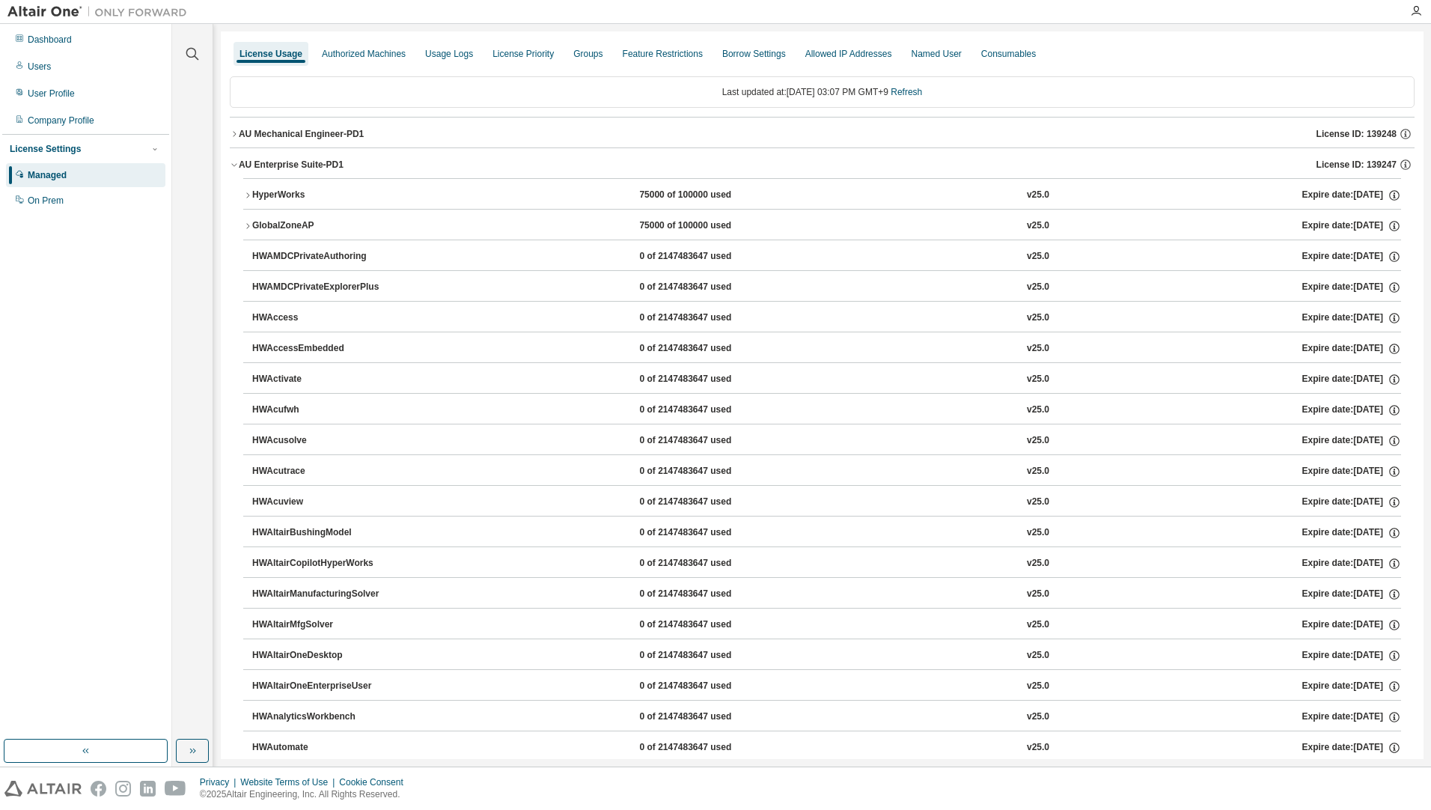
click at [329, 197] on div "HyperWorks" at bounding box center [319, 195] width 135 height 13
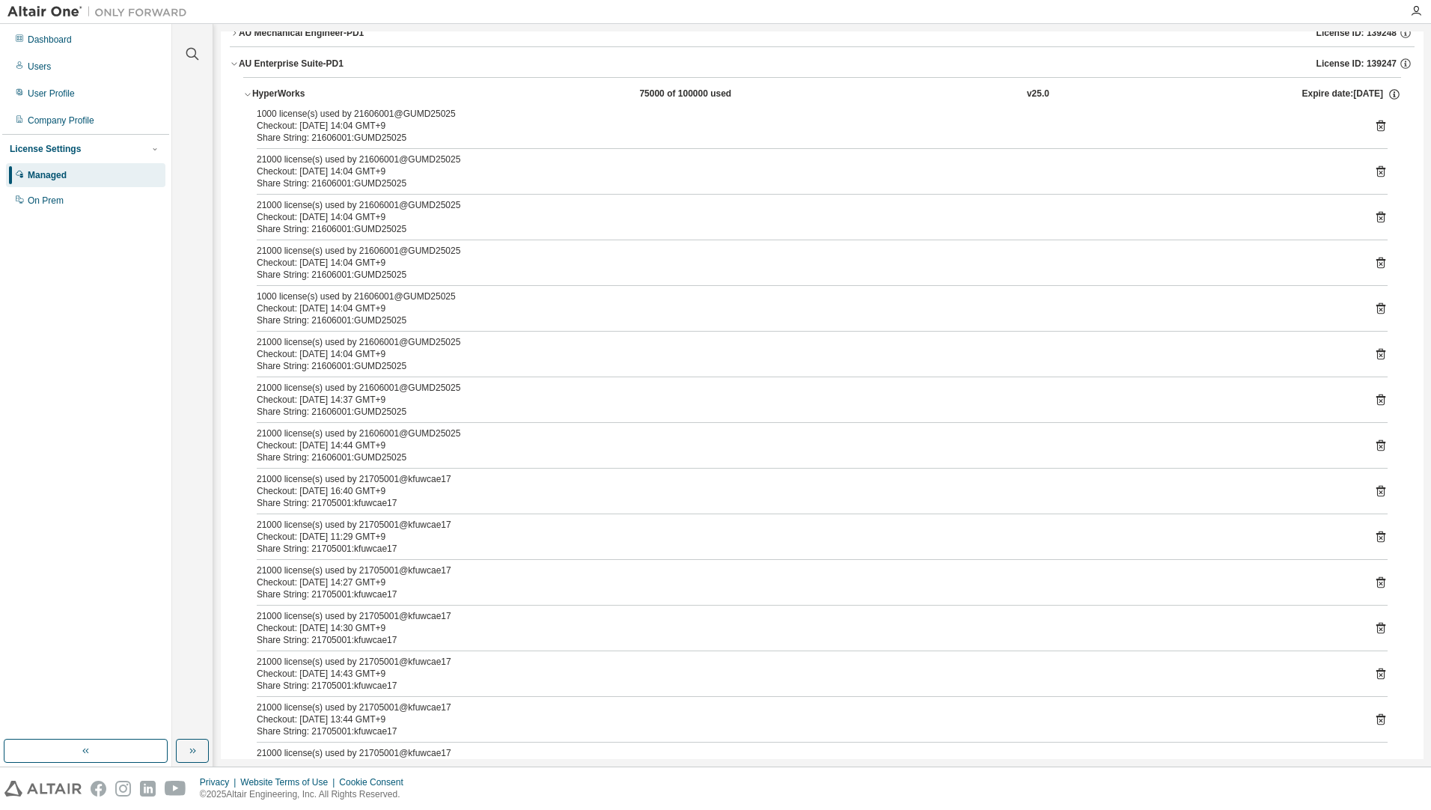
scroll to position [75, 0]
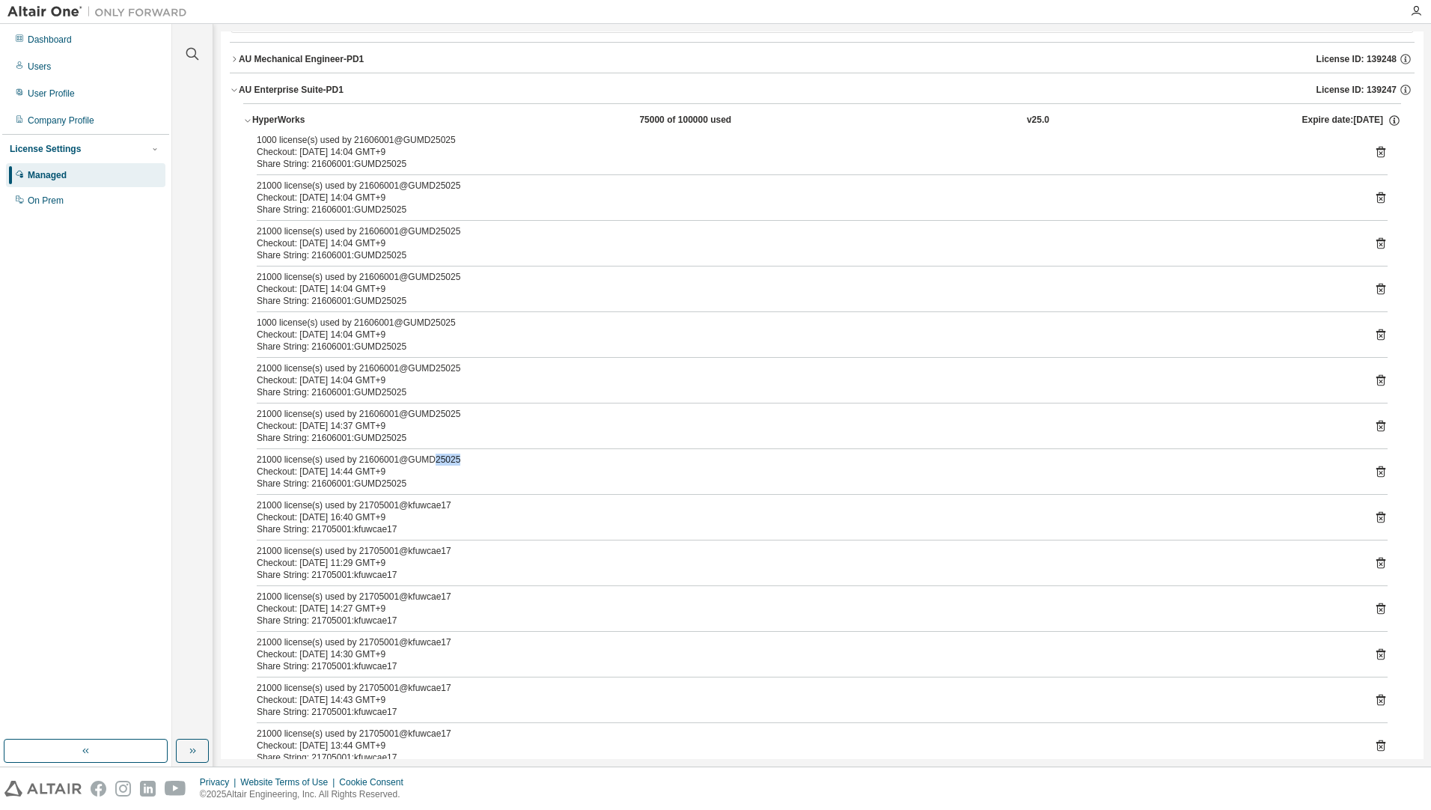
drag, startPoint x: 429, startPoint y: 457, endPoint x: 463, endPoint y: 458, distance: 33.7
click at [463, 458] on div "21000 license(s) used by 21606001@GUMD25025" at bounding box center [804, 460] width 1095 height 12
click at [493, 438] on div "Share String: 21606001:GUMD25025" at bounding box center [804, 438] width 1095 height 12
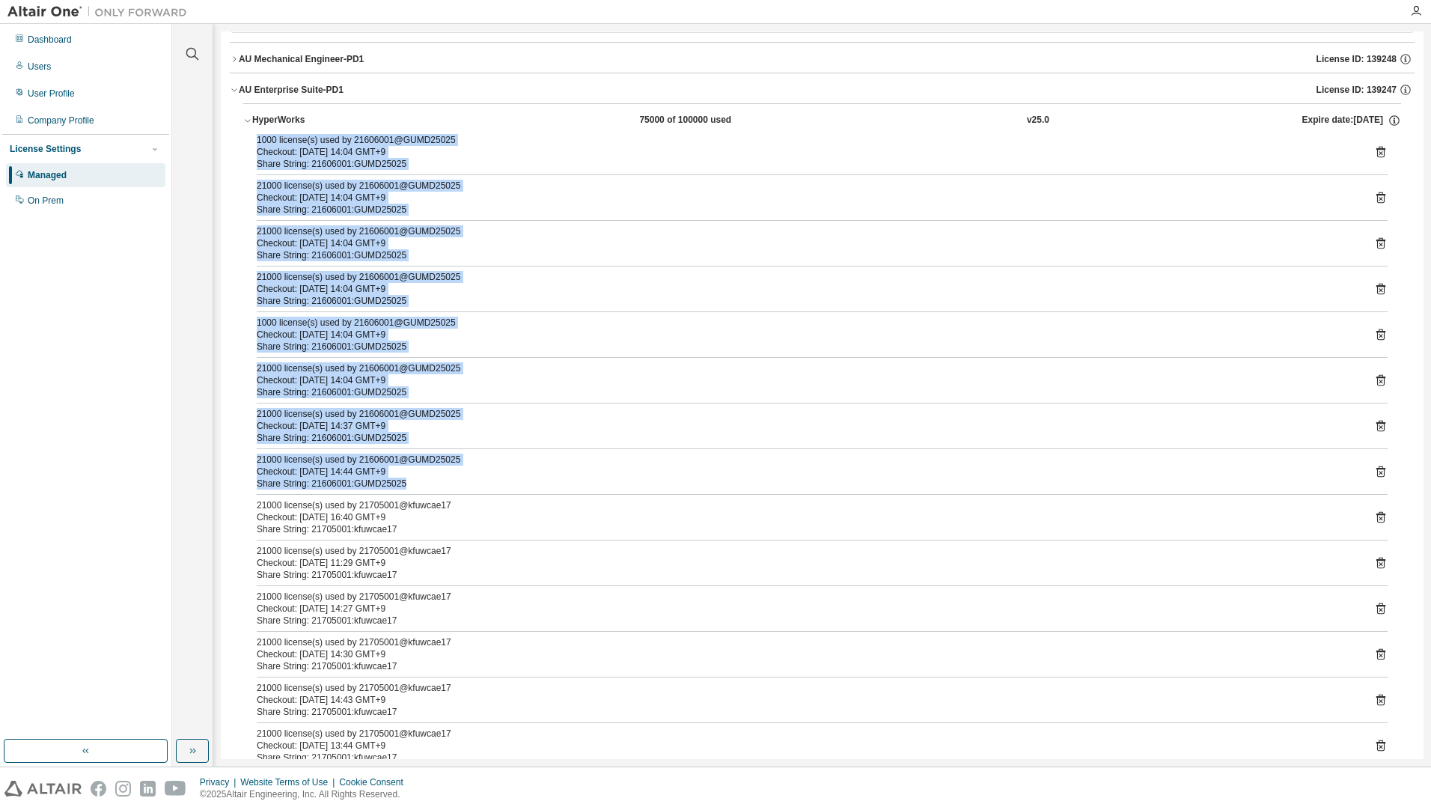
drag, startPoint x: 433, startPoint y: 473, endPoint x: 254, endPoint y: 136, distance: 381.4
click at [254, 136] on div "1000 license(s) used by 21606001@GUMD25025 Checkout: [DATE] 14:04 GMT+9 Share S…" at bounding box center [822, 725] width 1158 height 1183
click at [522, 189] on div "21000 license(s) used by 21606001@GUMD25025" at bounding box center [804, 186] width 1095 height 12
click at [527, 450] on div "1000 license(s) used by 21606001@GUMD25025 Checkout: [DATE] 14:04 GMT+9 Share S…" at bounding box center [822, 725] width 1158 height 1183
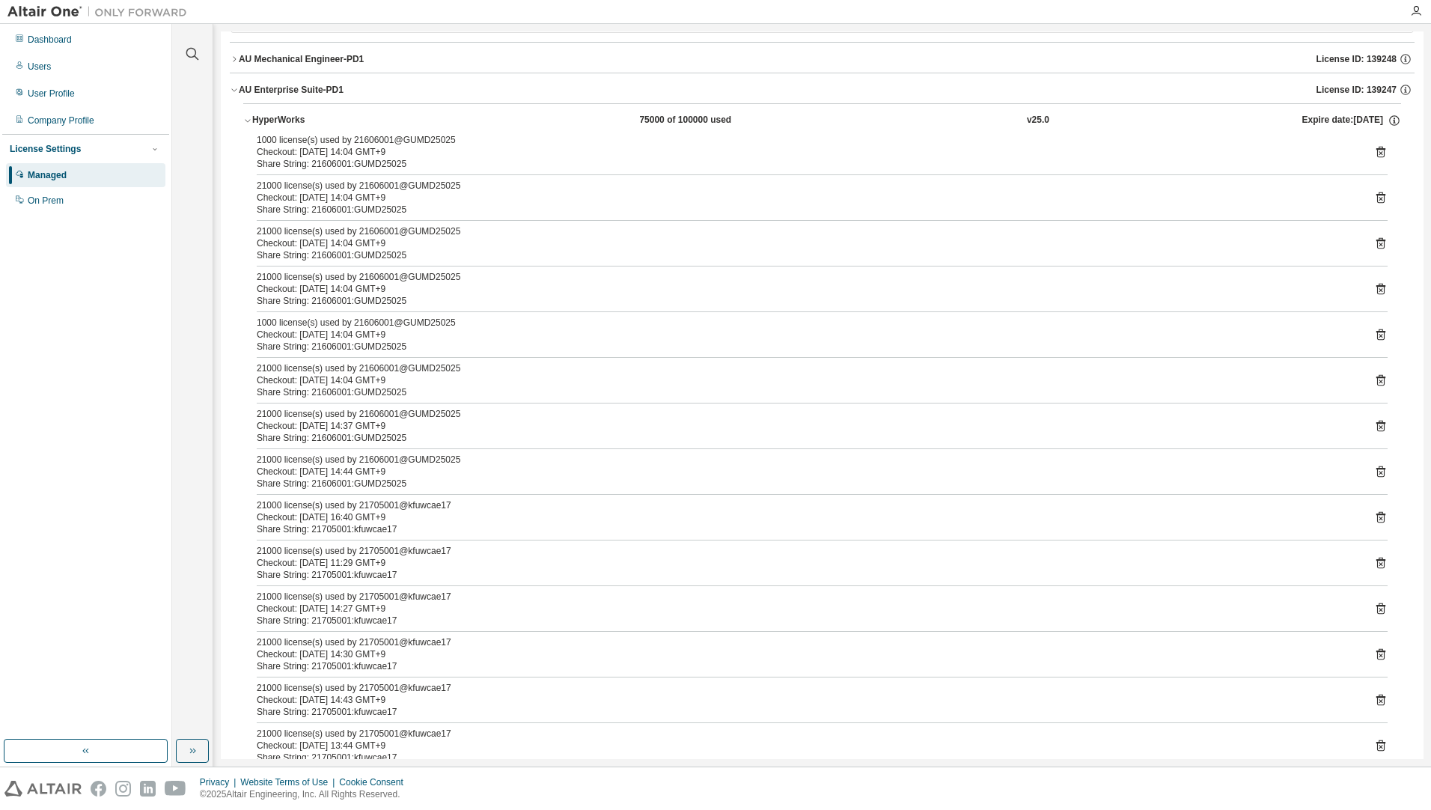
click at [521, 481] on div "Share String: 21606001:GUMD25025" at bounding box center [804, 484] width 1095 height 12
drag, startPoint x: 629, startPoint y: 118, endPoint x: 658, endPoint y: 118, distance: 29.2
click at [658, 118] on div "HyperWorks 75000 of 100000 used v25.0 Expire date: [DATE]" at bounding box center [826, 120] width 1149 height 13
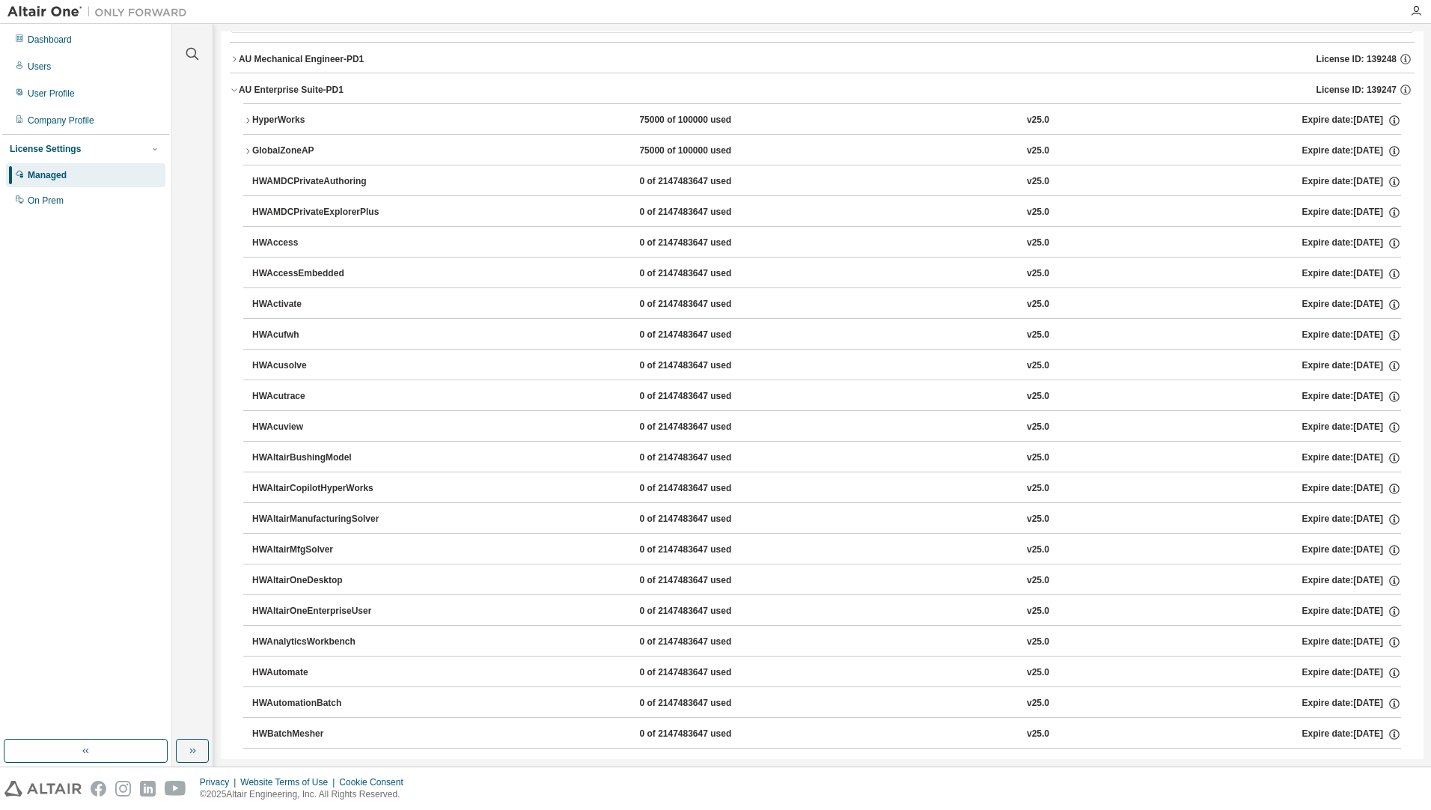
click at [418, 118] on div "HyperWorks 75000 of 100000 used v25.0 Expire date: [DATE]" at bounding box center [826, 120] width 1149 height 13
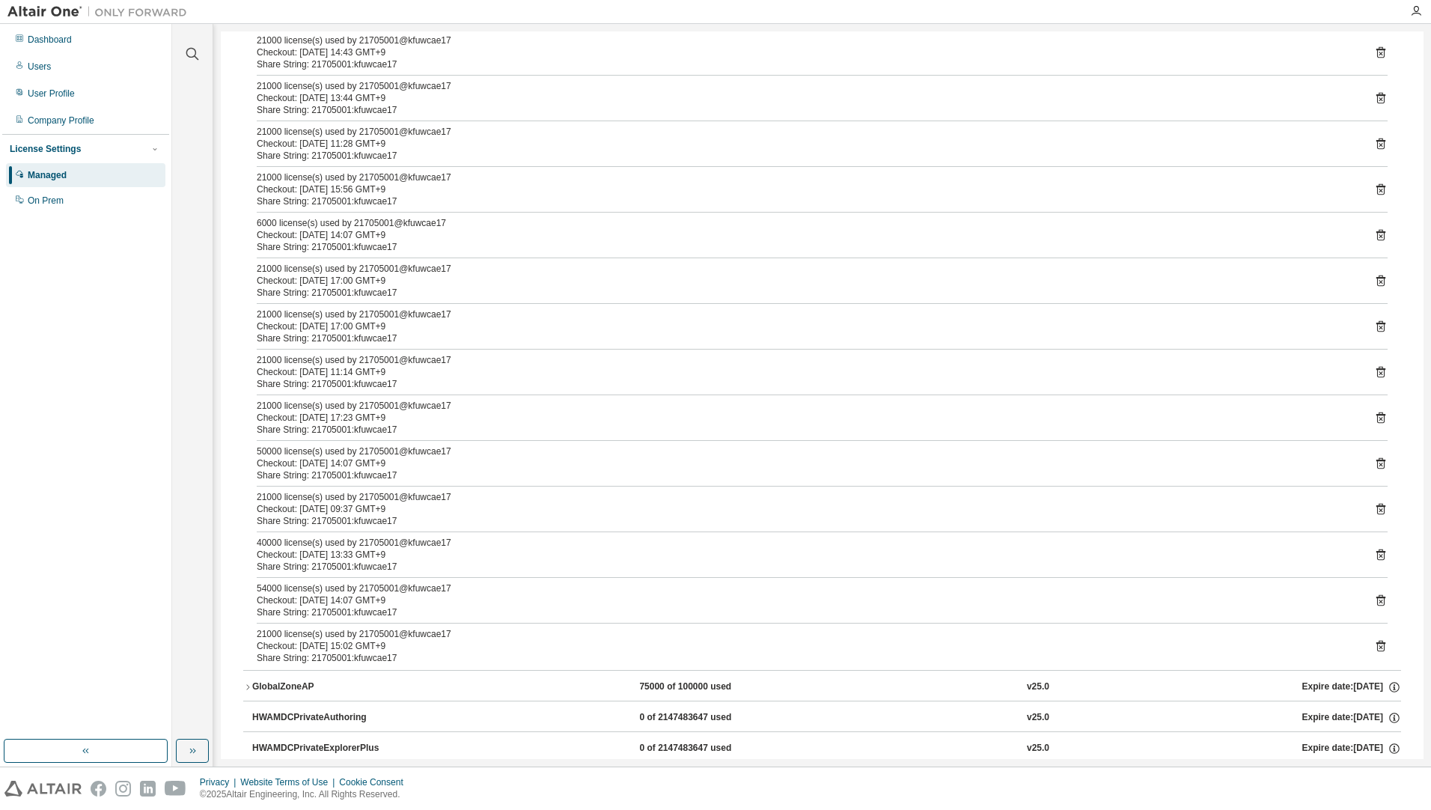
scroll to position [748, 0]
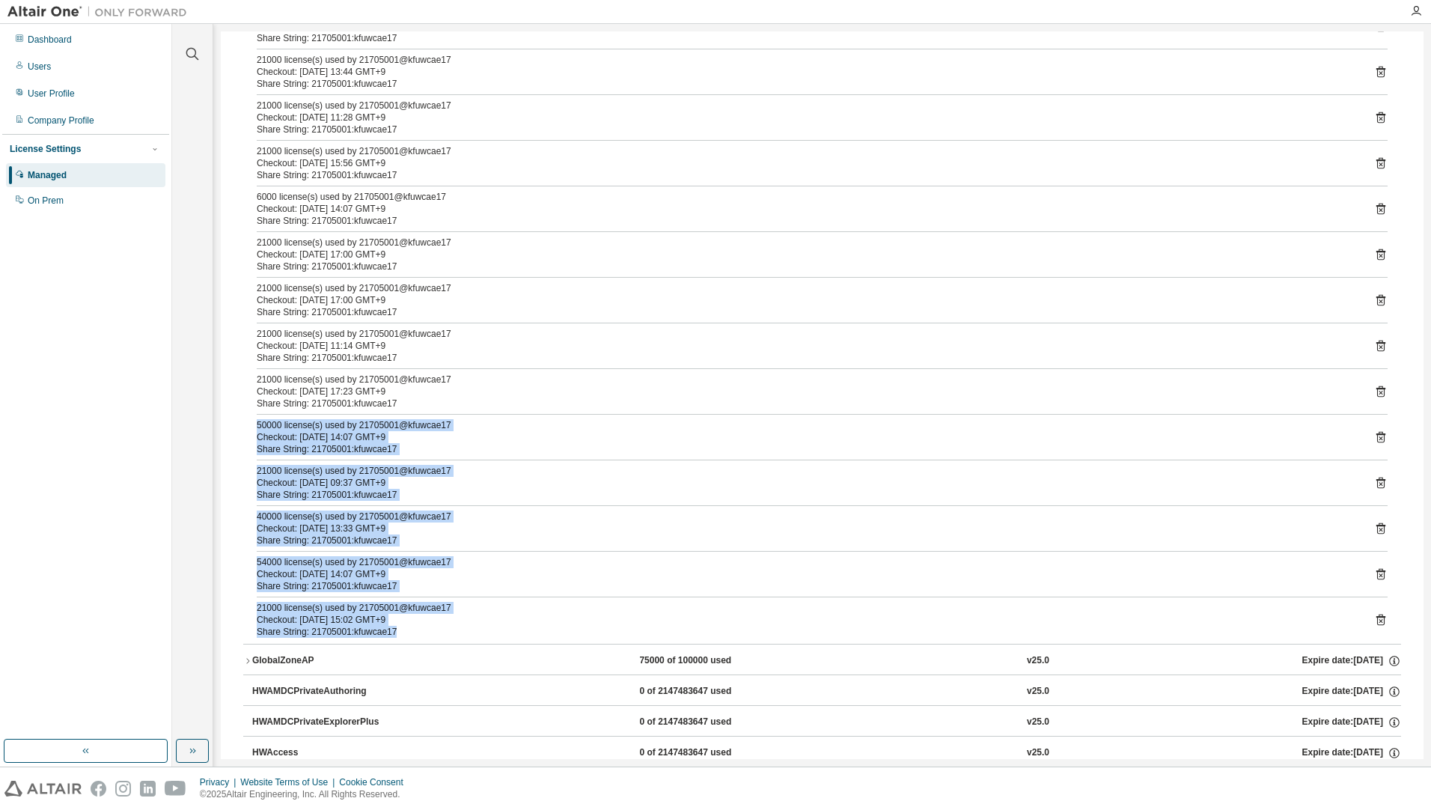
drag, startPoint x: 409, startPoint y: 634, endPoint x: 253, endPoint y: 428, distance: 258.1
click at [253, 428] on div "1000 license(s) used by 21606001@GUMD25025 Checkout: [DATE] 14:04 GMT+9 Share S…" at bounding box center [822, 51] width 1158 height 1183
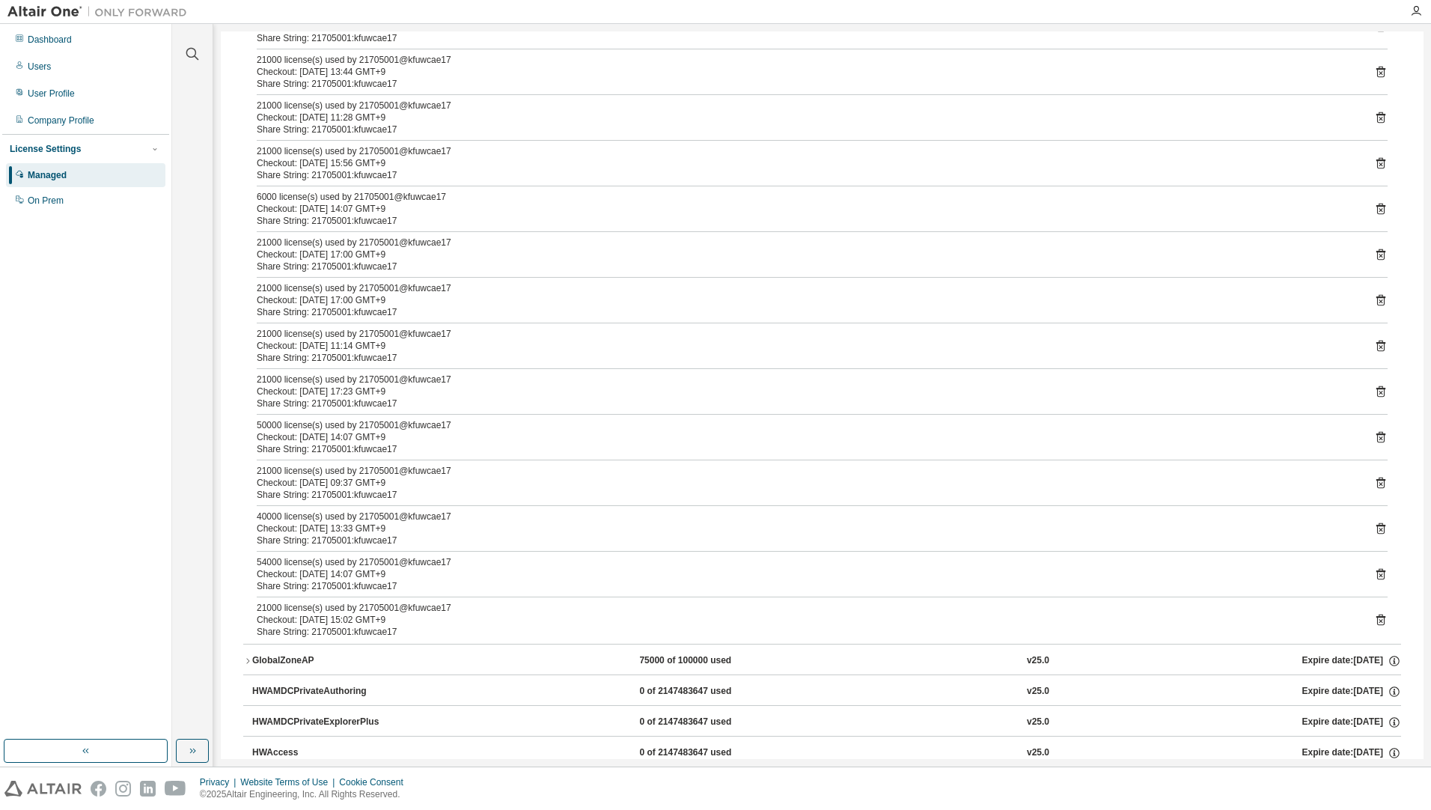
click at [467, 200] on div "6000 license(s) used by 21705001@kfuwcae17" at bounding box center [804, 197] width 1095 height 12
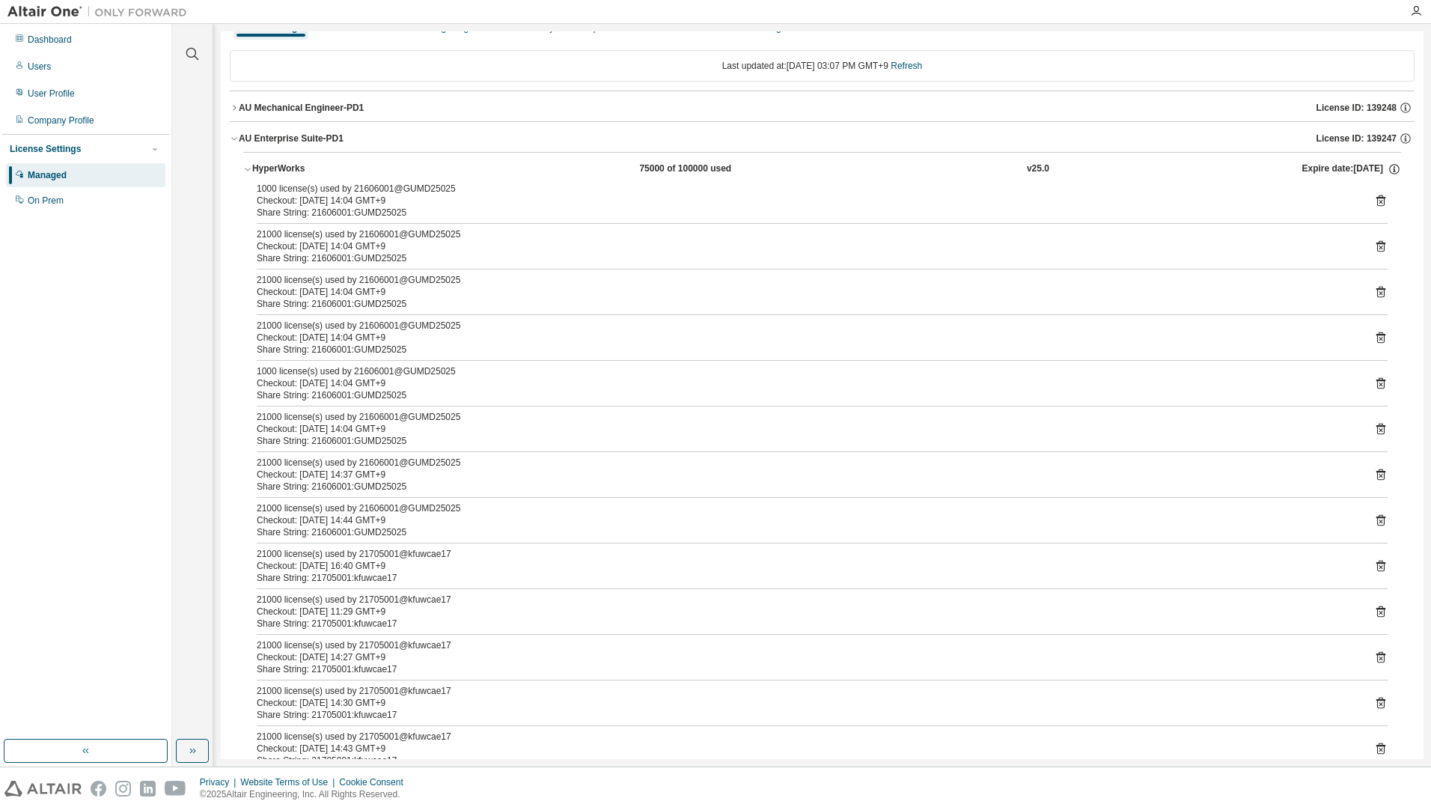
scroll to position [0, 0]
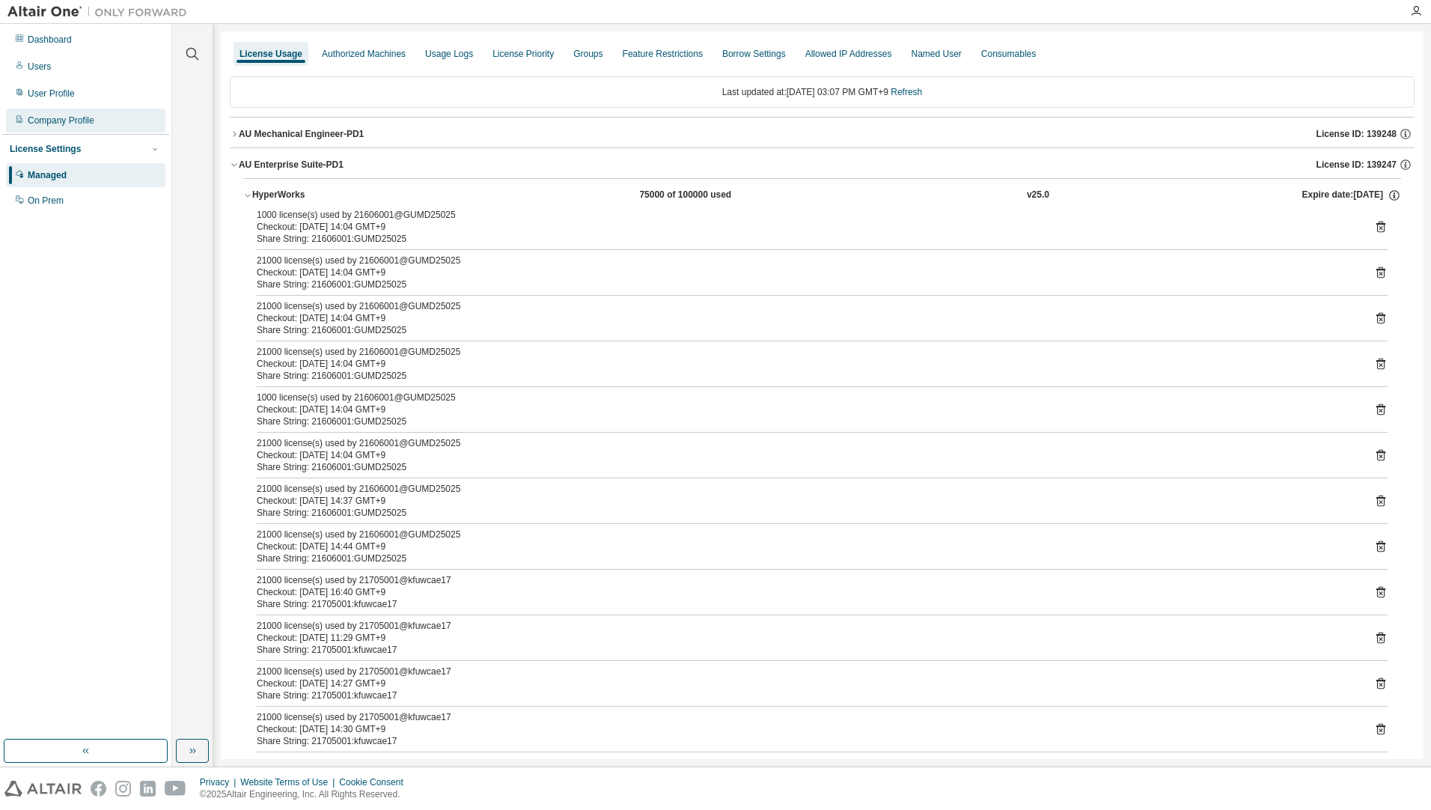
click at [92, 122] on div "Company Profile" at bounding box center [61, 121] width 67 height 12
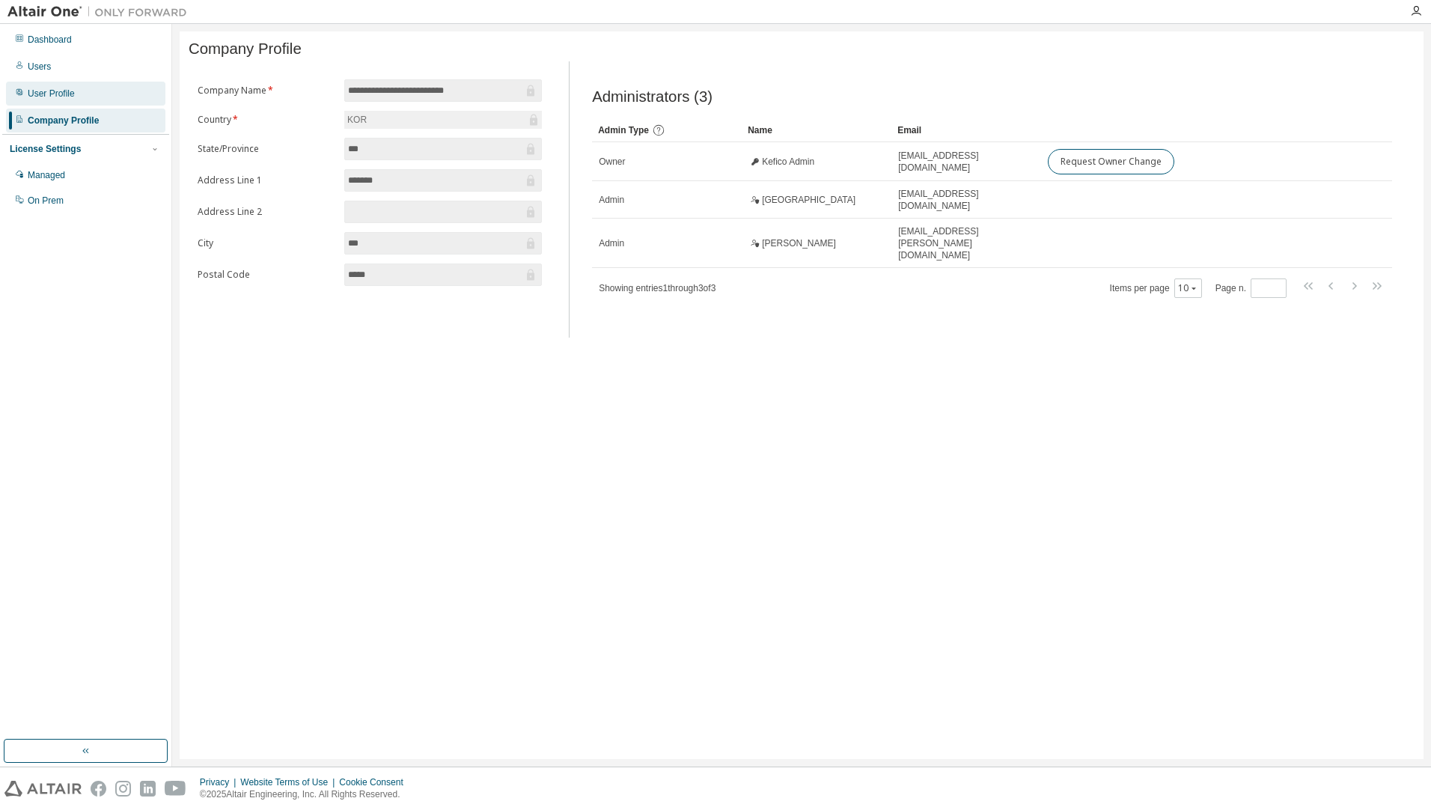
click at [72, 95] on div "User Profile" at bounding box center [51, 94] width 47 height 12
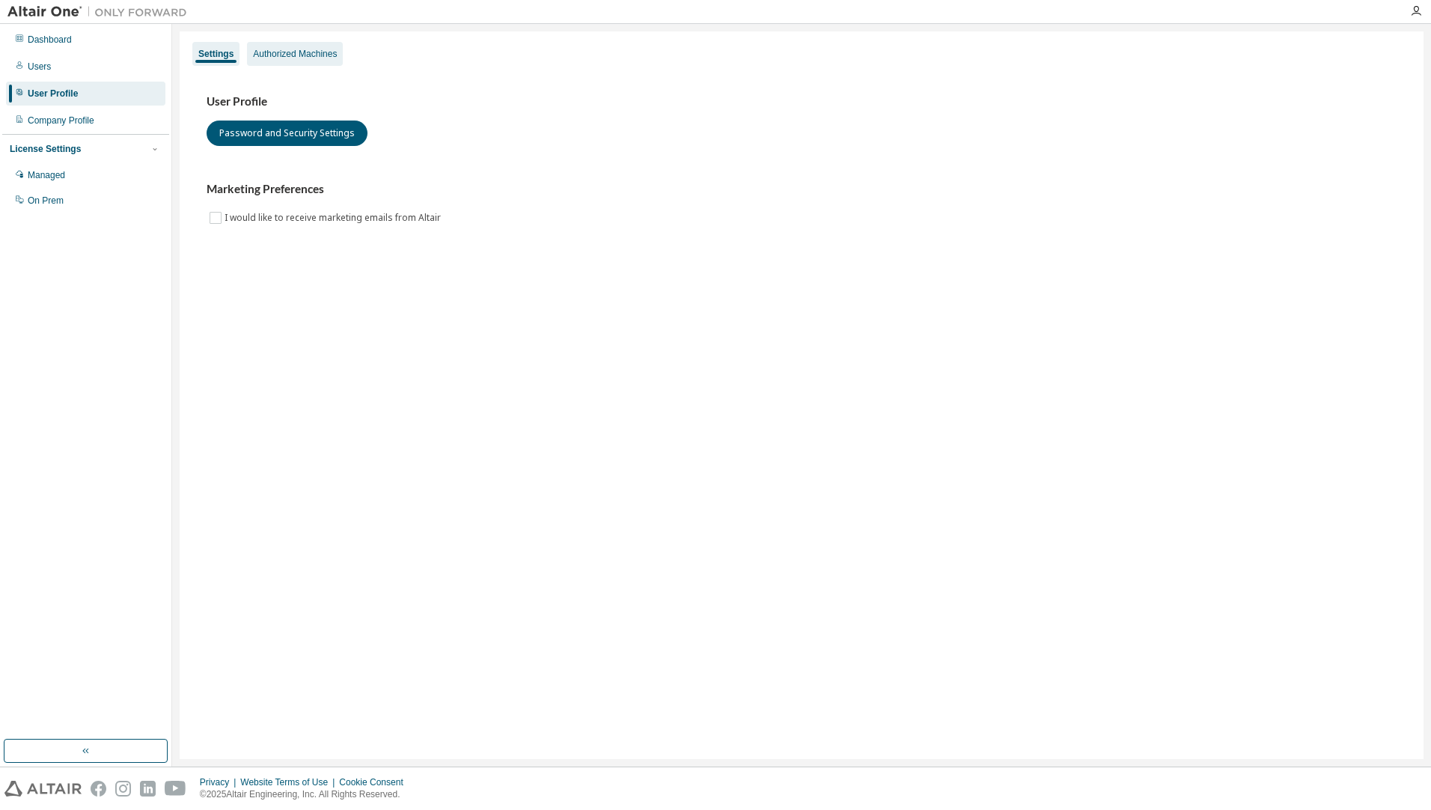
click at [323, 55] on div "Authorized Machines" at bounding box center [295, 54] width 84 height 12
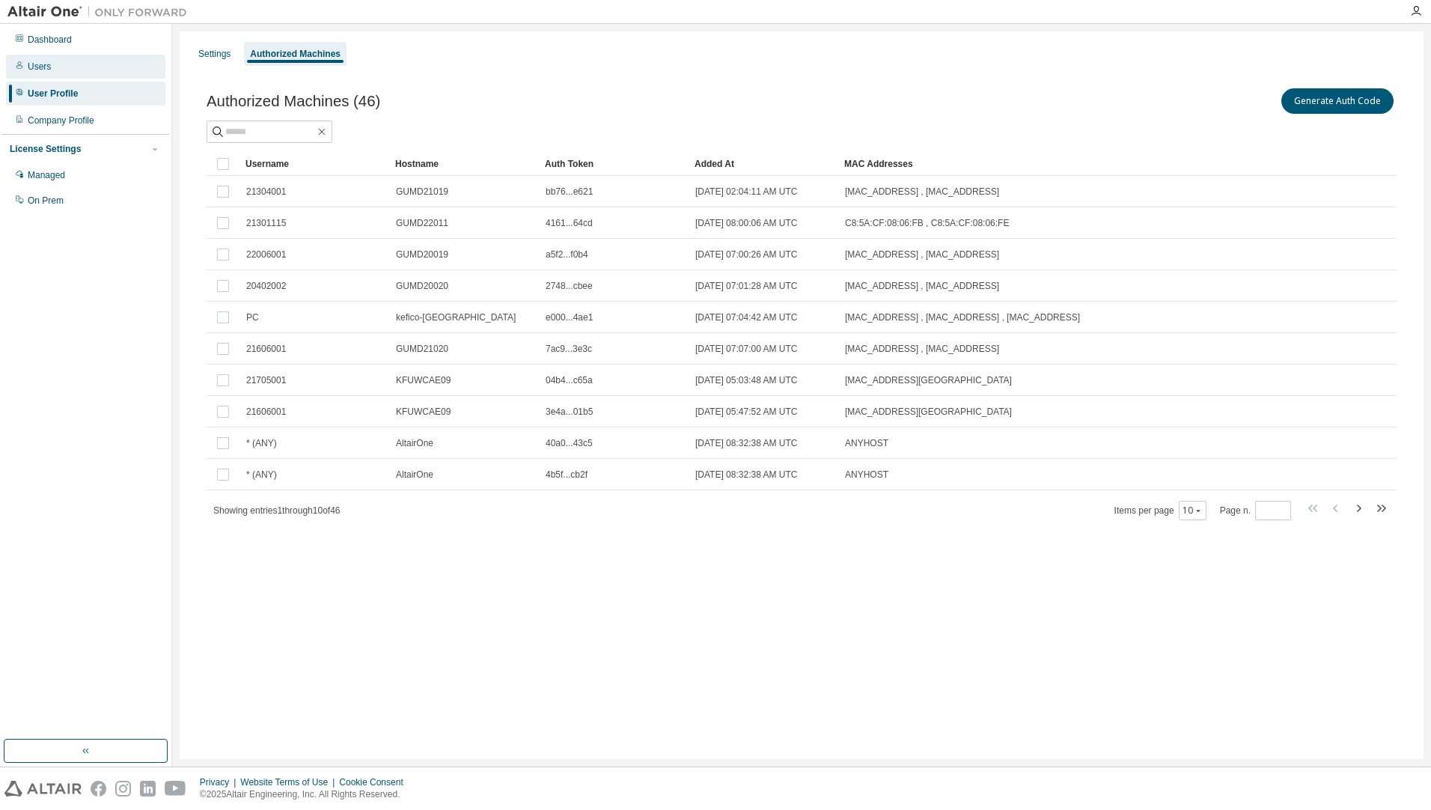
click at [77, 72] on div "Users" at bounding box center [85, 67] width 159 height 24
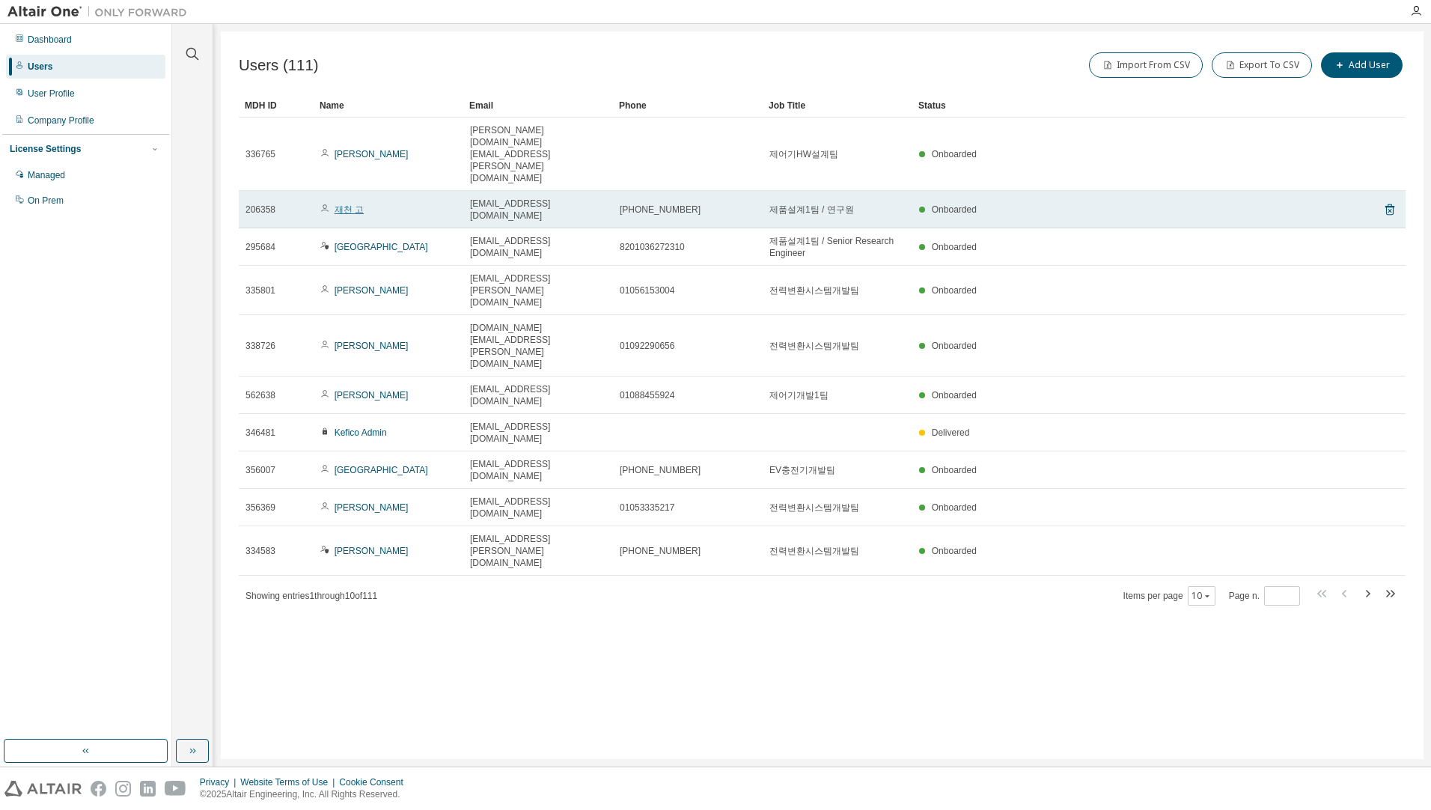
click at [347, 204] on link "재천 고" at bounding box center [349, 209] width 29 height 10
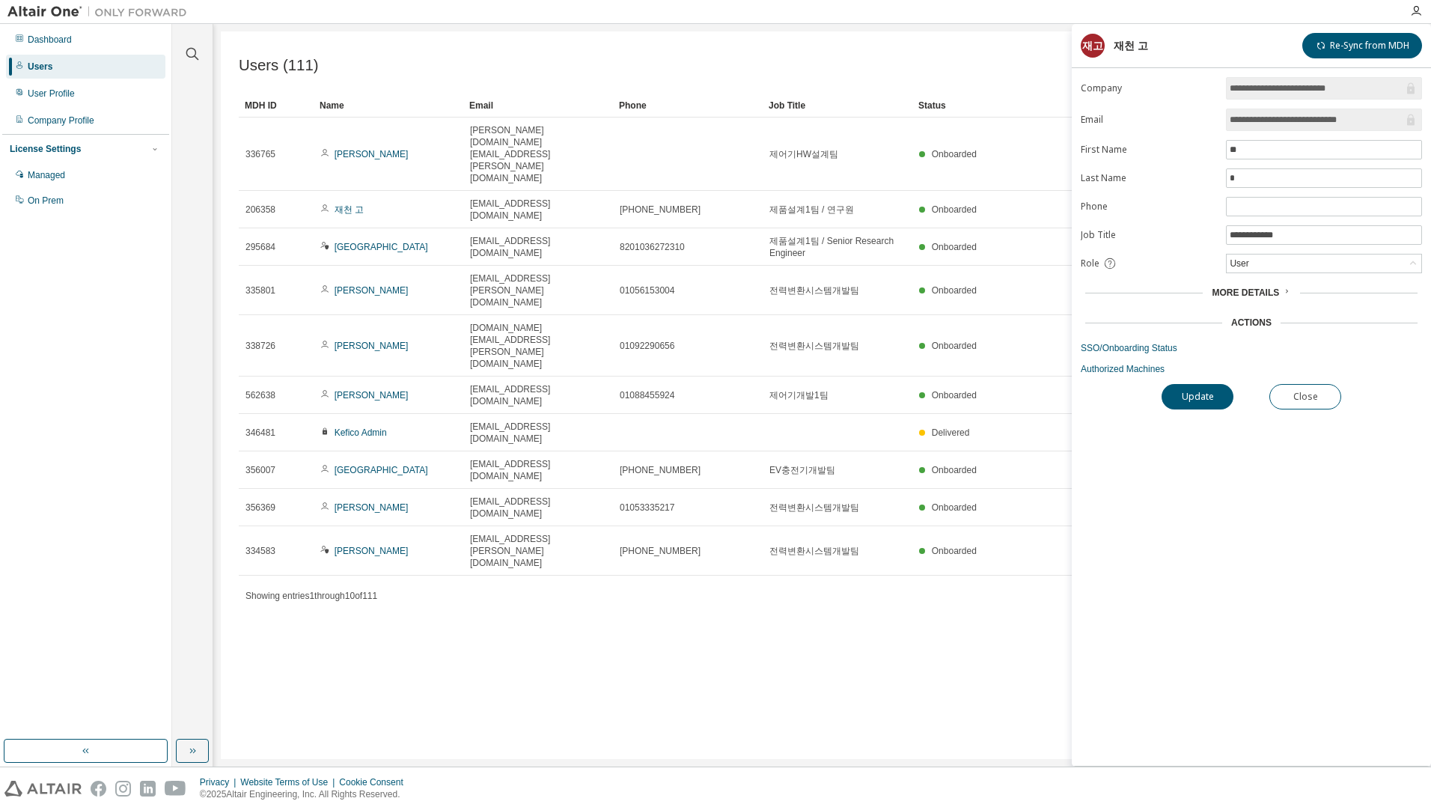
click at [1249, 292] on span "More Details" at bounding box center [1245, 292] width 67 height 10
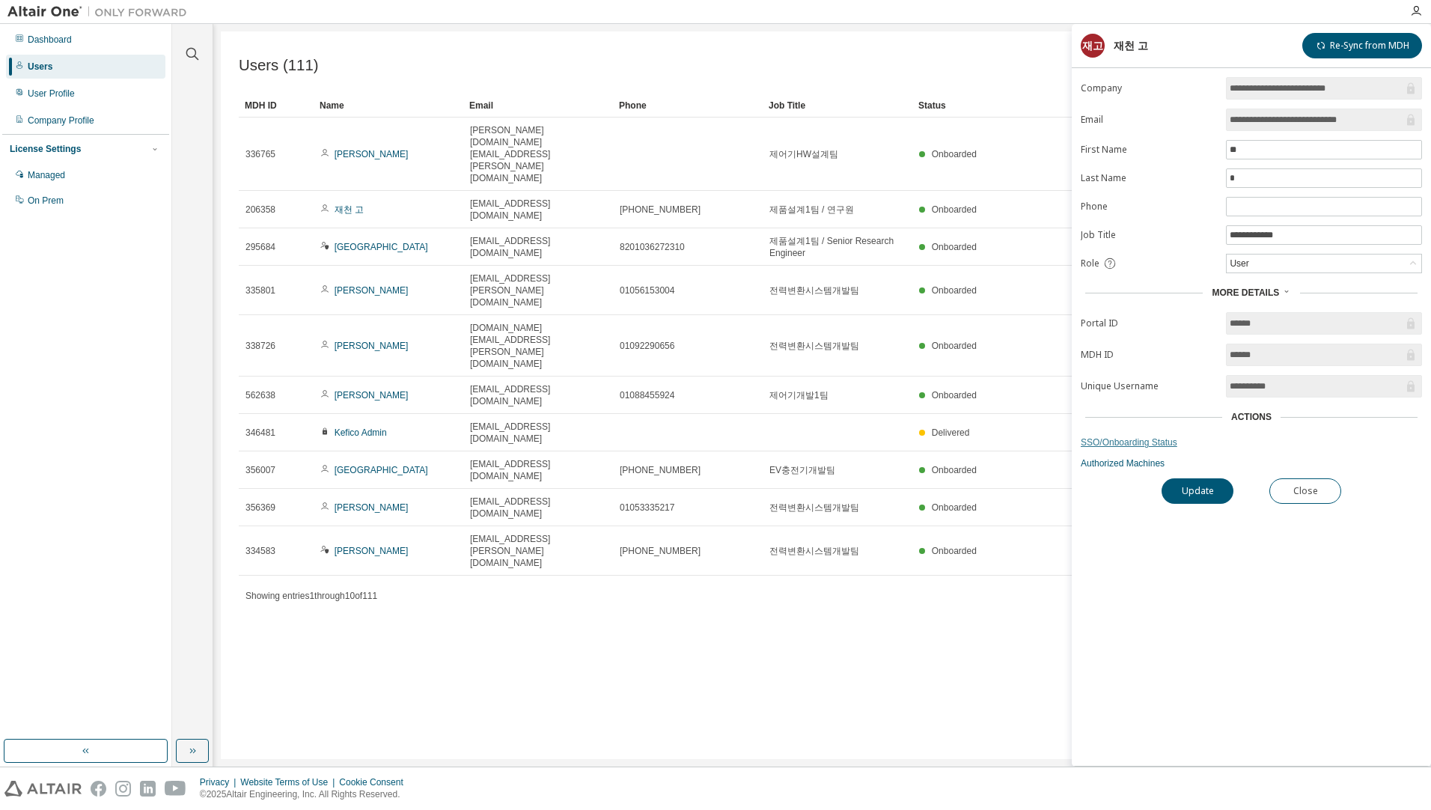
click at [1115, 444] on link "SSO/Onboarding Status" at bounding box center [1251, 442] width 341 height 12
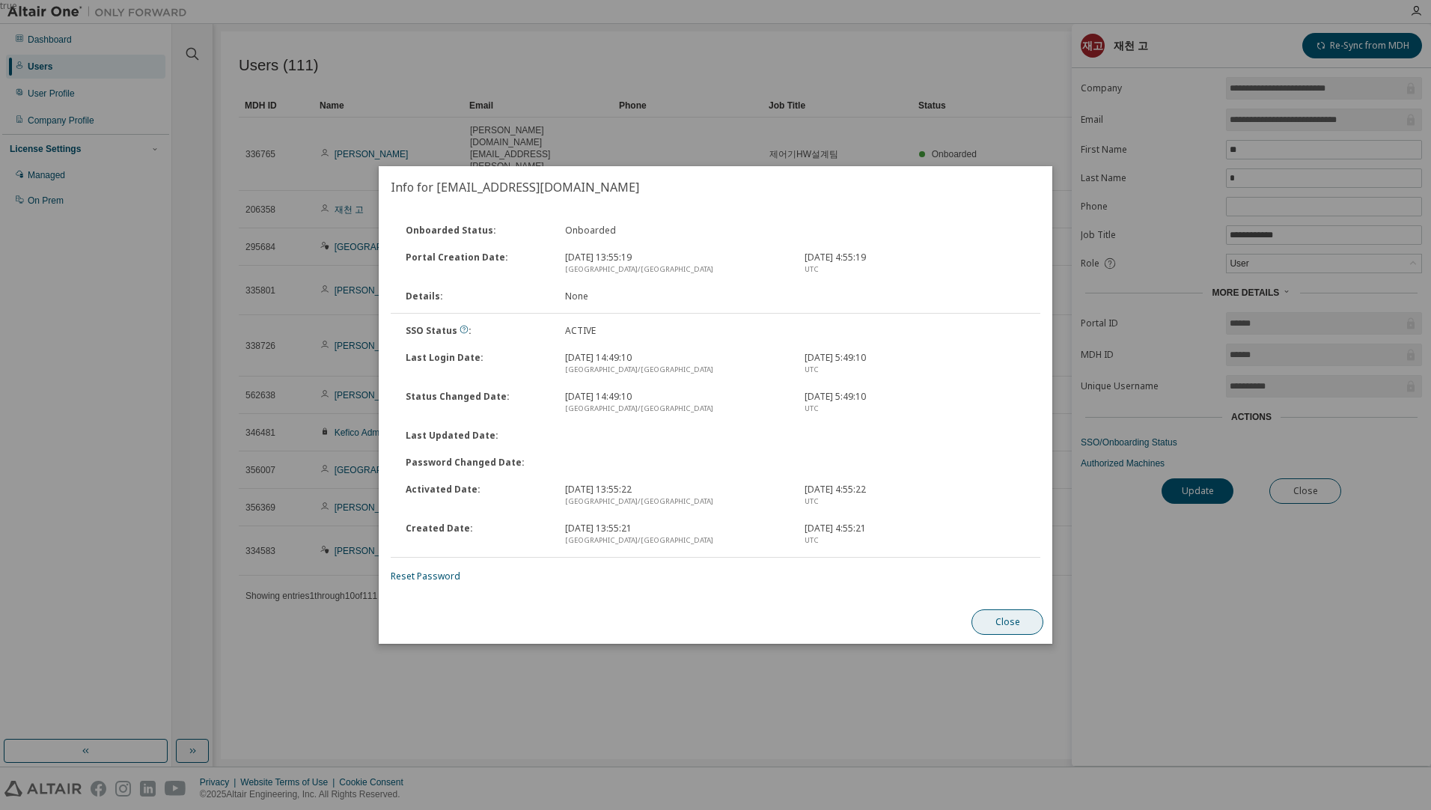
click at [1036, 628] on button "Close" at bounding box center [1008, 621] width 72 height 25
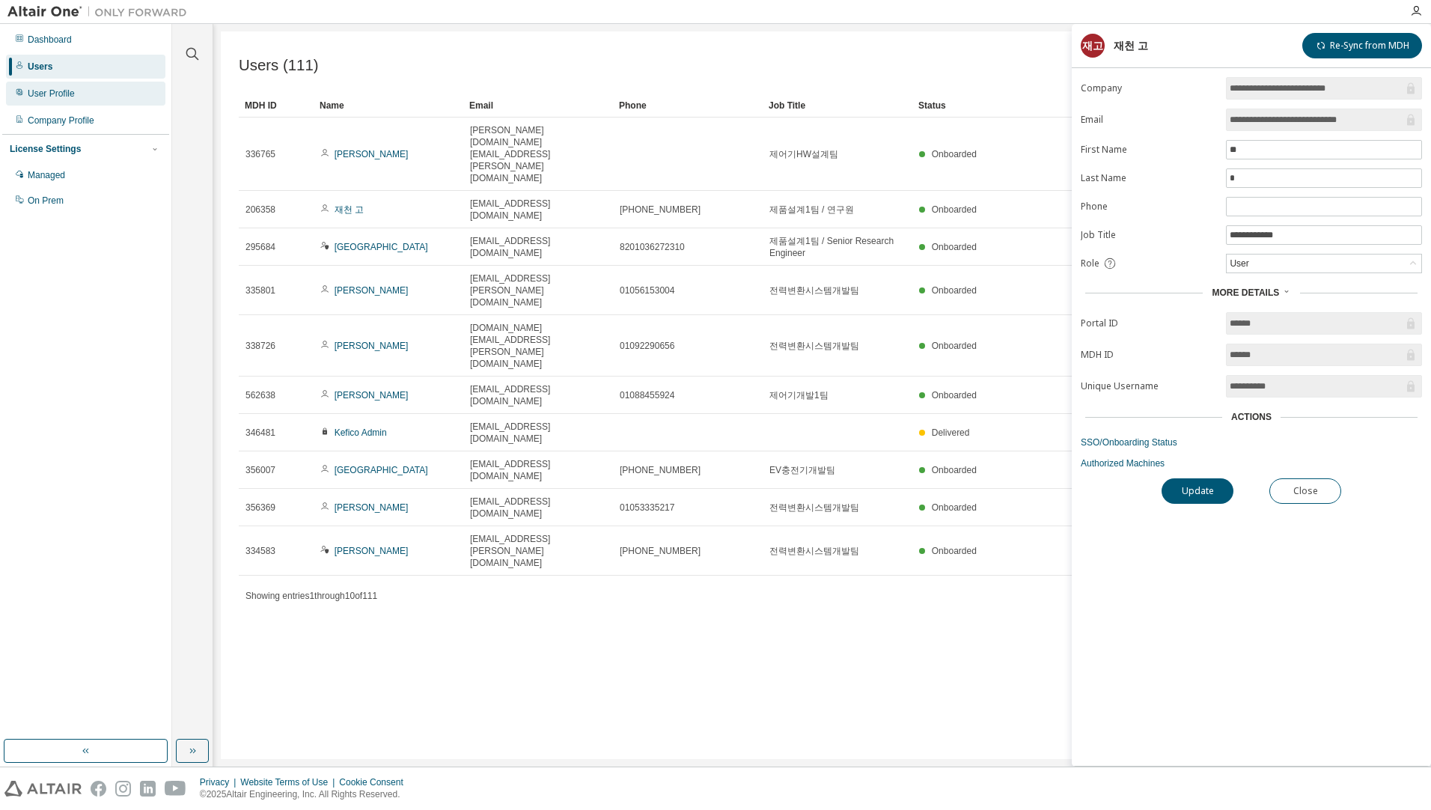
click at [72, 103] on div "User Profile" at bounding box center [85, 94] width 159 height 24
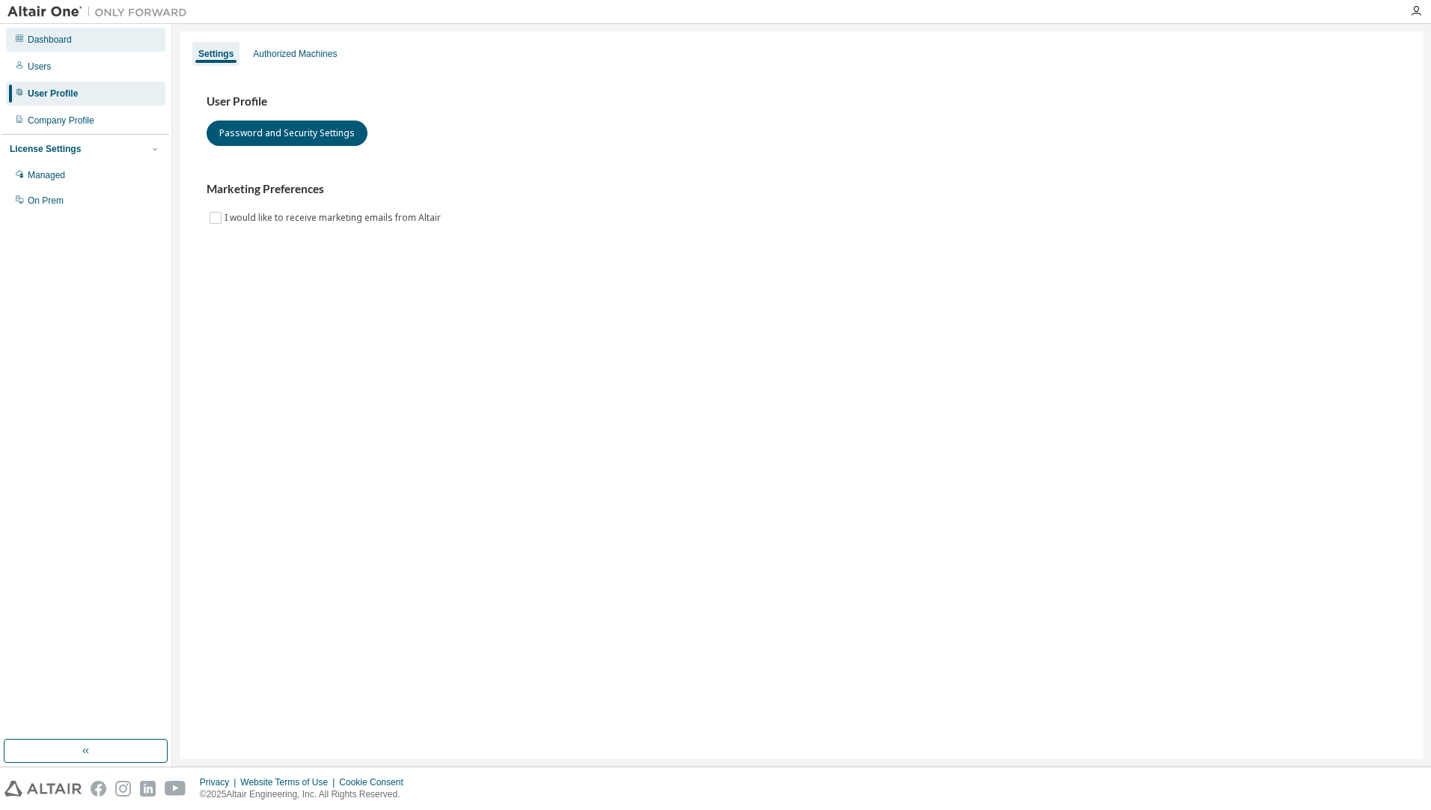
click at [61, 34] on div "Dashboard" at bounding box center [50, 40] width 44 height 12
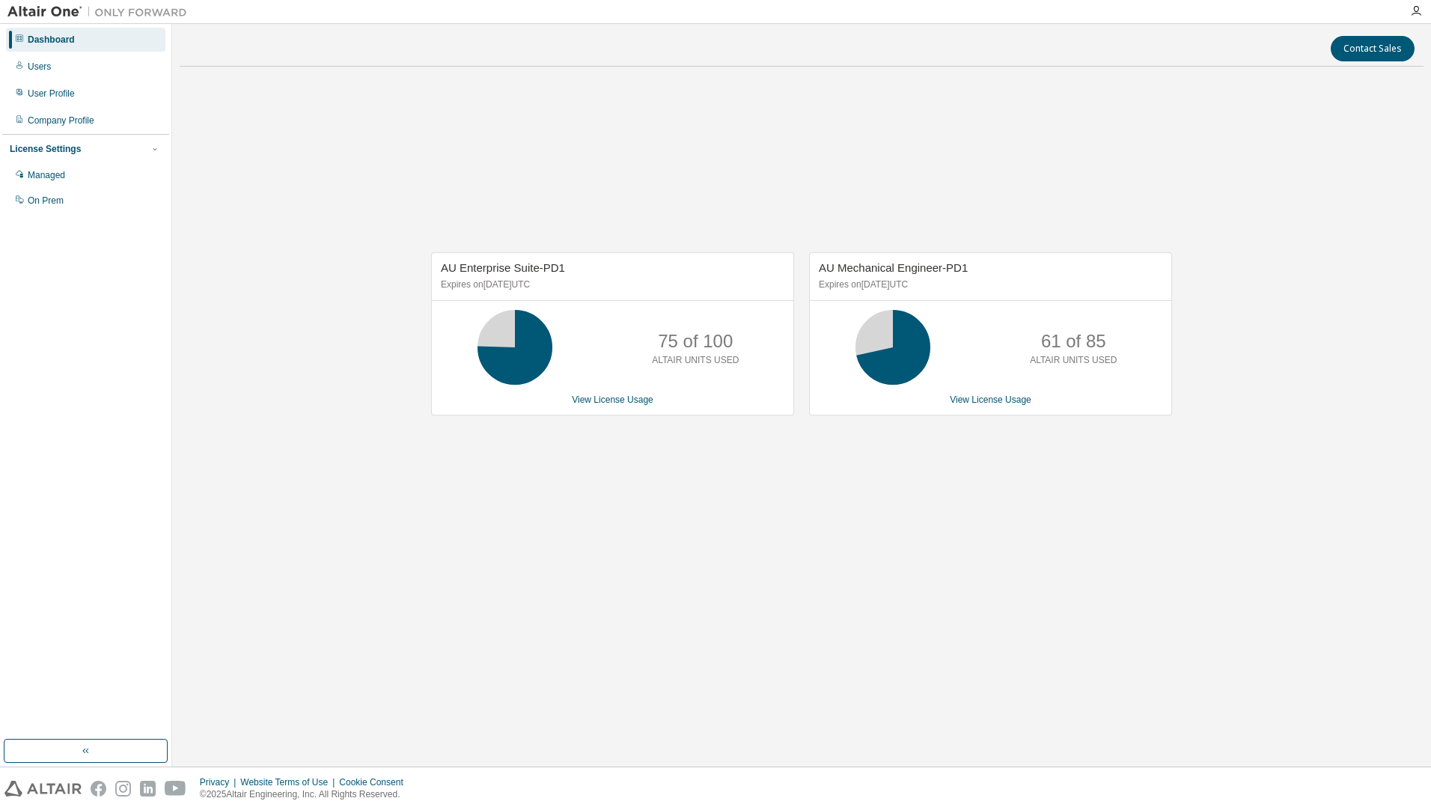
click at [73, 162] on div "License Settings Managed On Prem" at bounding box center [85, 174] width 167 height 80
click at [71, 177] on div "Managed" at bounding box center [85, 175] width 159 height 24
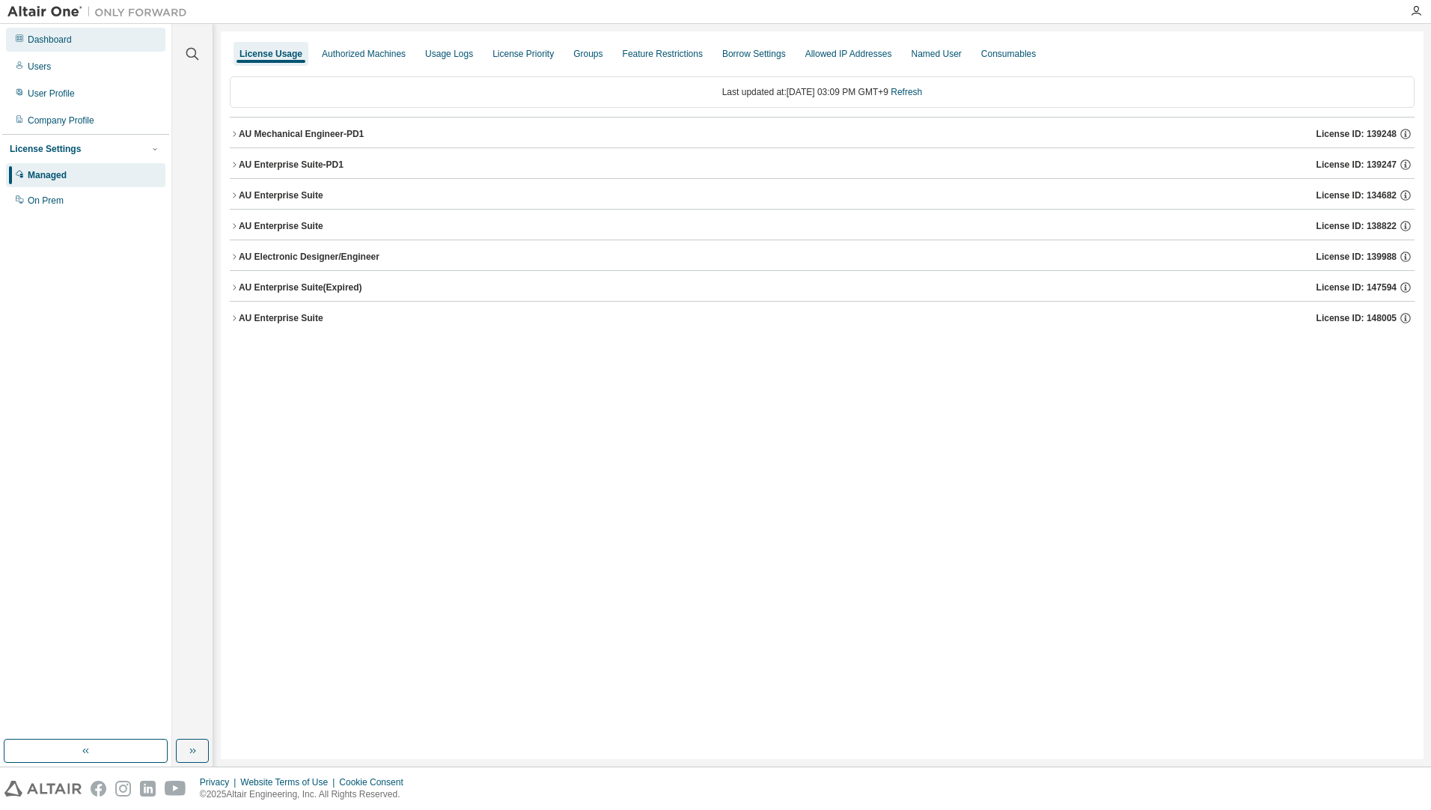
click at [56, 39] on div "Dashboard" at bounding box center [50, 40] width 44 height 12
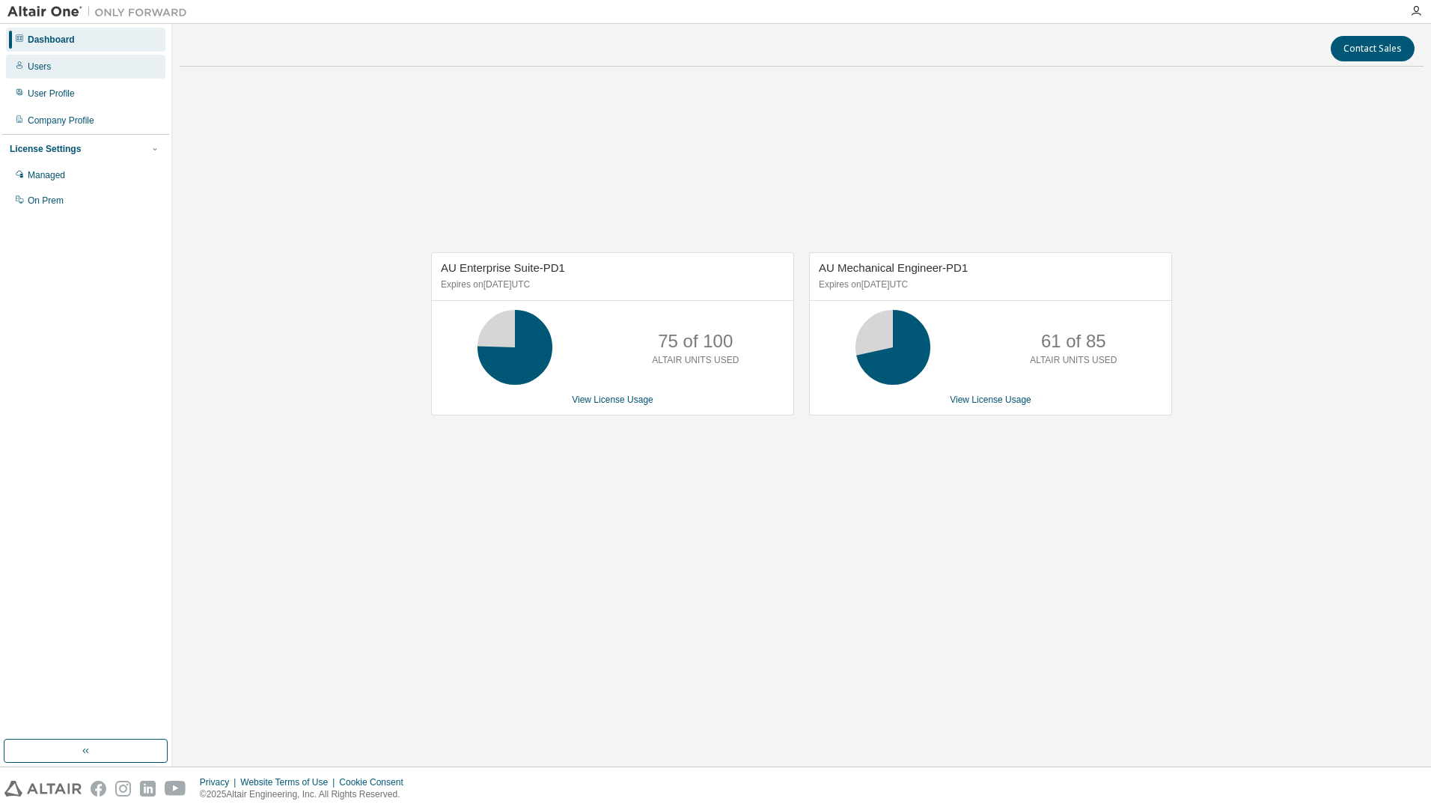
click at [40, 67] on div "Users" at bounding box center [39, 67] width 23 height 12
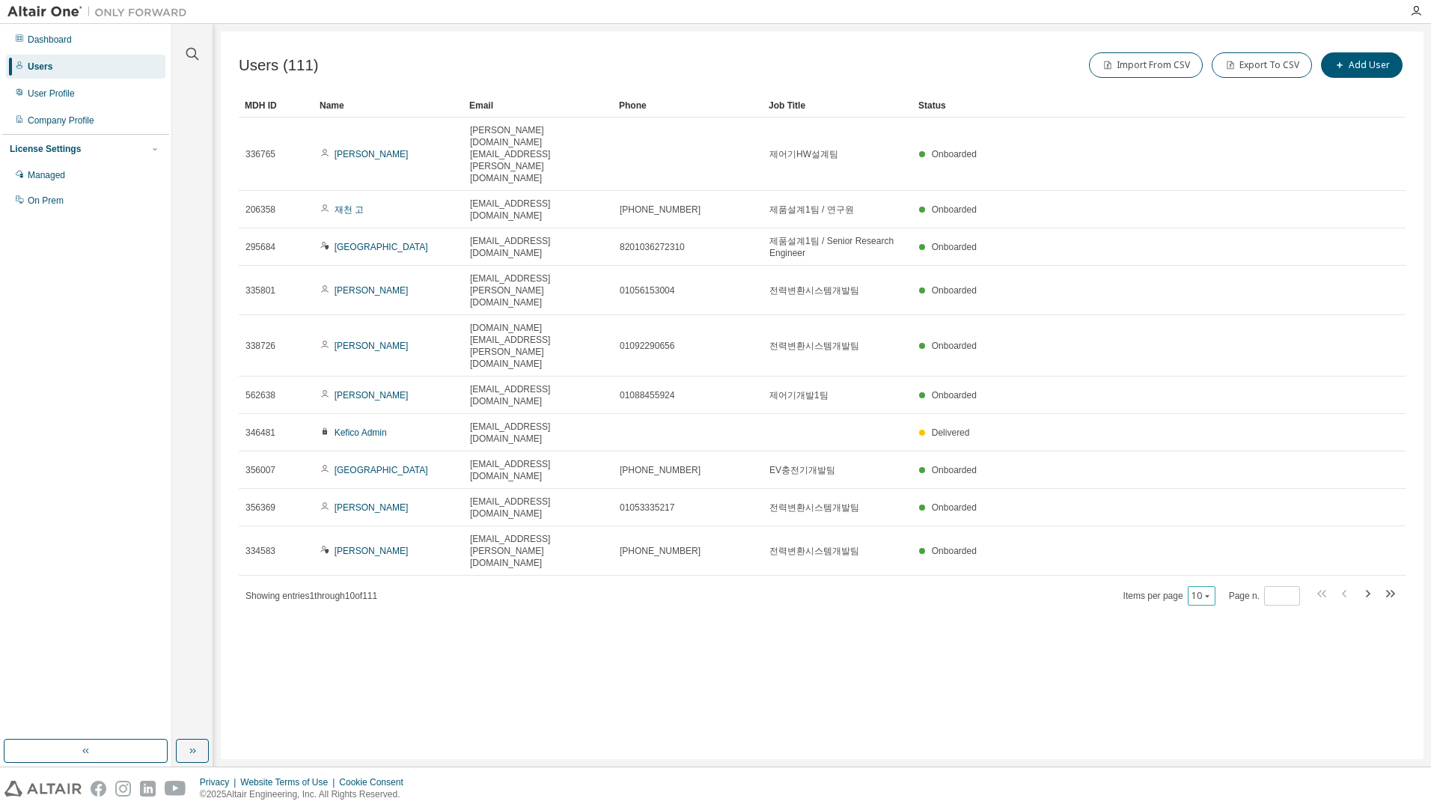
click at [1195, 590] on button "10" at bounding box center [1202, 596] width 20 height 12
click at [1230, 545] on div "100" at bounding box center [1250, 544] width 120 height 18
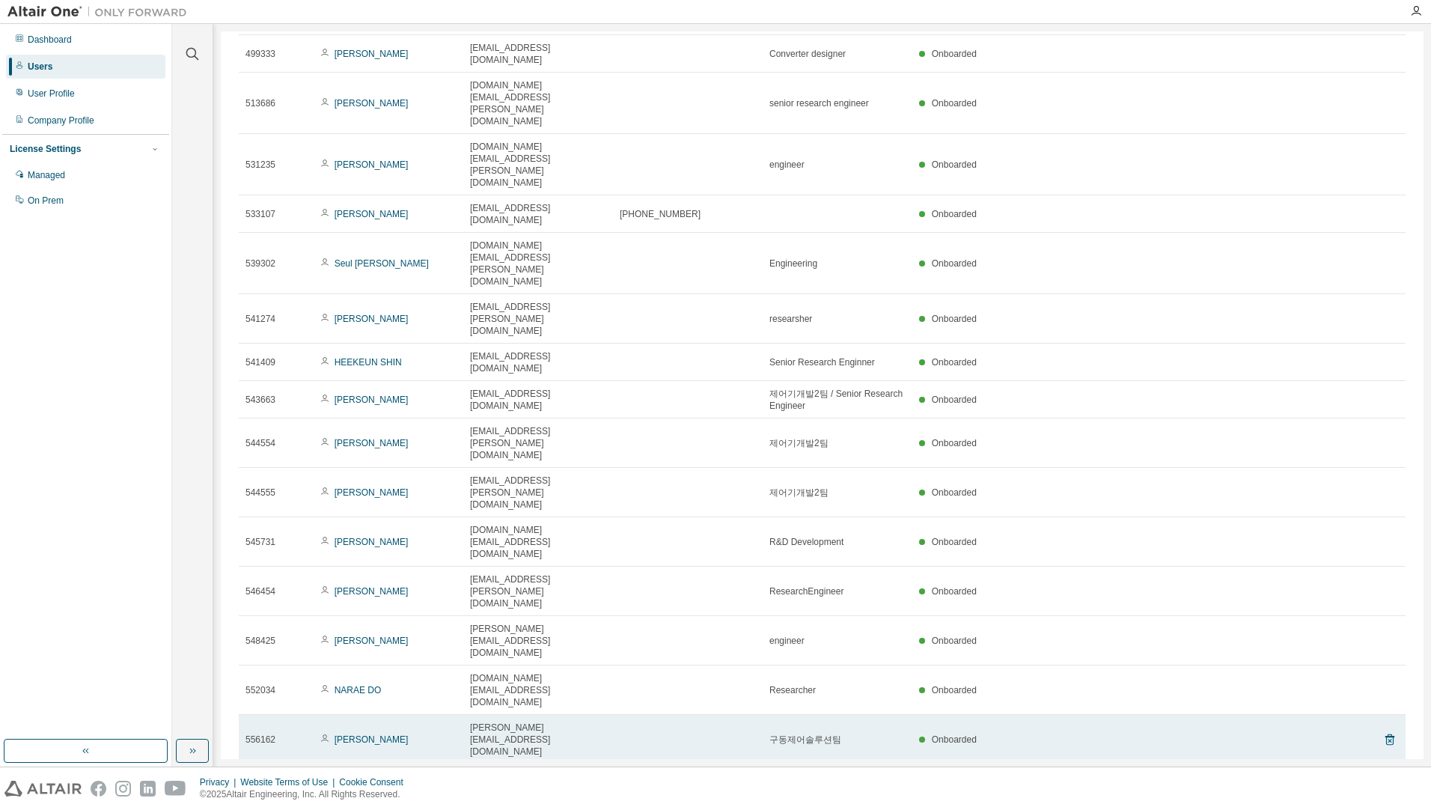
scroll to position [2692, 0]
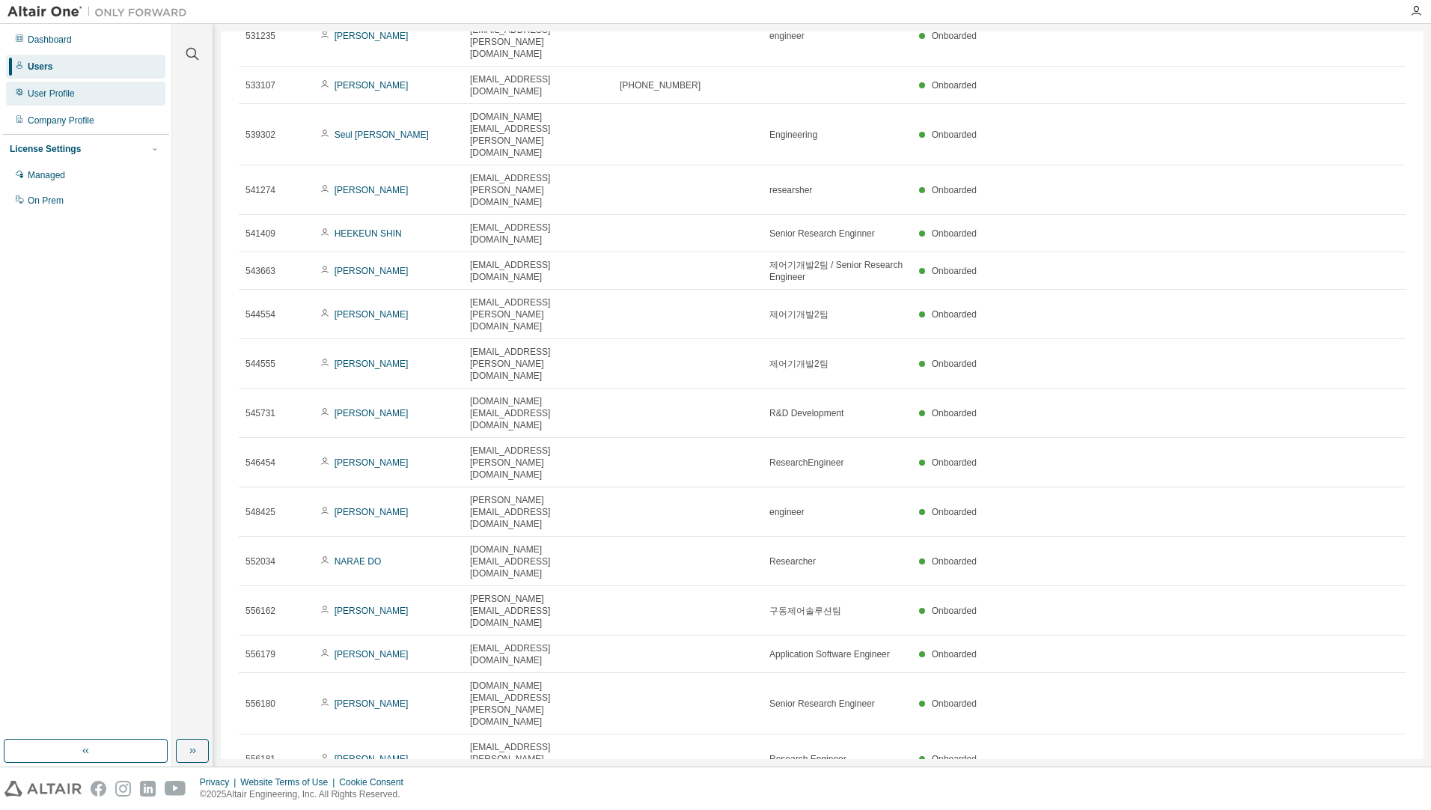
click at [34, 94] on div "User Profile" at bounding box center [51, 94] width 47 height 12
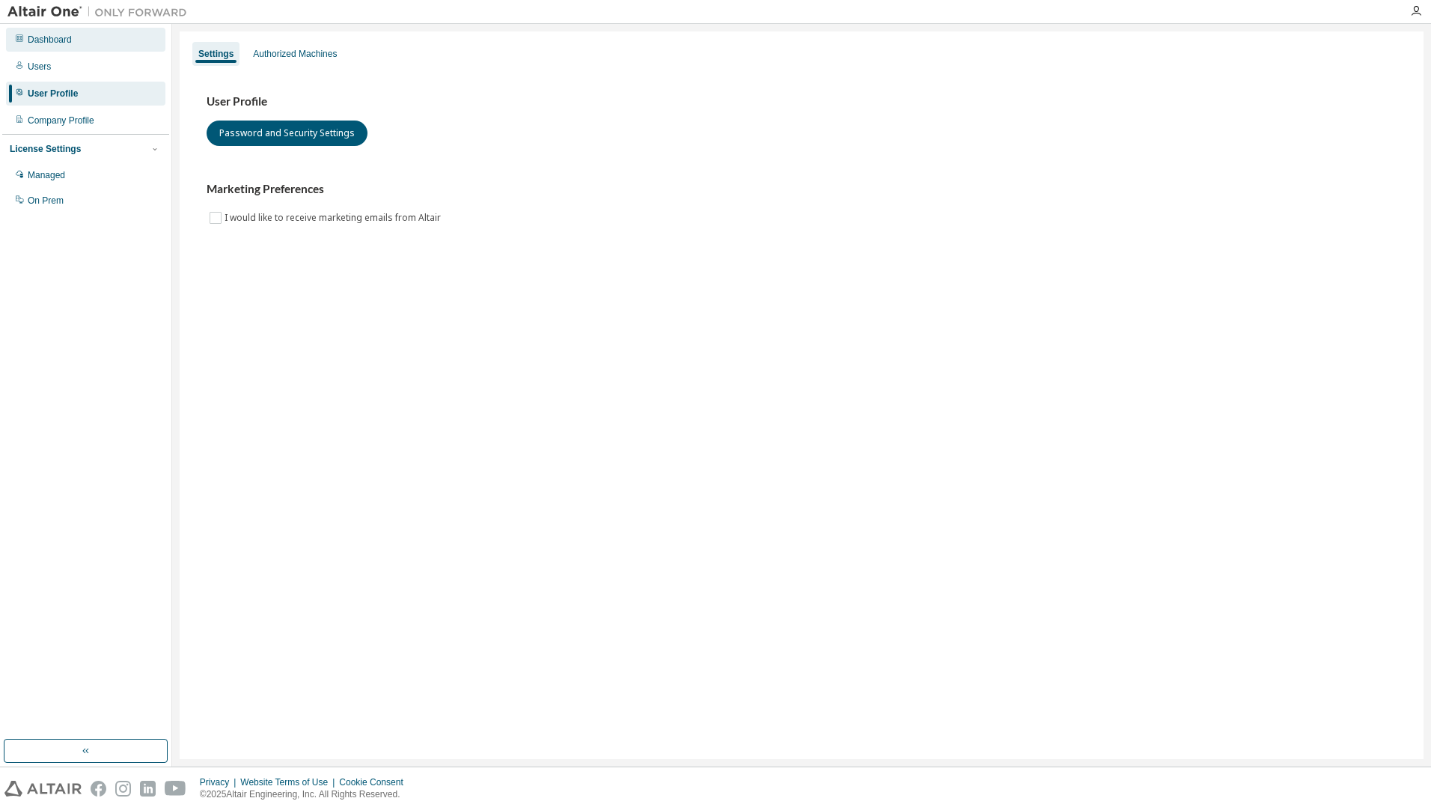
click at [61, 38] on div "Dashboard" at bounding box center [50, 40] width 44 height 12
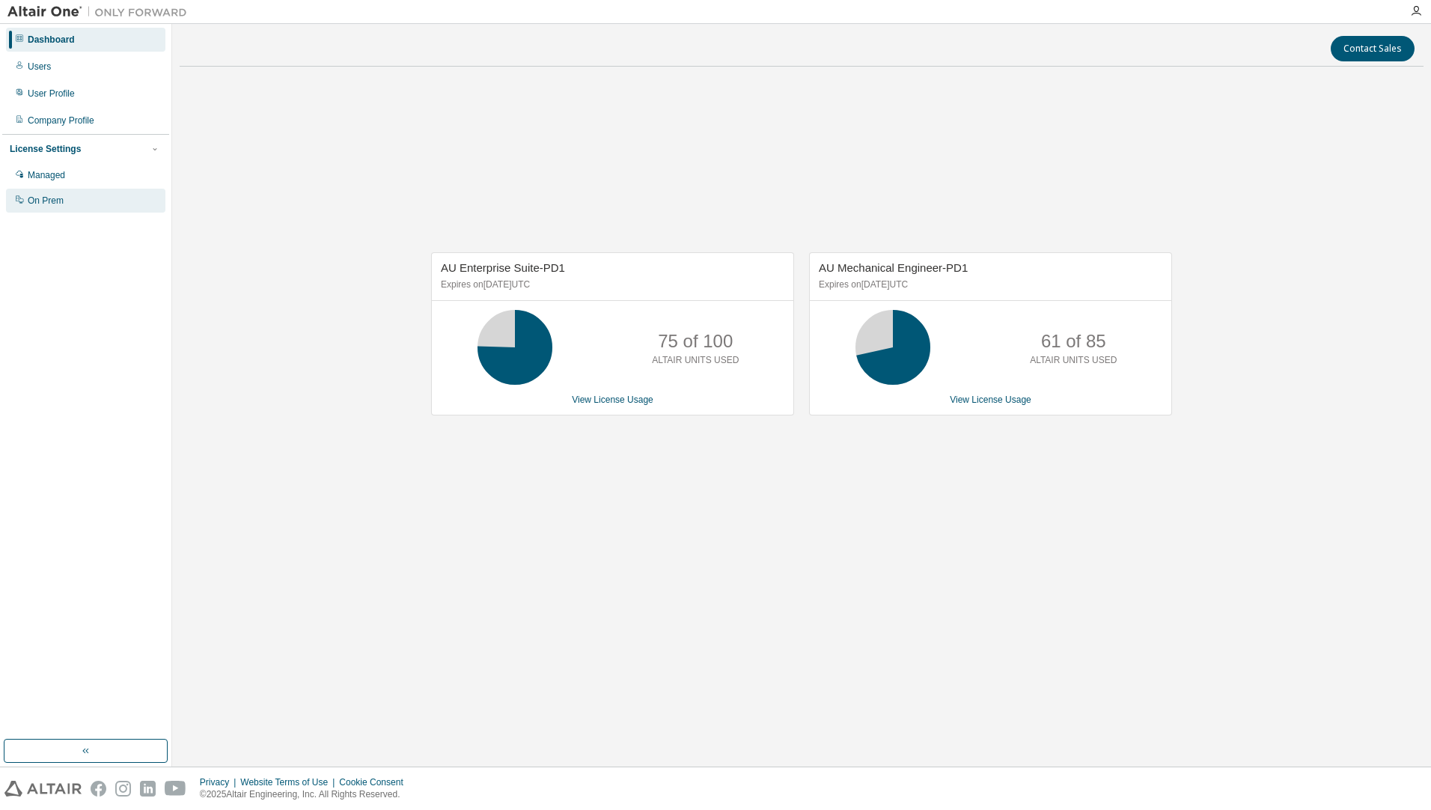
click at [28, 202] on div "On Prem" at bounding box center [46, 201] width 36 height 12
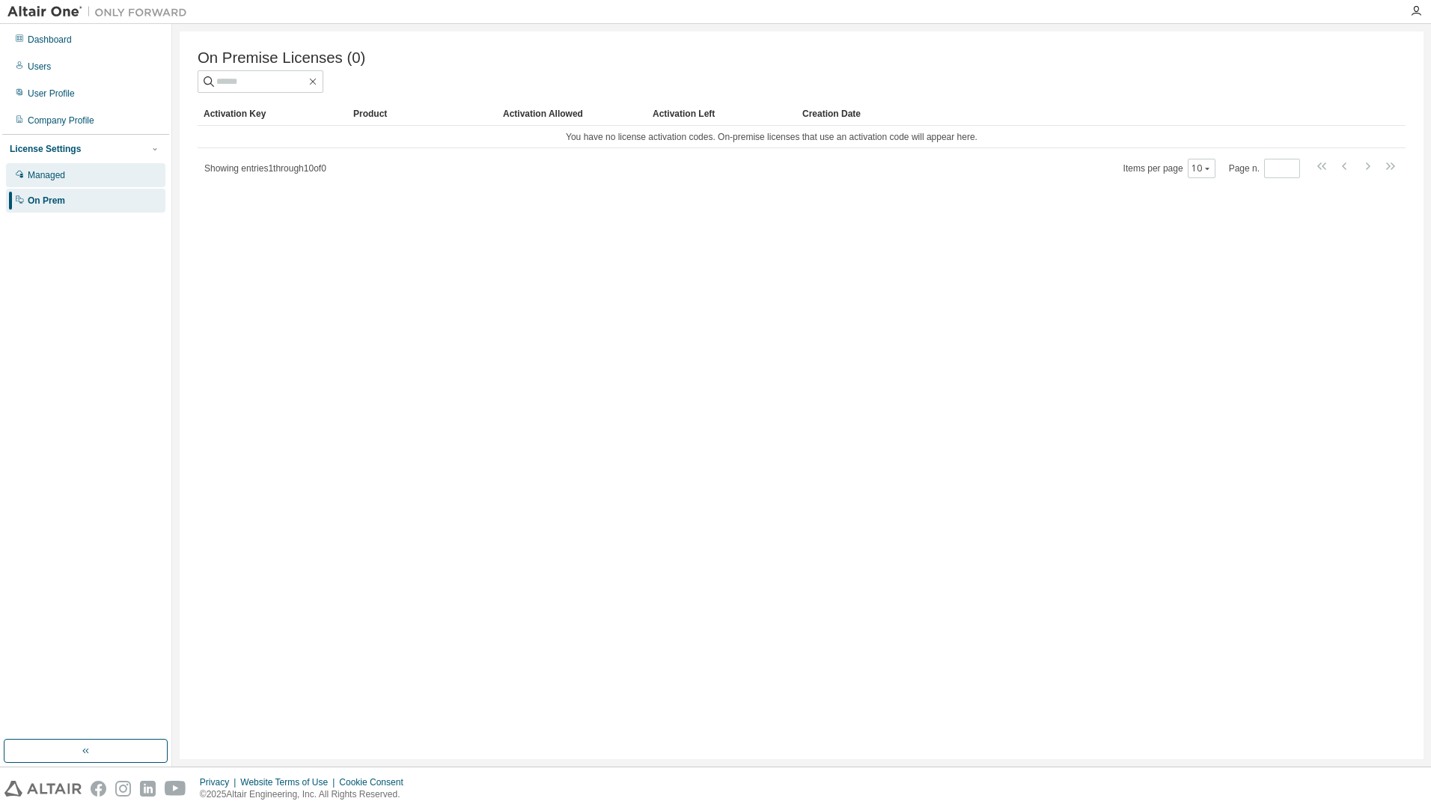
click at [61, 178] on div "Managed" at bounding box center [46, 175] width 37 height 12
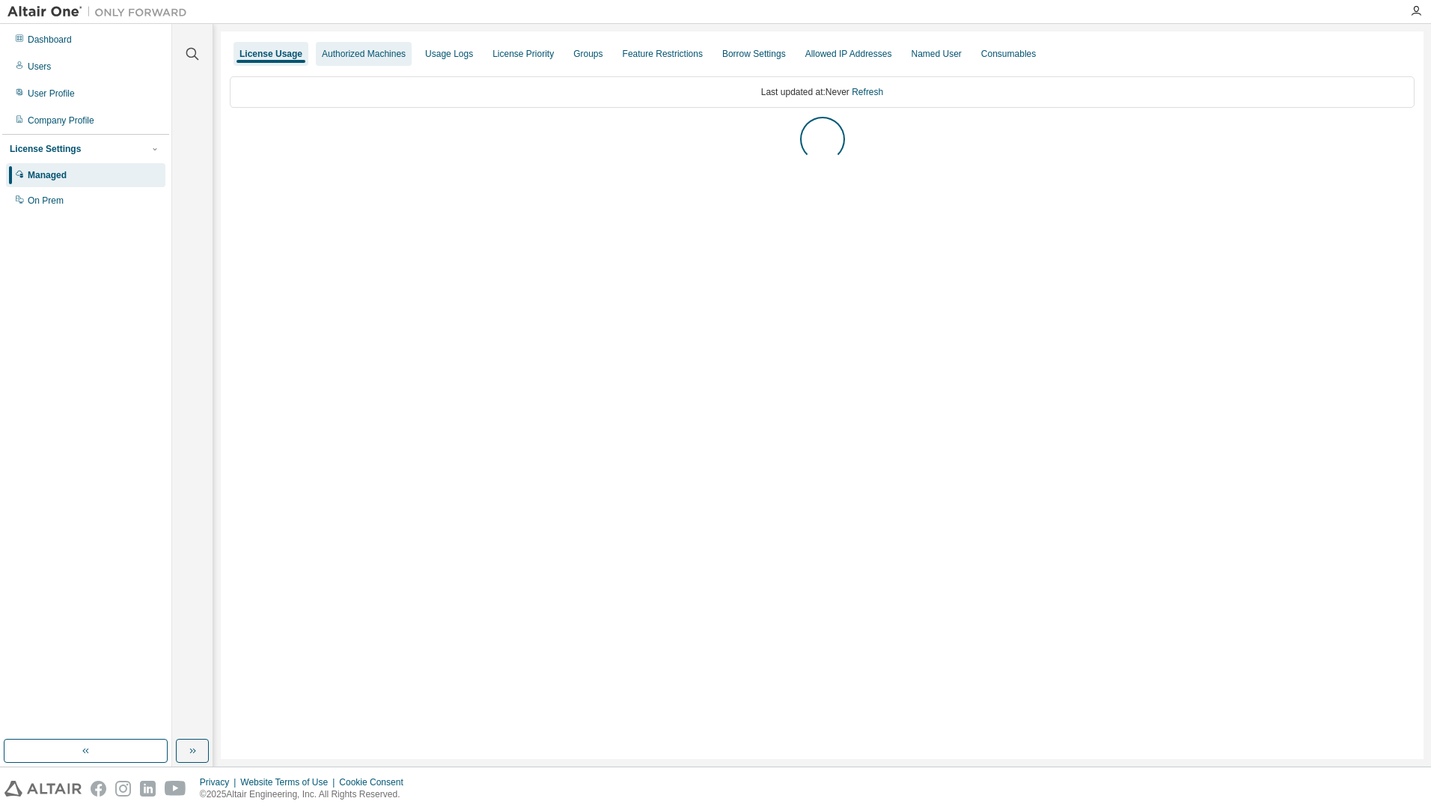
click at [373, 54] on div "Authorized Machines" at bounding box center [364, 54] width 84 height 12
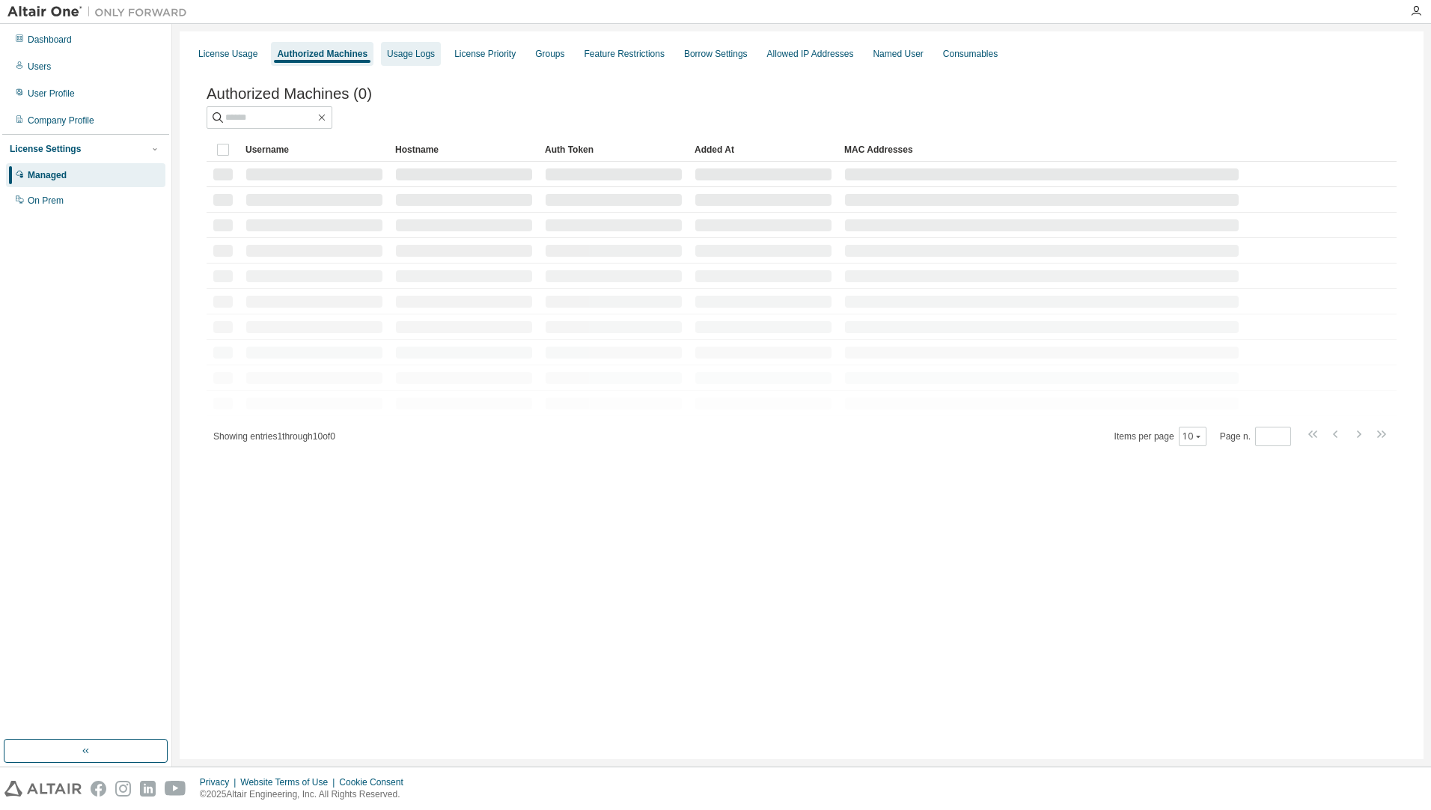
click at [394, 55] on div "Usage Logs" at bounding box center [411, 54] width 48 height 12
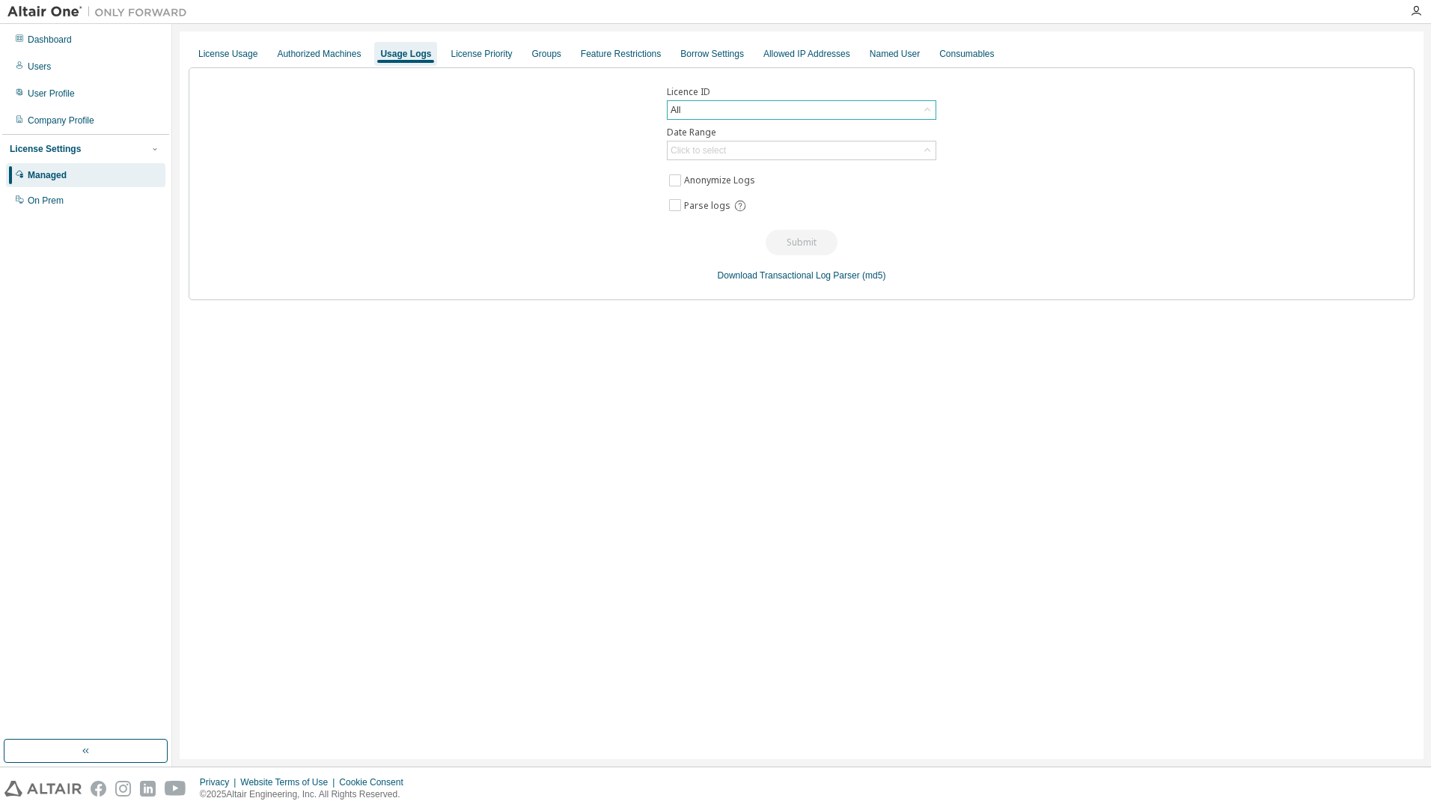
click at [701, 115] on div "All" at bounding box center [802, 110] width 268 height 18
click at [763, 172] on li "139248 - AU Mechanical Engineer-PD1" at bounding box center [800, 171] width 265 height 19
click at [780, 106] on div "139248 - AU Mechanical Engineer-PD1" at bounding box center [748, 110] width 161 height 16
click at [765, 190] on li "139247 - AU Enterprise Suite-PD1" at bounding box center [800, 190] width 265 height 19
click at [733, 149] on div "Click to select" at bounding box center [802, 150] width 268 height 18
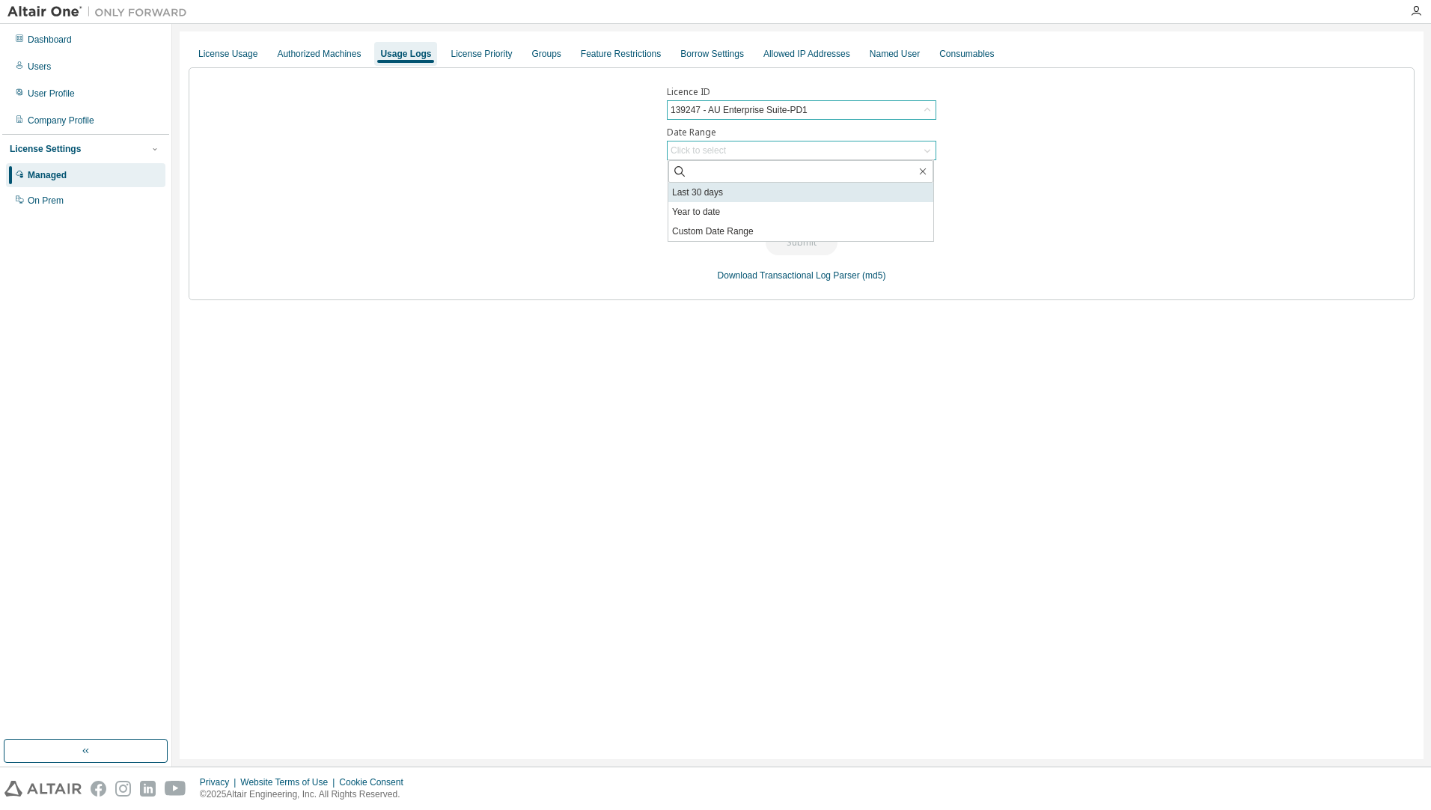
click at [729, 193] on li "Last 30 days" at bounding box center [800, 192] width 265 height 19
click at [793, 247] on button "Submit" at bounding box center [802, 242] width 72 height 25
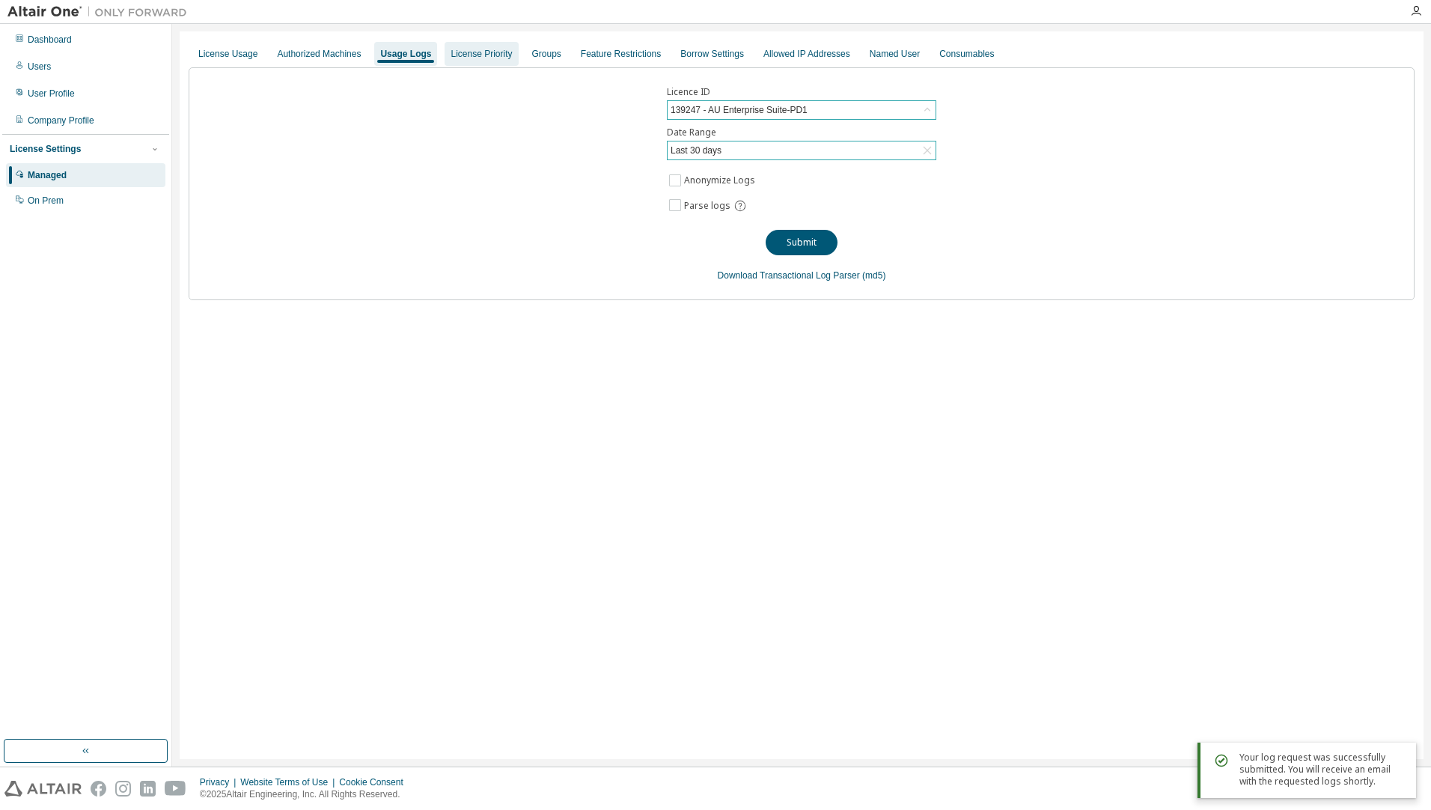
click at [477, 56] on div "License Priority" at bounding box center [481, 54] width 61 height 12
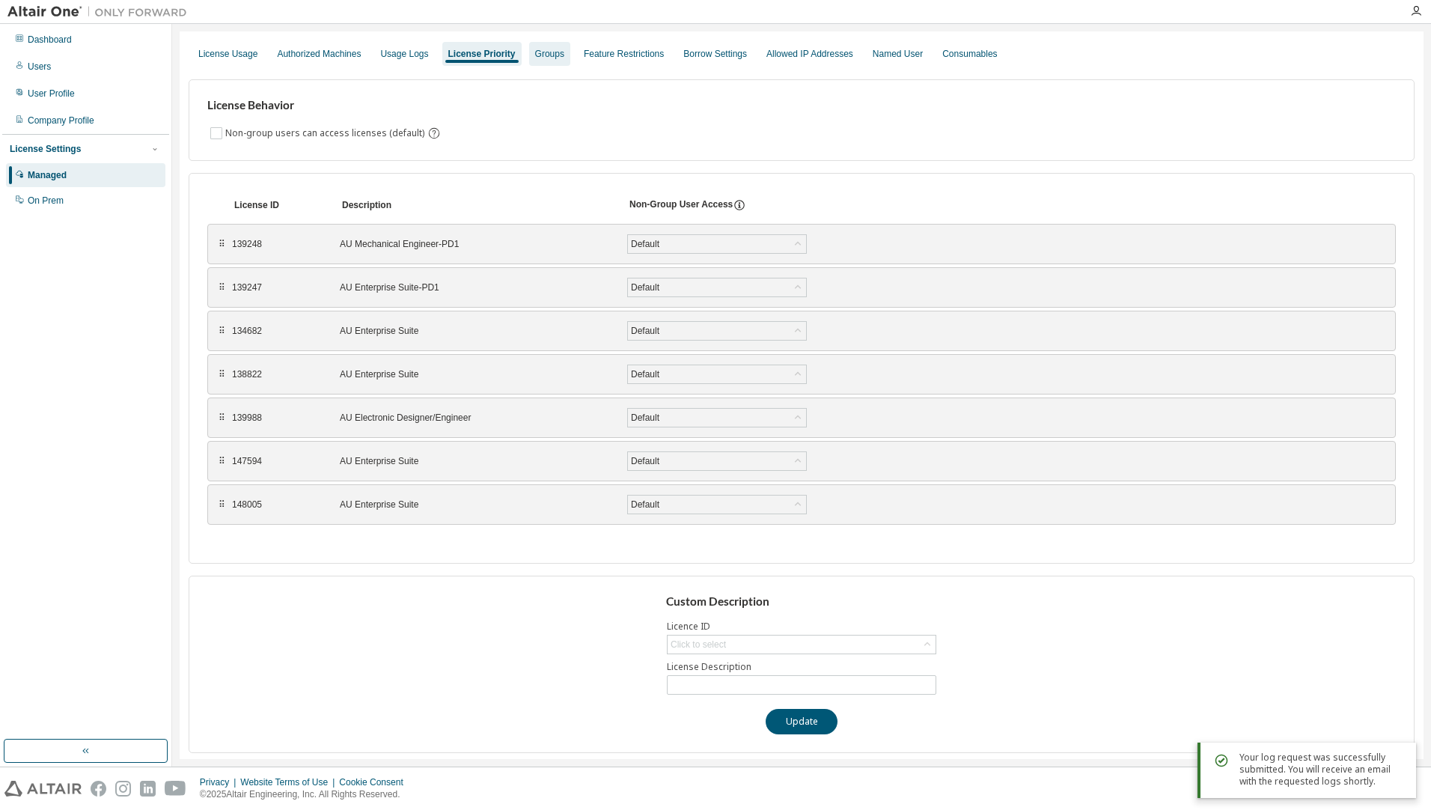
click at [535, 55] on div "Groups" at bounding box center [549, 54] width 29 height 12
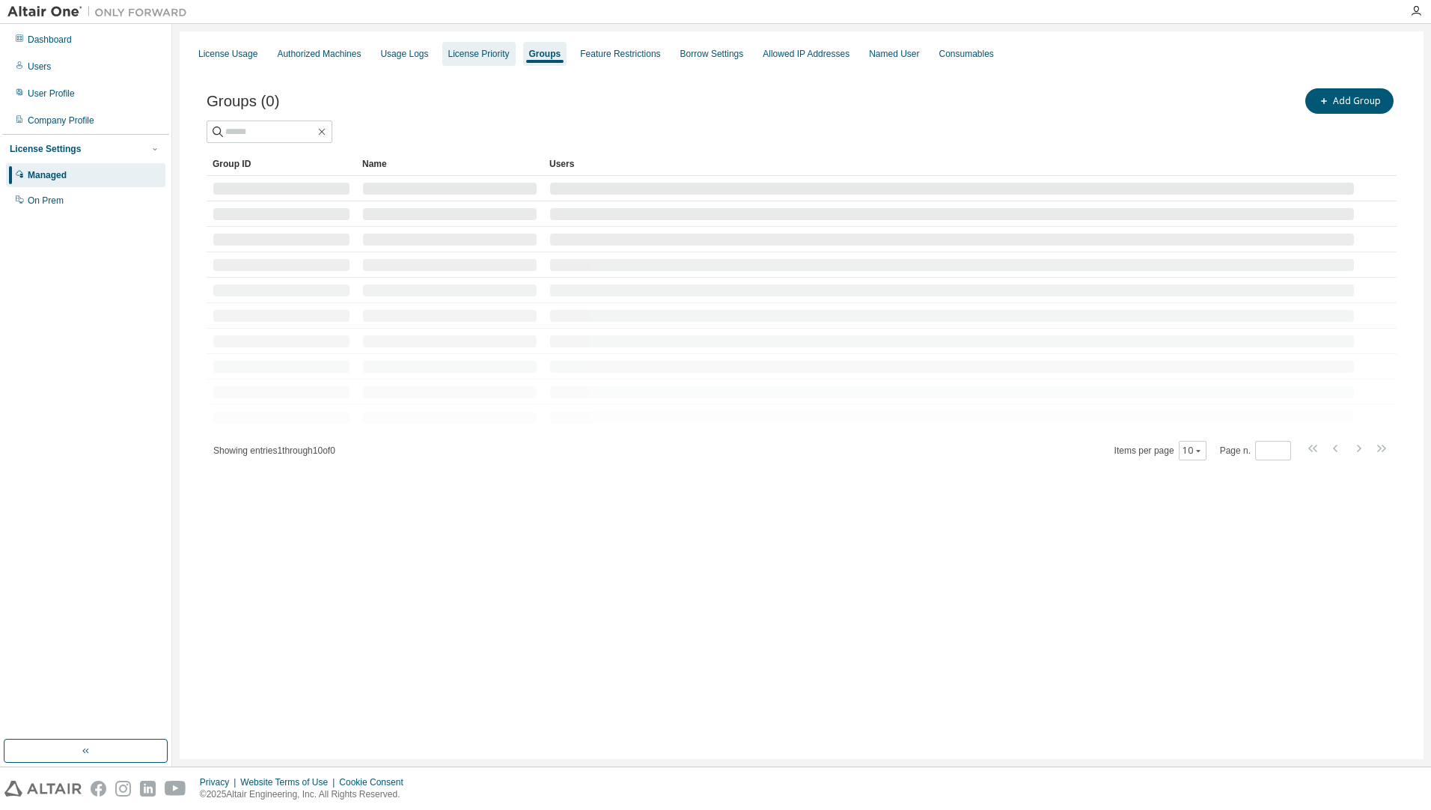
click at [484, 56] on div "License Priority" at bounding box center [478, 54] width 61 height 12
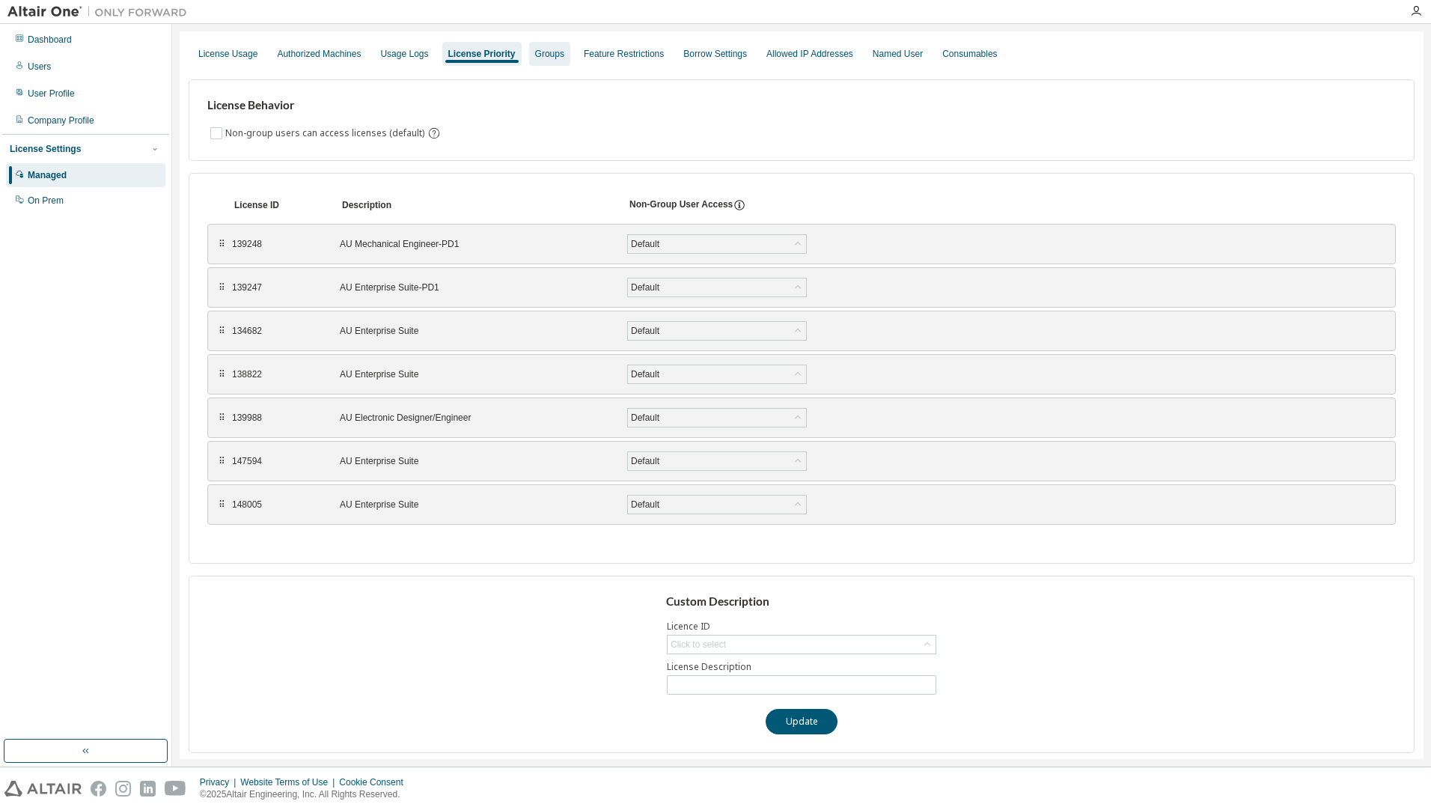
click at [529, 62] on div "Groups" at bounding box center [549, 54] width 41 height 24
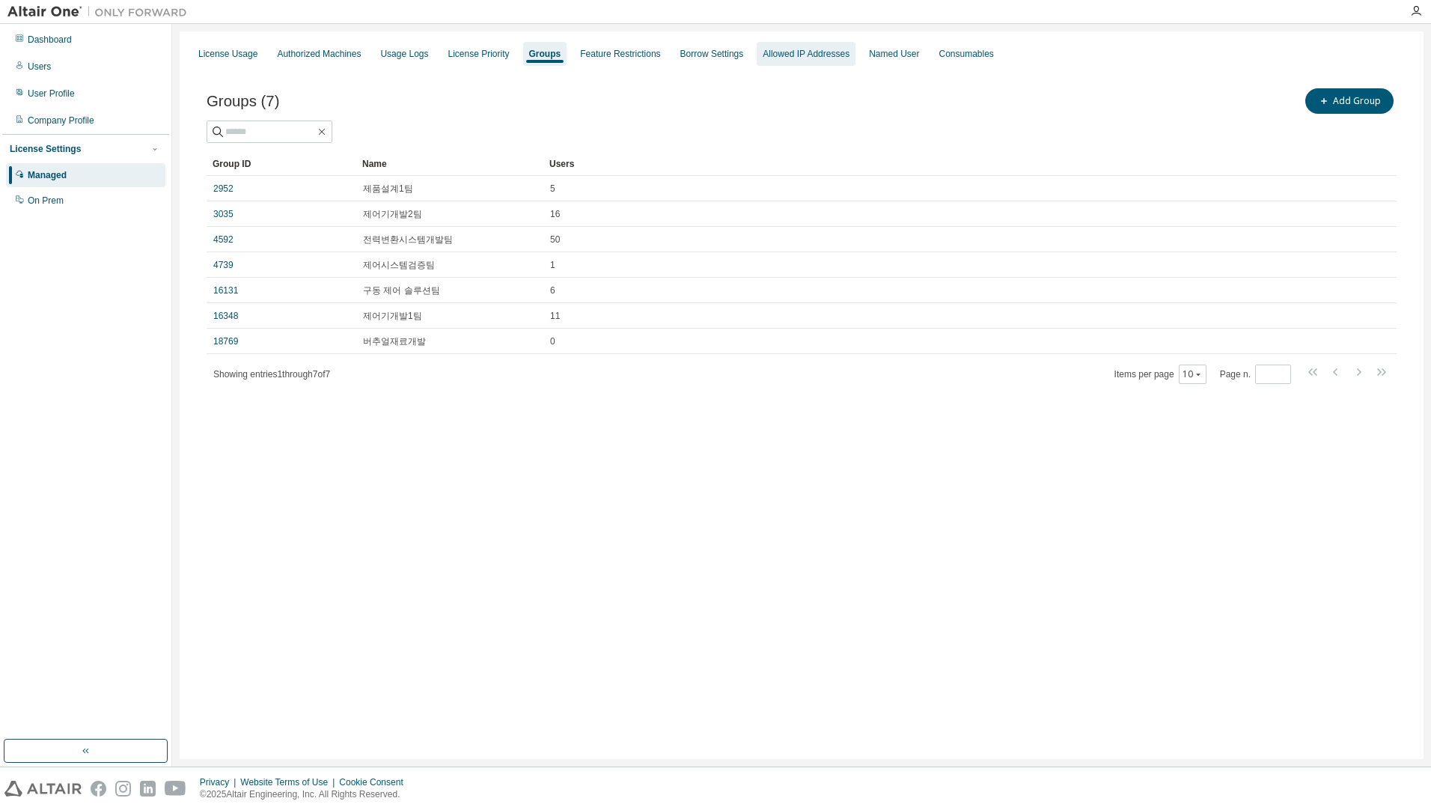
click at [815, 52] on div "Allowed IP Addresses" at bounding box center [806, 54] width 87 height 12
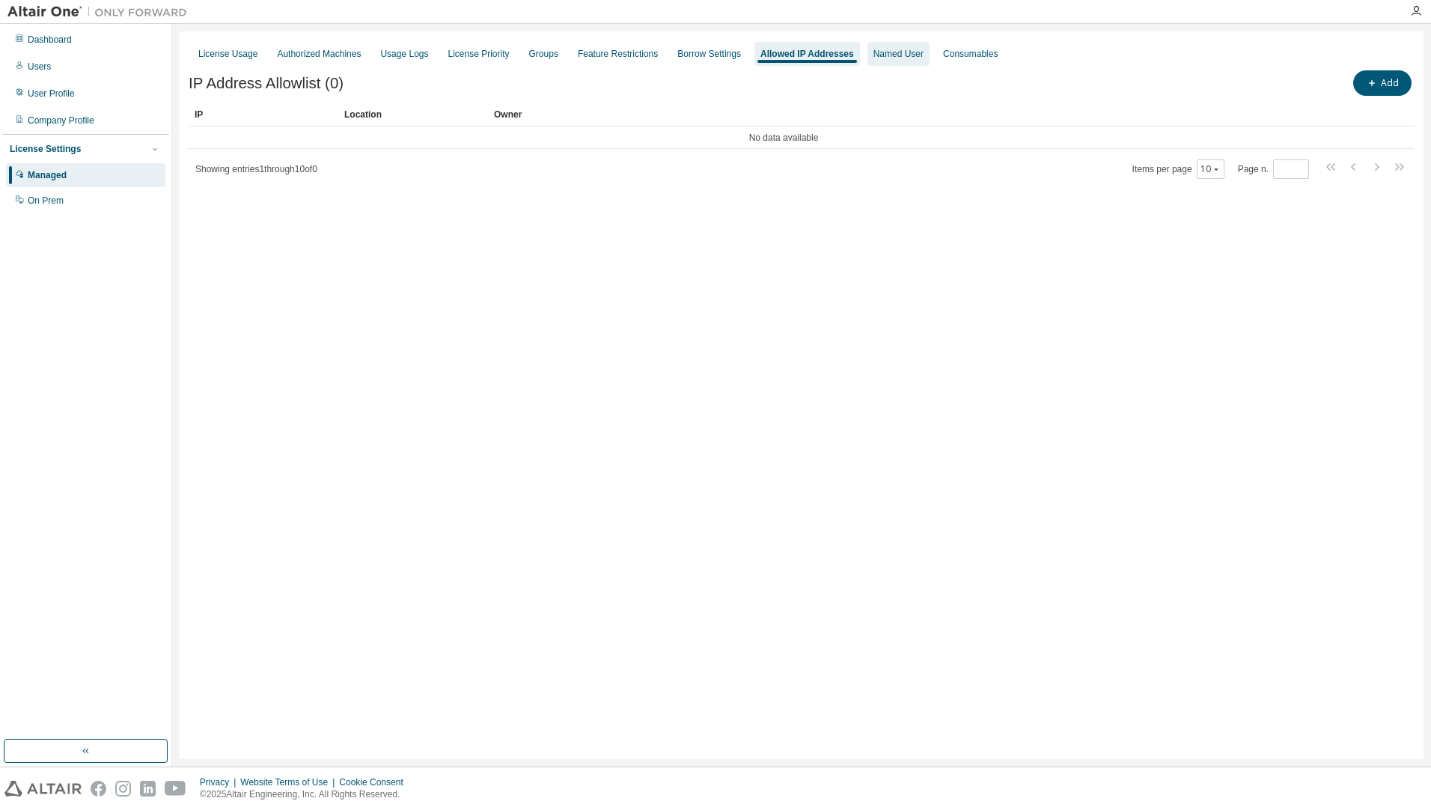
click at [874, 55] on div "Named User" at bounding box center [898, 54] width 50 height 12
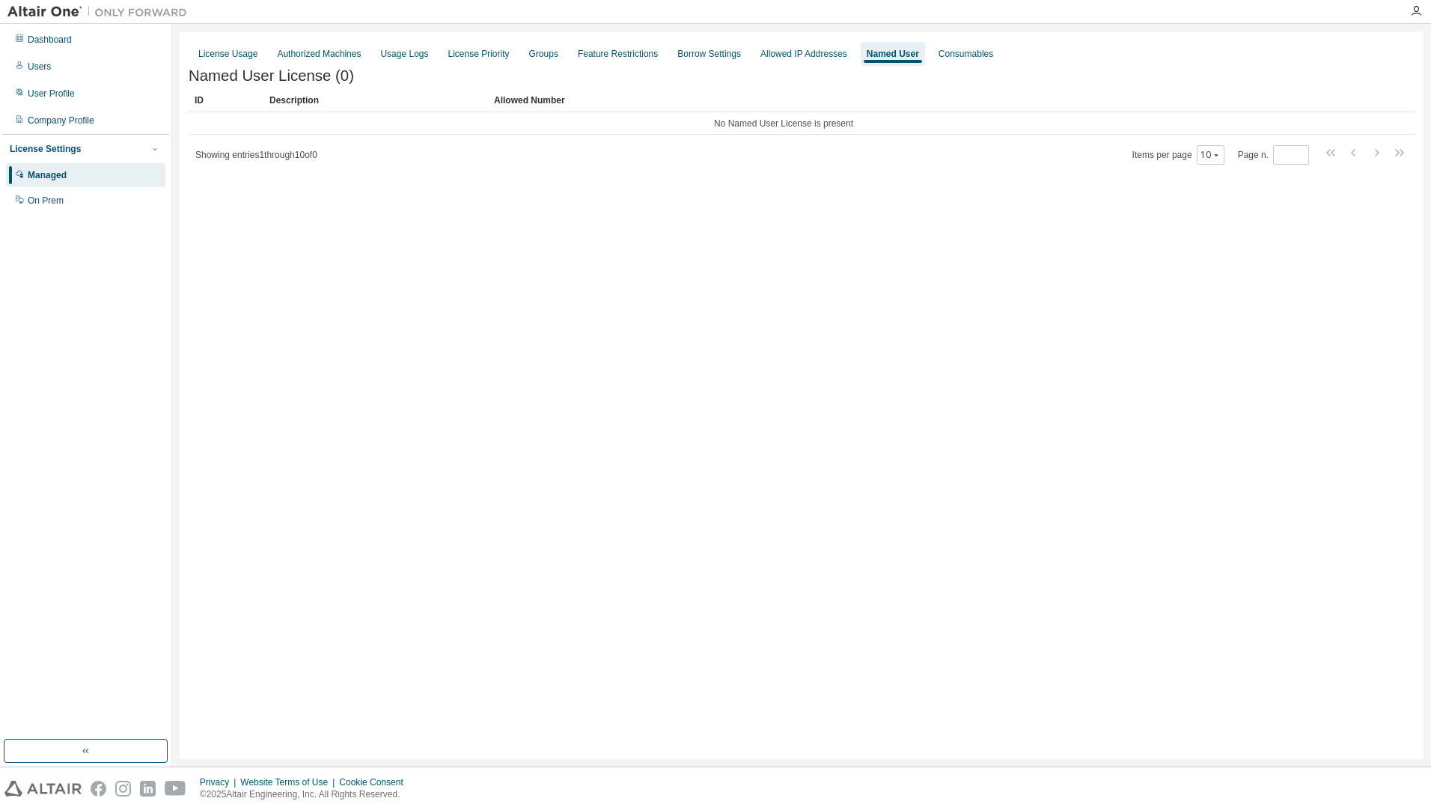
drag, startPoint x: 686, startPoint y: 392, endPoint x: 663, endPoint y: 441, distance: 53.9
click at [686, 392] on div "License Usage Authorized Machines Usage Logs License Priority Groups Feature Re…" at bounding box center [802, 395] width 1244 height 728
